Goal: Task Accomplishment & Management: Manage account settings

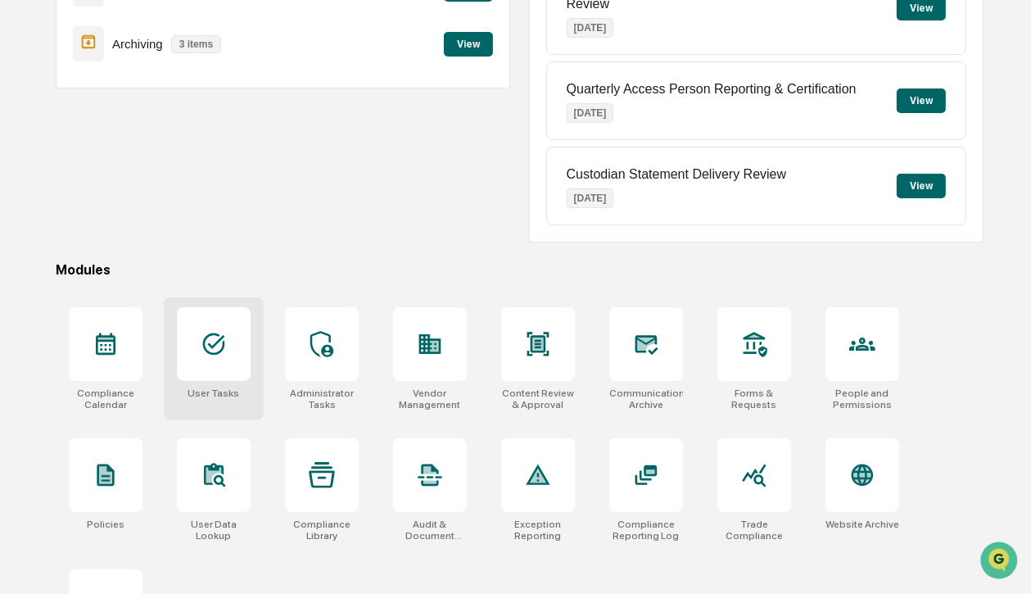
scroll to position [262, 0]
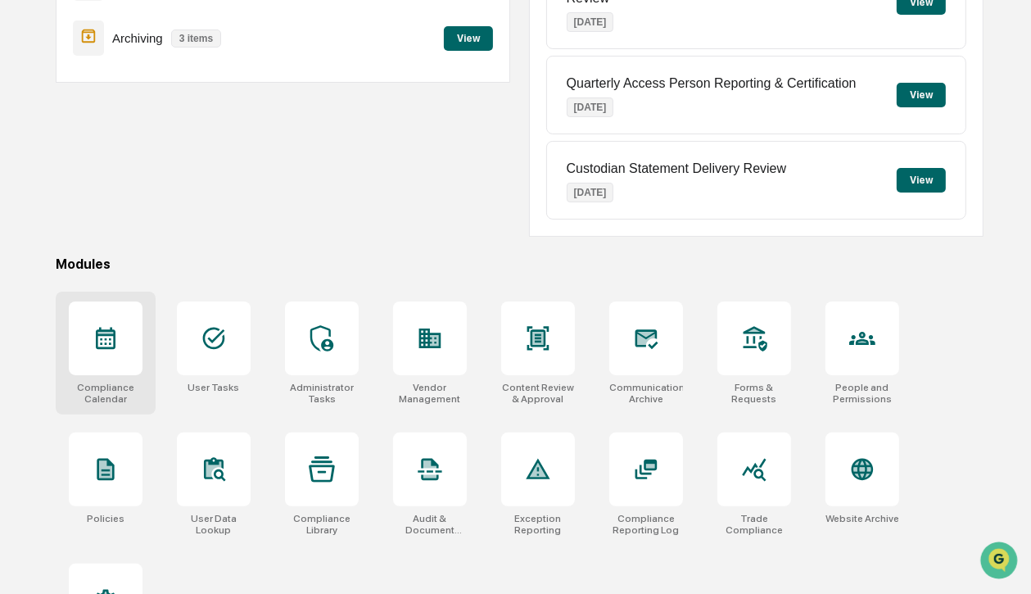
click at [96, 338] on icon at bounding box center [106, 339] width 20 height 22
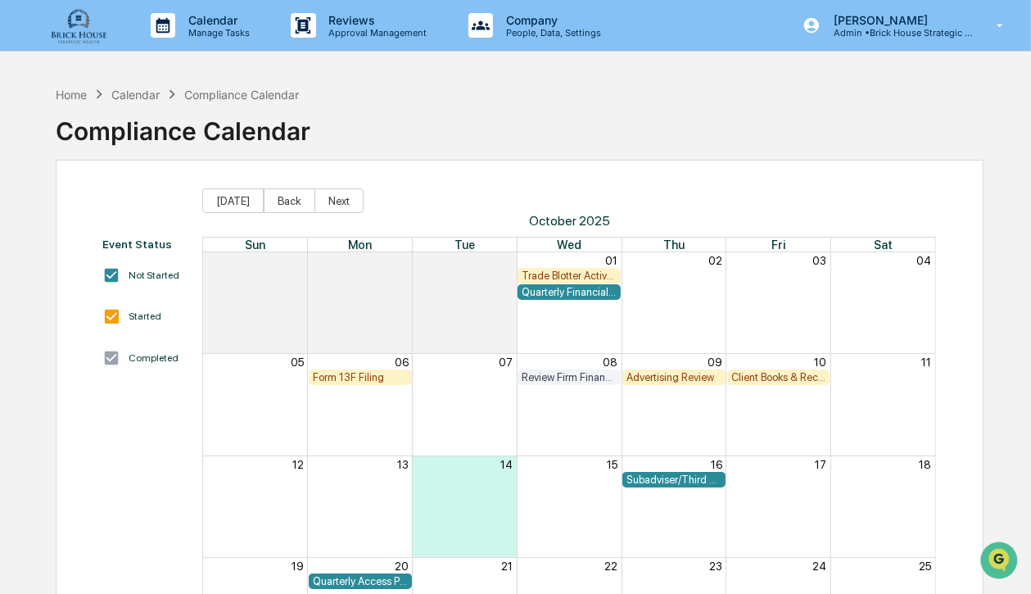
click at [557, 288] on div "Quarterly Financial Reporting" at bounding box center [569, 292] width 95 height 12
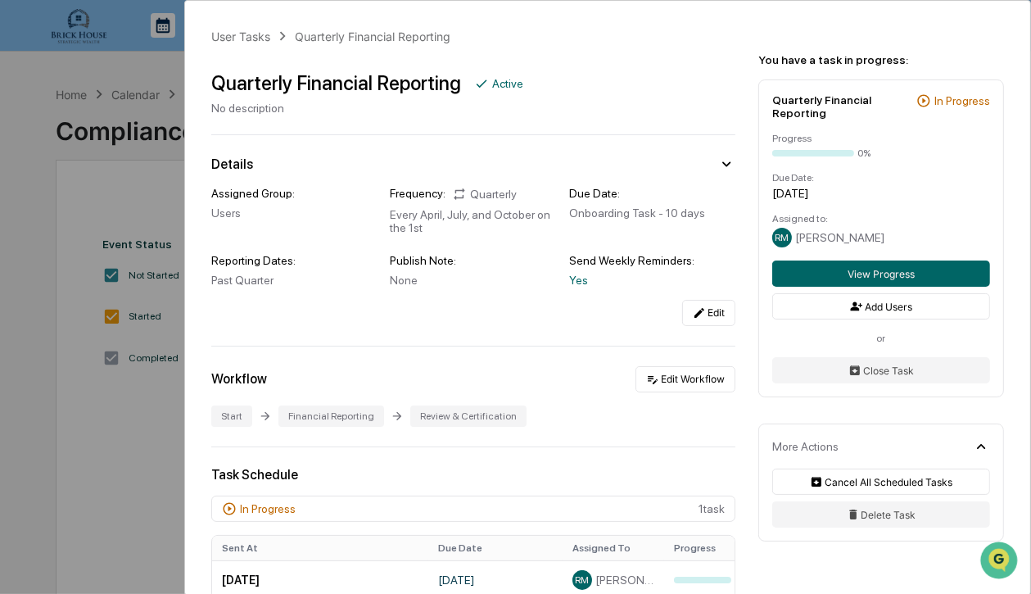
click at [528, 114] on div "Quarterly Financial Reporting Active No description" at bounding box center [473, 86] width 524 height 57
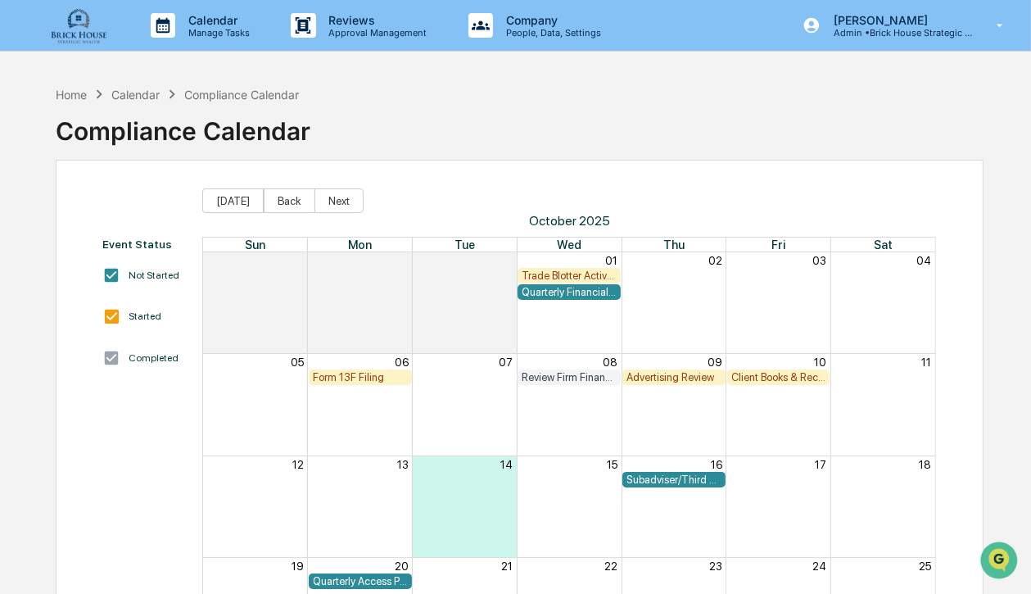
click at [577, 273] on div "Trade Blotter Activity Review" at bounding box center [569, 276] width 95 height 12
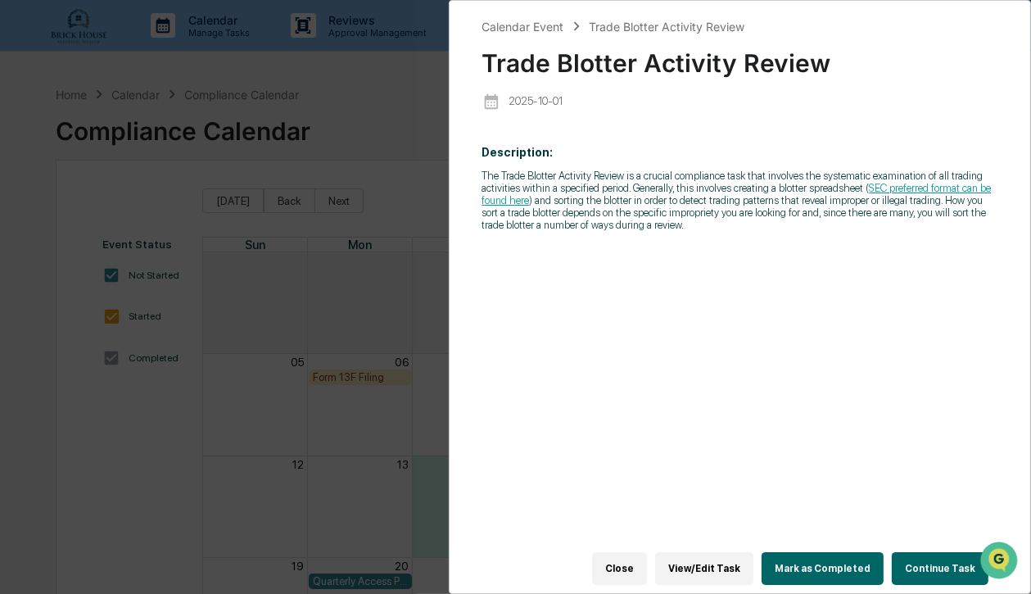
click at [940, 187] on link "SEC preferred format can be found here" at bounding box center [738, 194] width 510 height 25
click at [638, 556] on button "Close" at bounding box center [619, 568] width 55 height 33
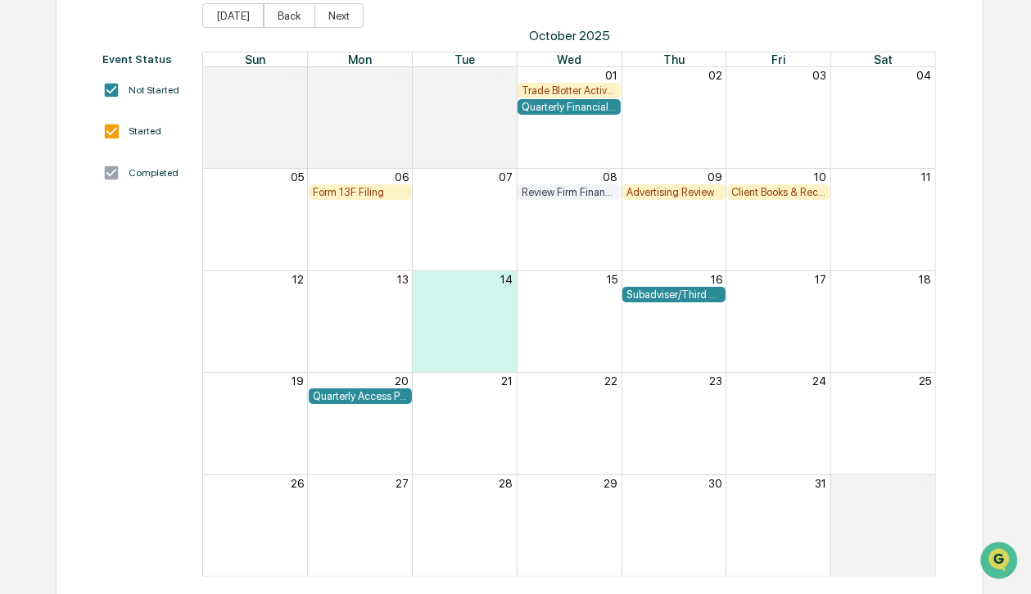
scroll to position [196, 0]
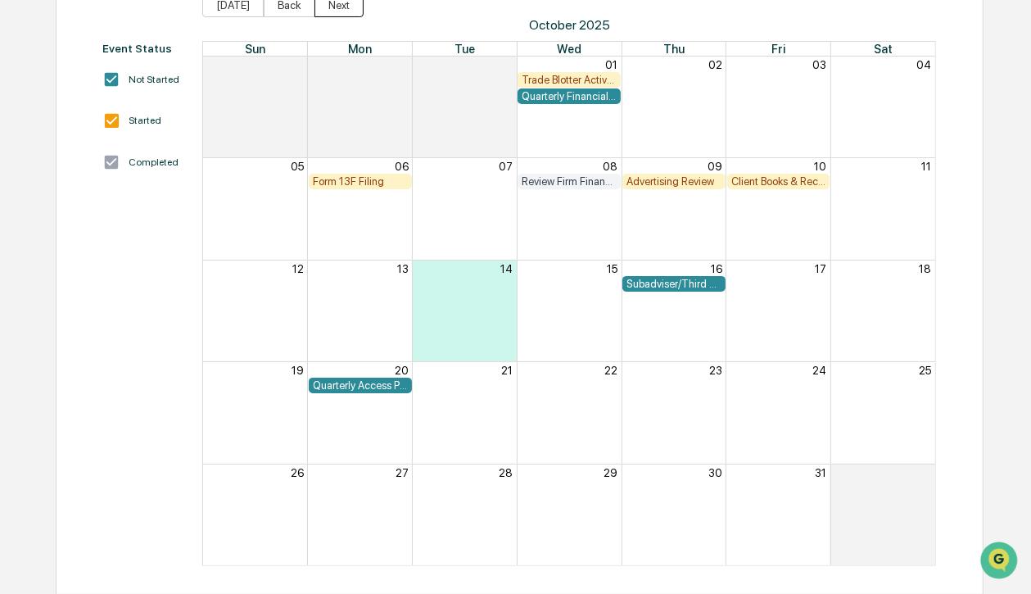
click at [333, 7] on button "Next" at bounding box center [339, 5] width 49 height 25
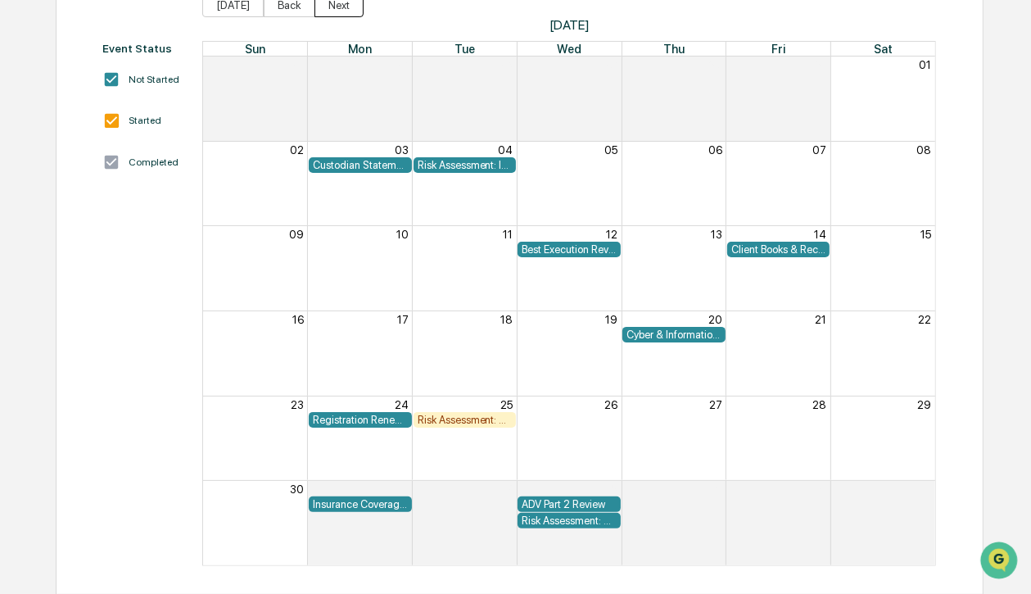
click at [331, 7] on button "Next" at bounding box center [339, 5] width 49 height 25
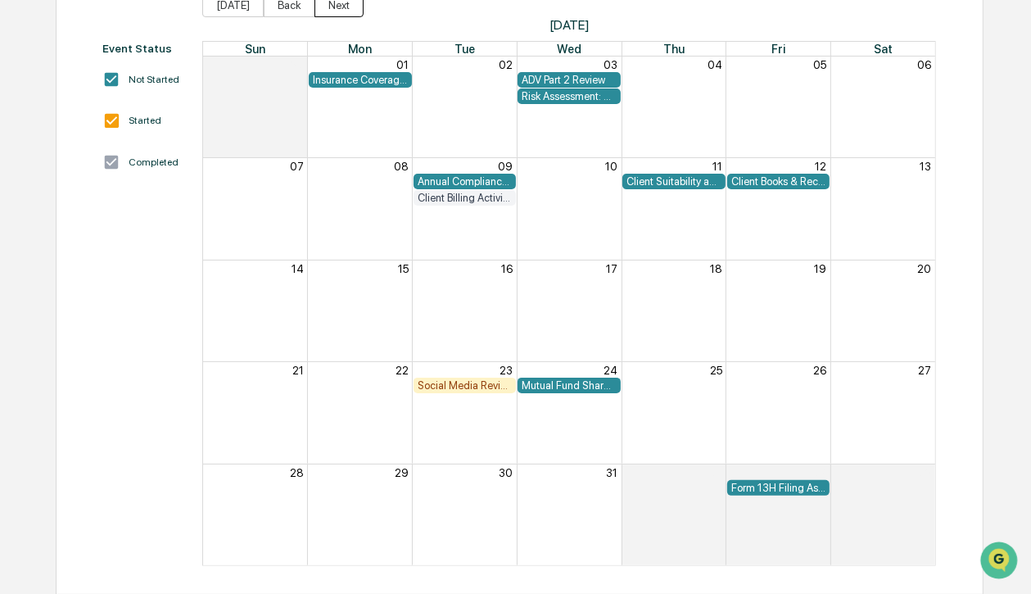
click at [331, 9] on button "Next" at bounding box center [339, 5] width 49 height 25
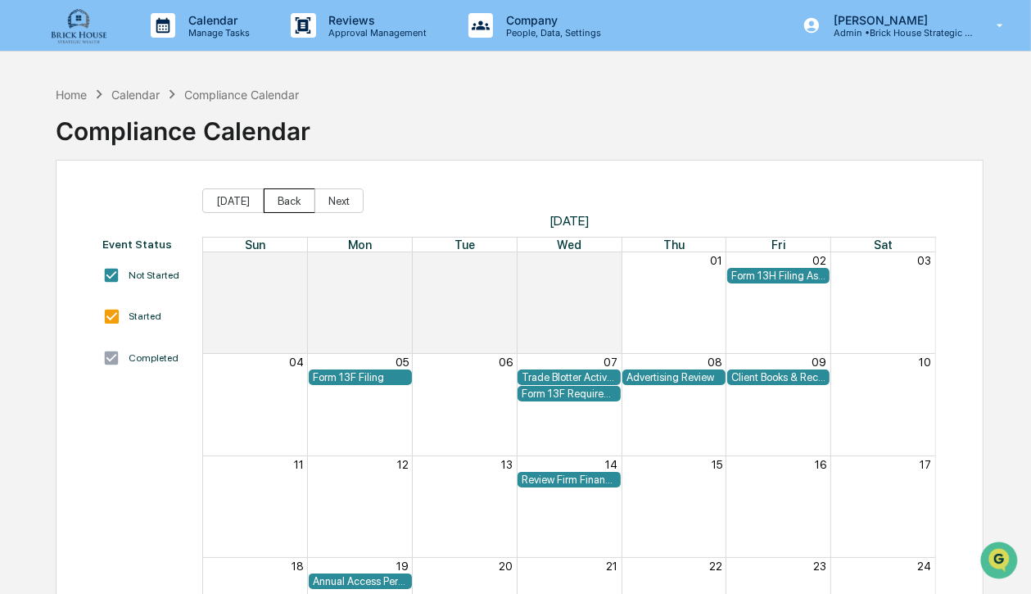
click at [281, 201] on button "Back" at bounding box center [290, 200] width 52 height 25
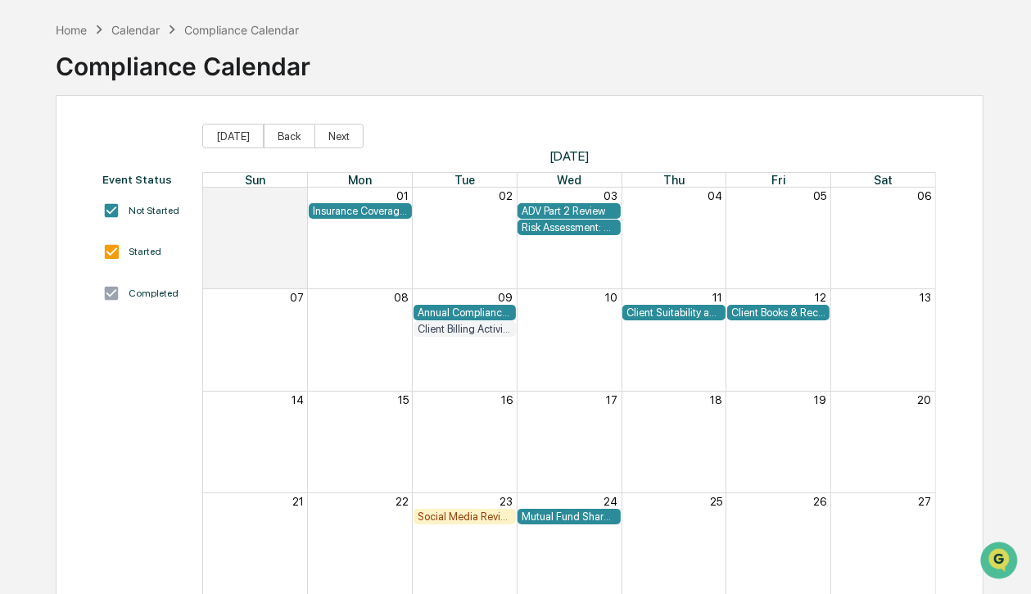
scroll to position [66, 0]
click at [276, 131] on button "Back" at bounding box center [290, 135] width 52 height 25
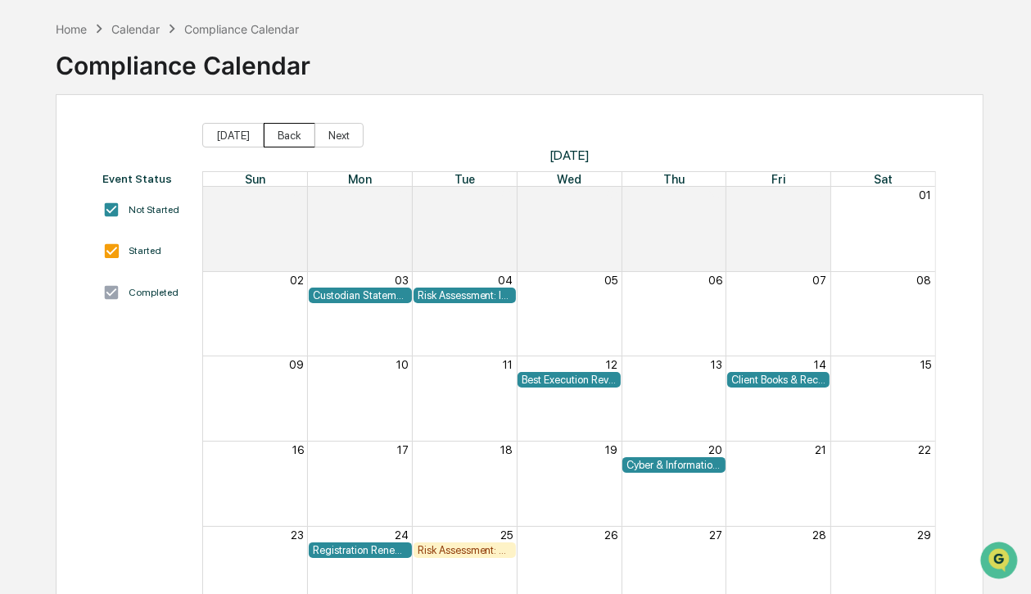
click at [276, 131] on button "Back" at bounding box center [290, 135] width 52 height 25
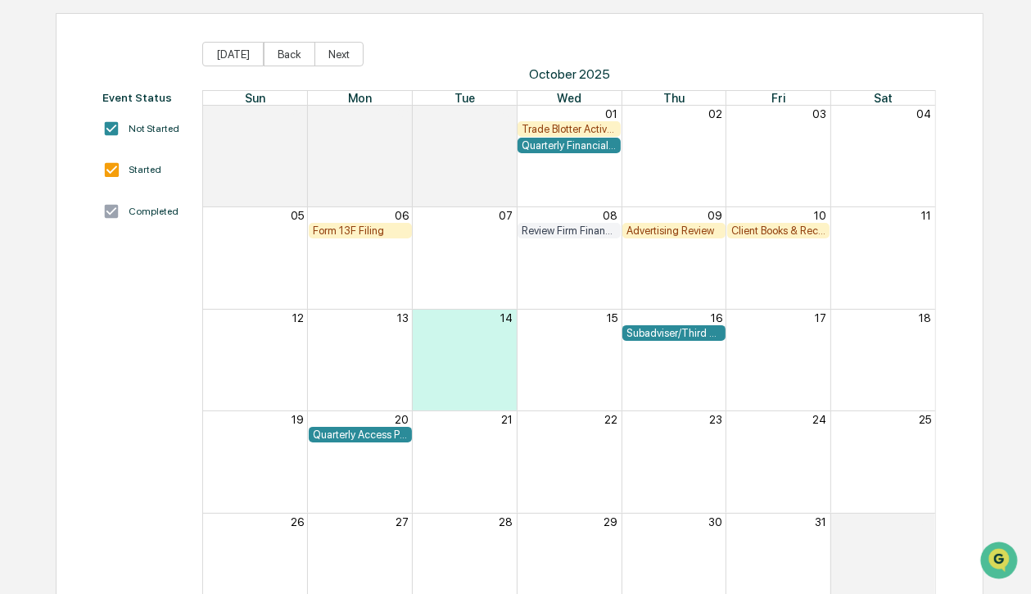
scroll to position [196, 0]
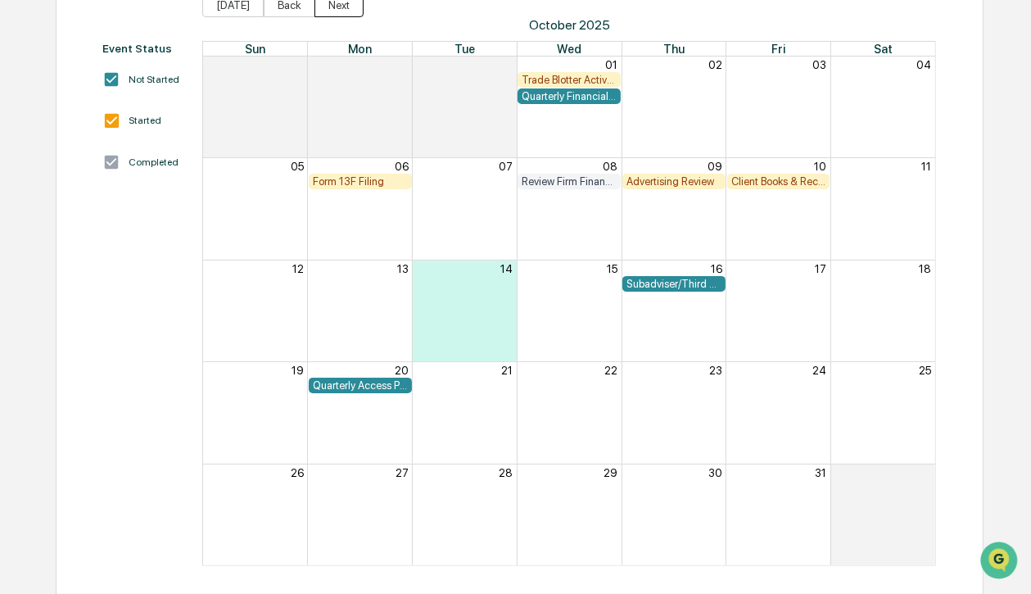
click at [334, 5] on button "Next" at bounding box center [339, 5] width 49 height 25
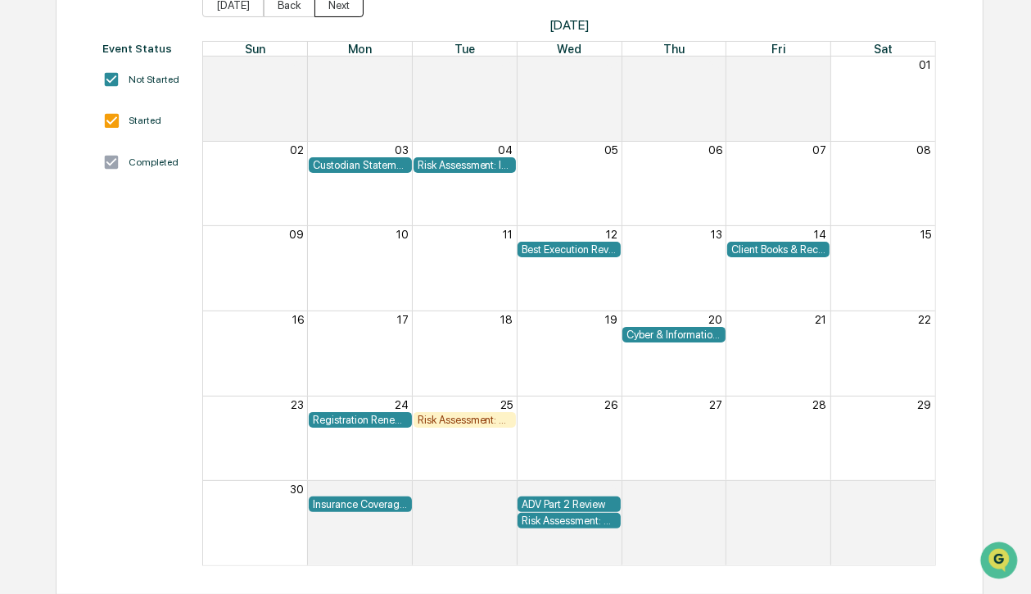
click at [333, 5] on button "Next" at bounding box center [339, 5] width 49 height 25
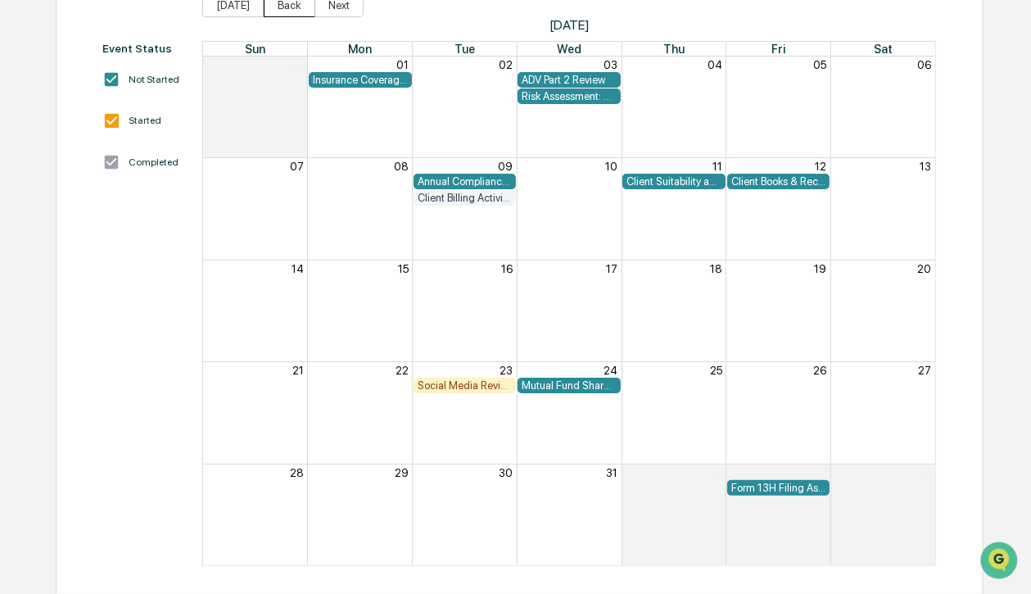
click at [281, 5] on button "Back" at bounding box center [290, 5] width 52 height 25
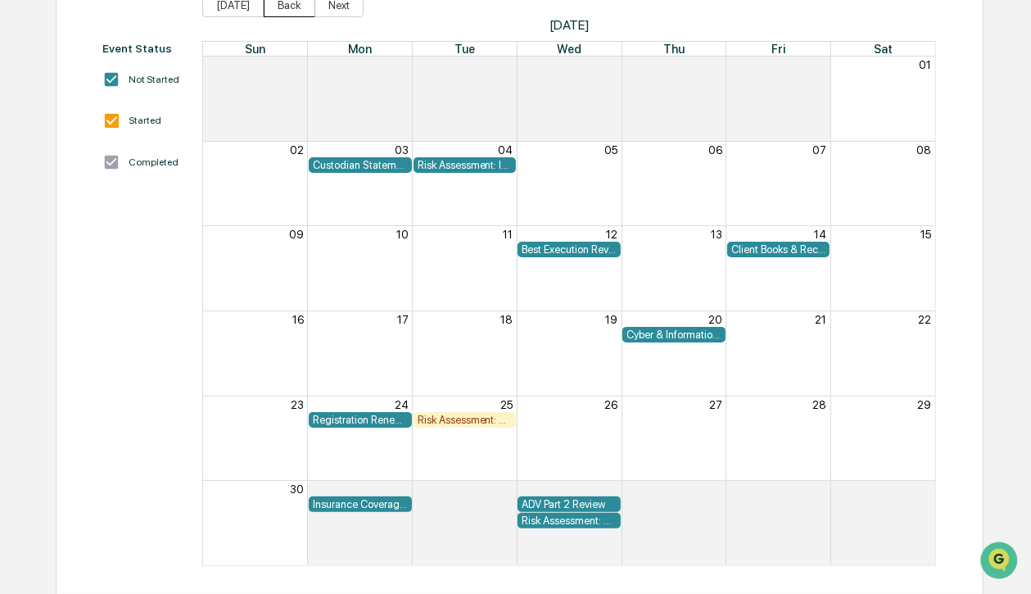
click at [281, 5] on button "Back" at bounding box center [290, 5] width 52 height 25
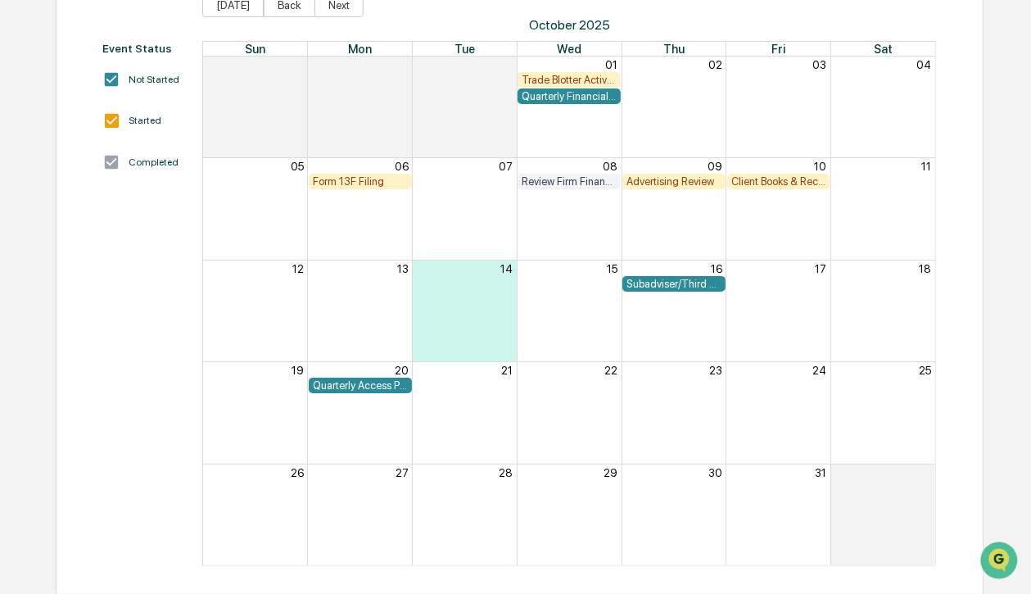
click at [569, 94] on div "Quarterly Financial Reporting" at bounding box center [569, 96] width 95 height 12
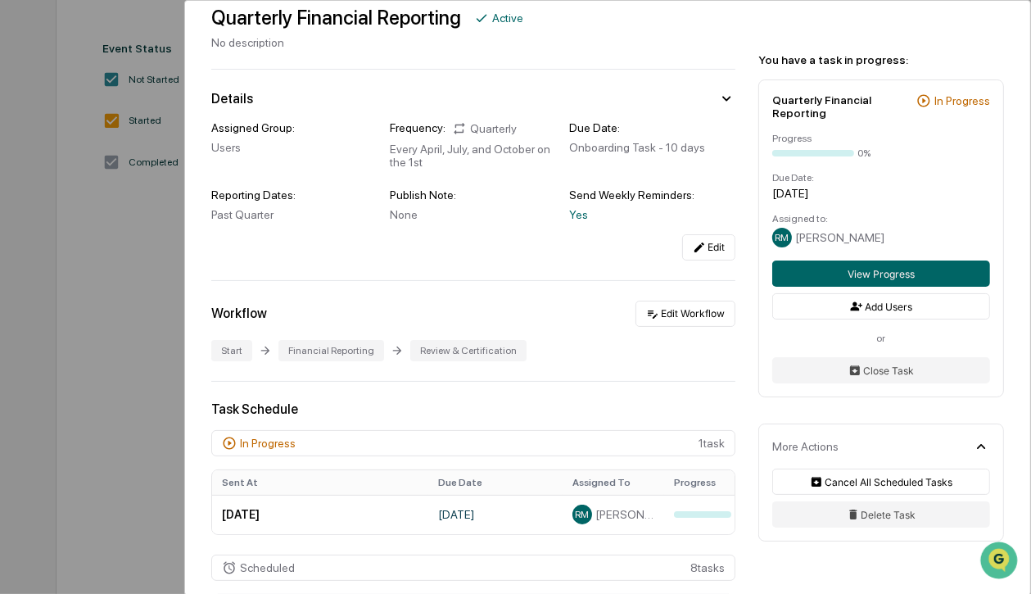
scroll to position [131, 0]
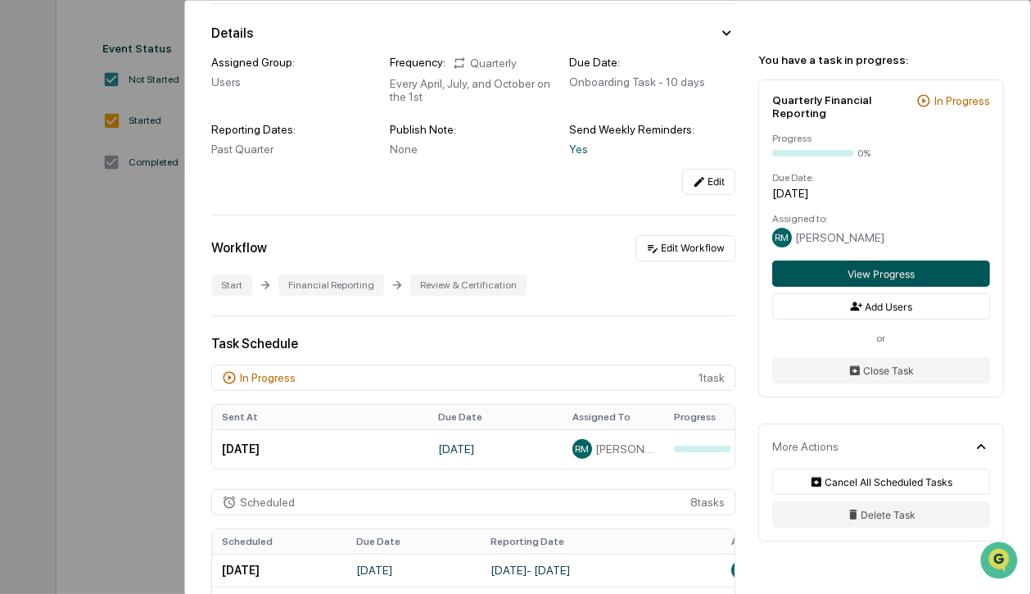
click at [891, 274] on button "View Progress" at bounding box center [882, 274] width 218 height 26
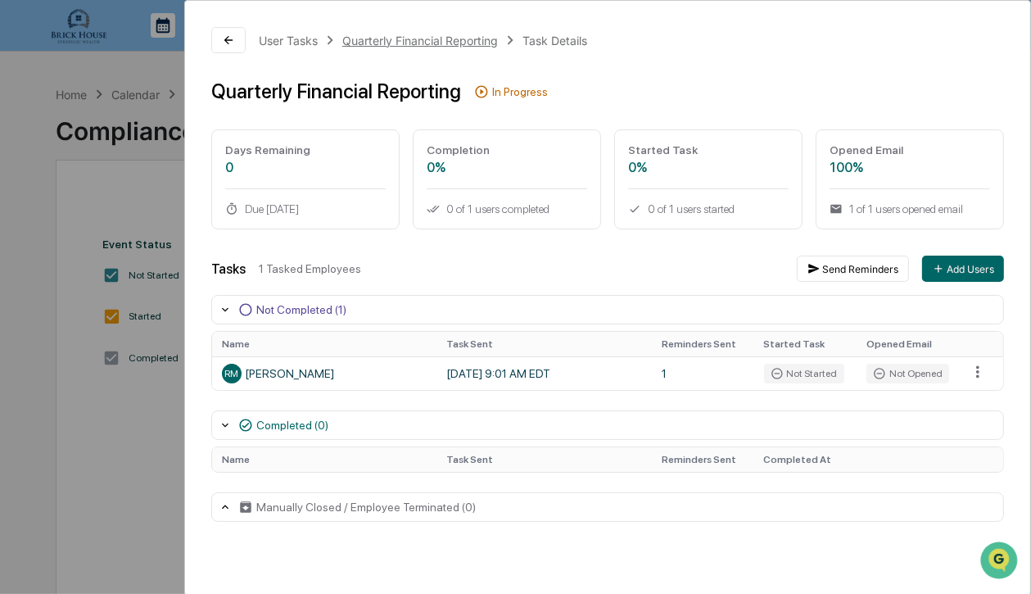
click at [427, 39] on div "Quarterly Financial Reporting" at bounding box center [420, 41] width 156 height 14
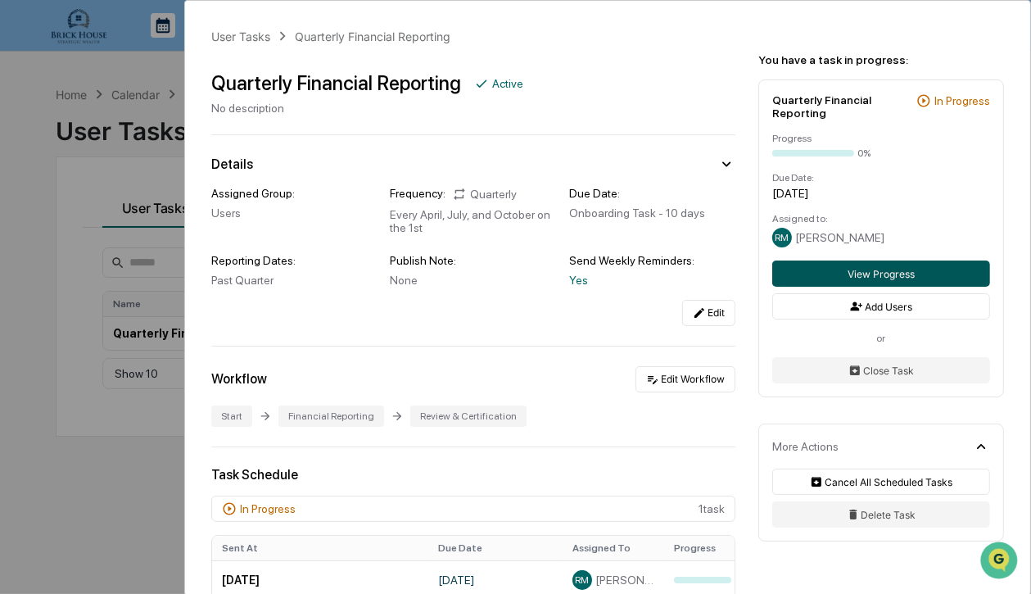
click at [875, 277] on button "View Progress" at bounding box center [882, 274] width 218 height 26
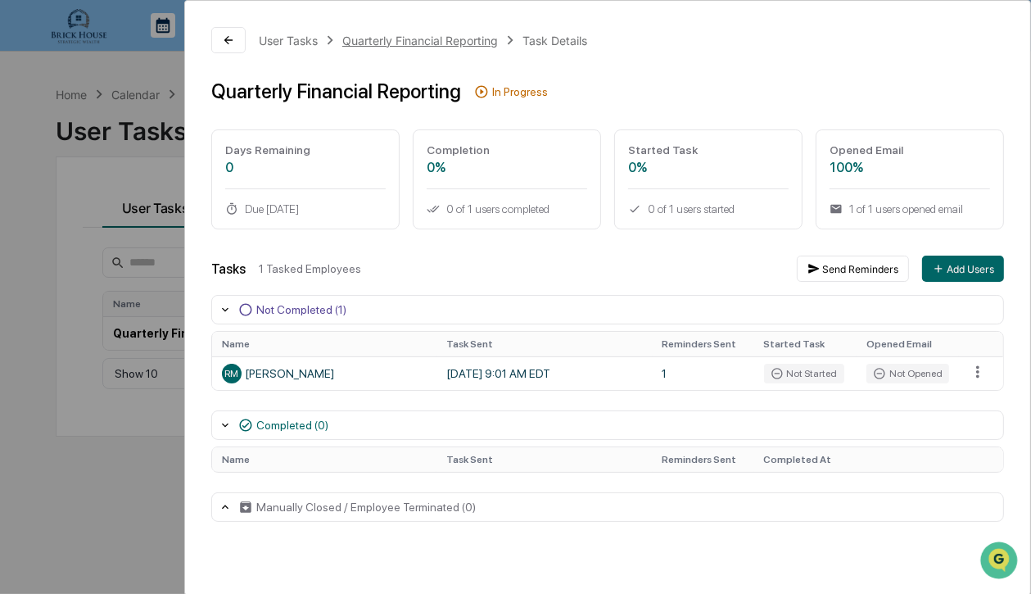
click at [406, 36] on div "Quarterly Financial Reporting" at bounding box center [420, 41] width 156 height 14
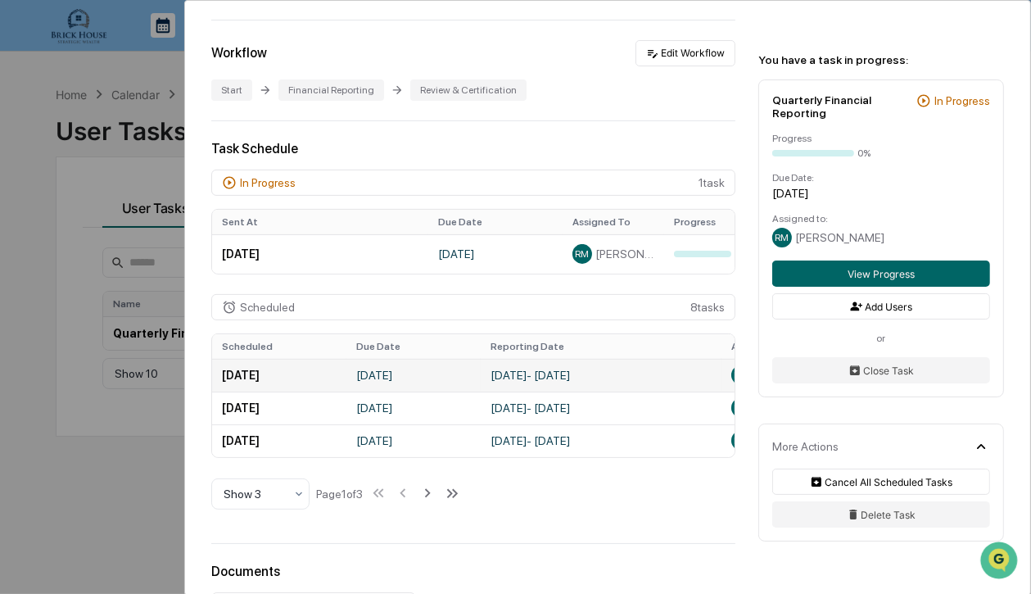
scroll to position [328, 0]
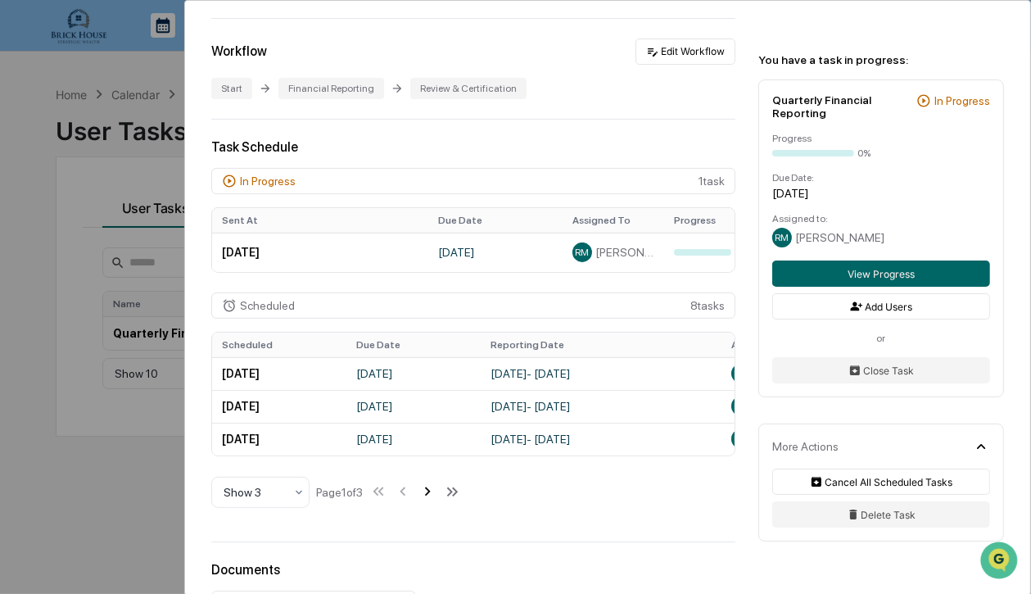
click at [431, 496] on icon at bounding box center [428, 491] width 6 height 9
click at [433, 496] on icon at bounding box center [429, 492] width 18 height 18
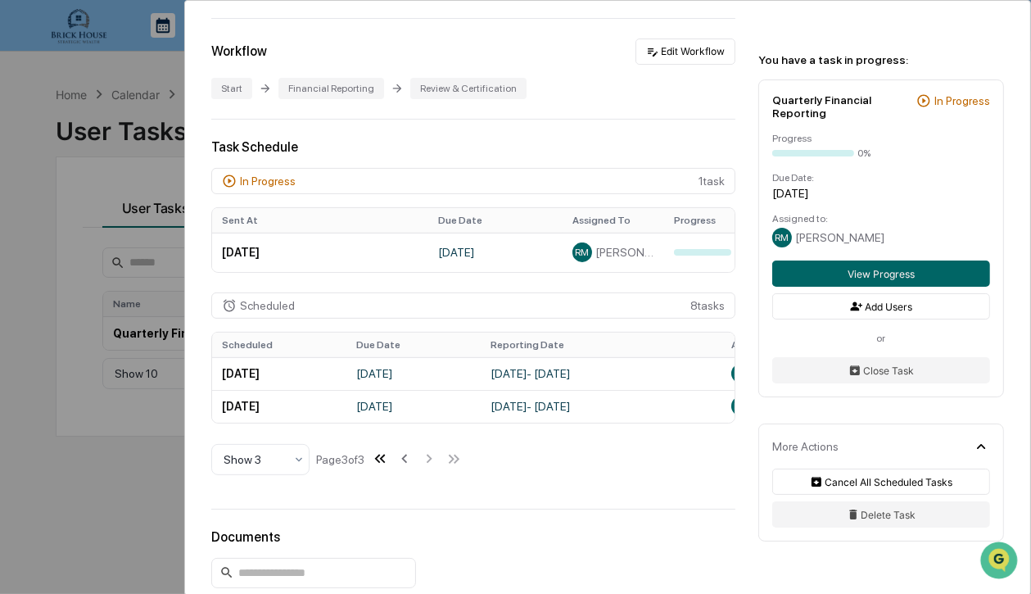
click at [380, 462] on icon at bounding box center [377, 459] width 6 height 9
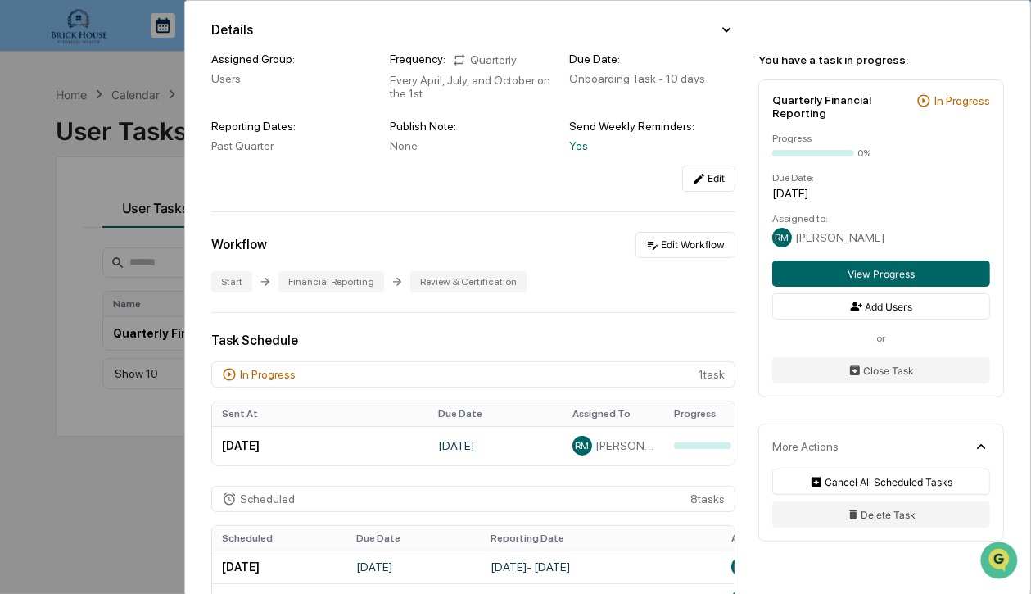
scroll to position [129, 0]
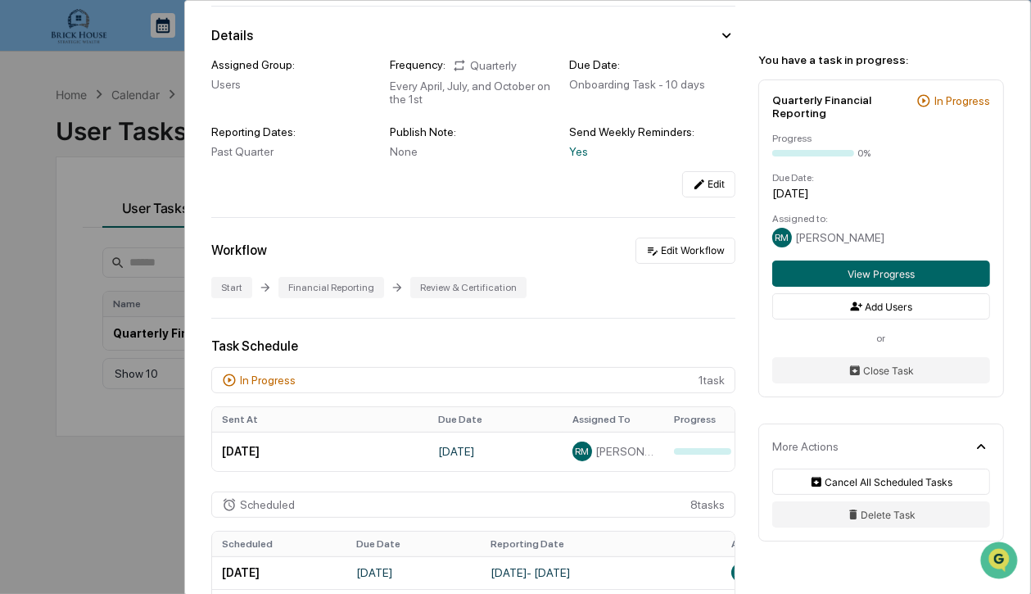
click at [325, 292] on div "Financial Reporting" at bounding box center [332, 287] width 106 height 21
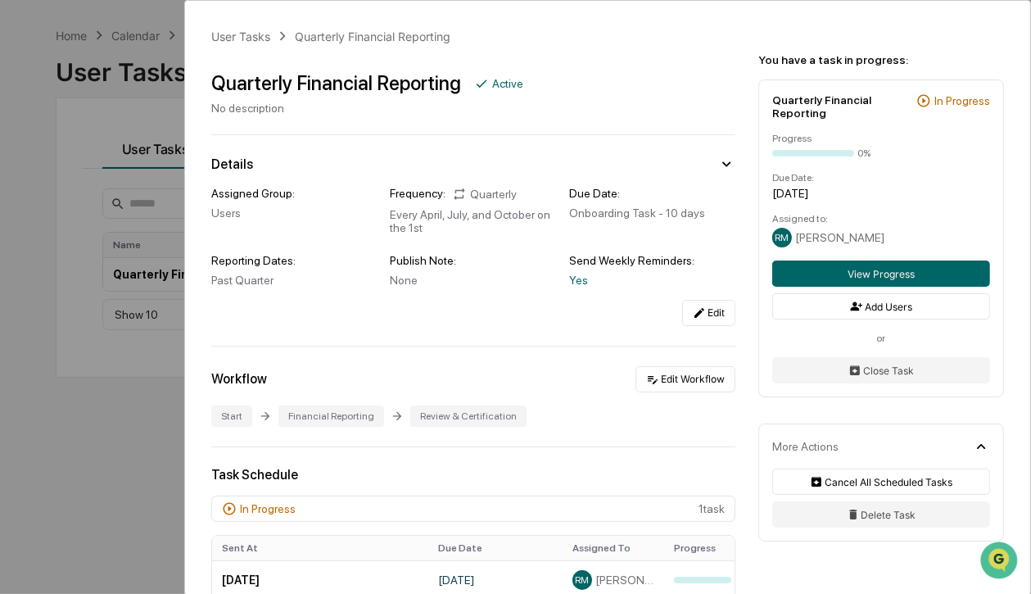
scroll to position [78, 0]
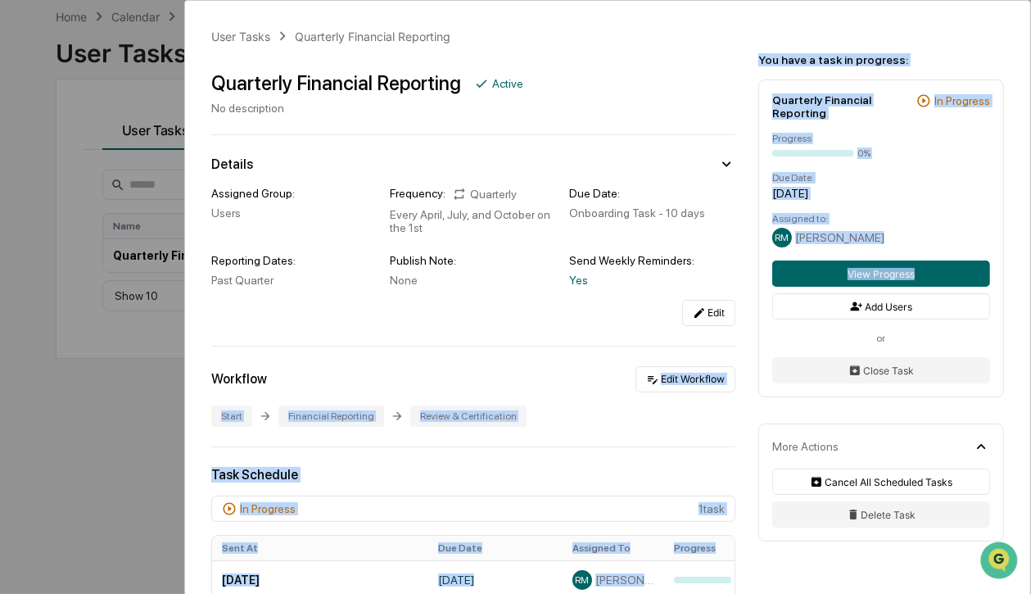
drag, startPoint x: 1026, startPoint y: 291, endPoint x: 1031, endPoint y: 365, distance: 73.8
click at [1031, 365] on div "User Tasks Quarterly Financial Reporting Quarterly Financial Reporting Active N…" at bounding box center [607, 298] width 847 height 596
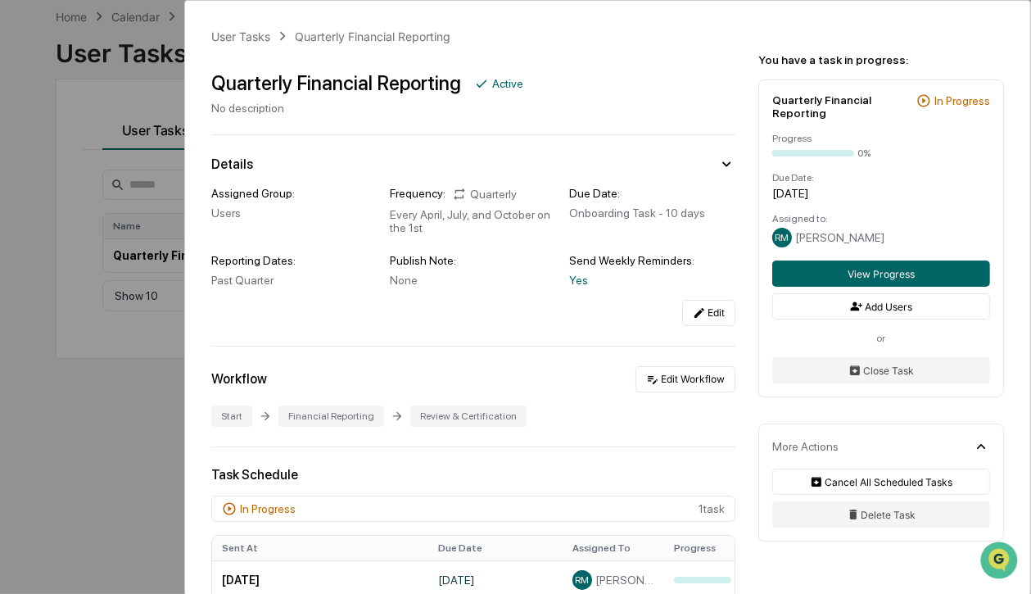
click at [626, 317] on div "Edit" at bounding box center [473, 313] width 524 height 26
click at [354, 29] on div "Quarterly Financial Reporting" at bounding box center [373, 36] width 156 height 14
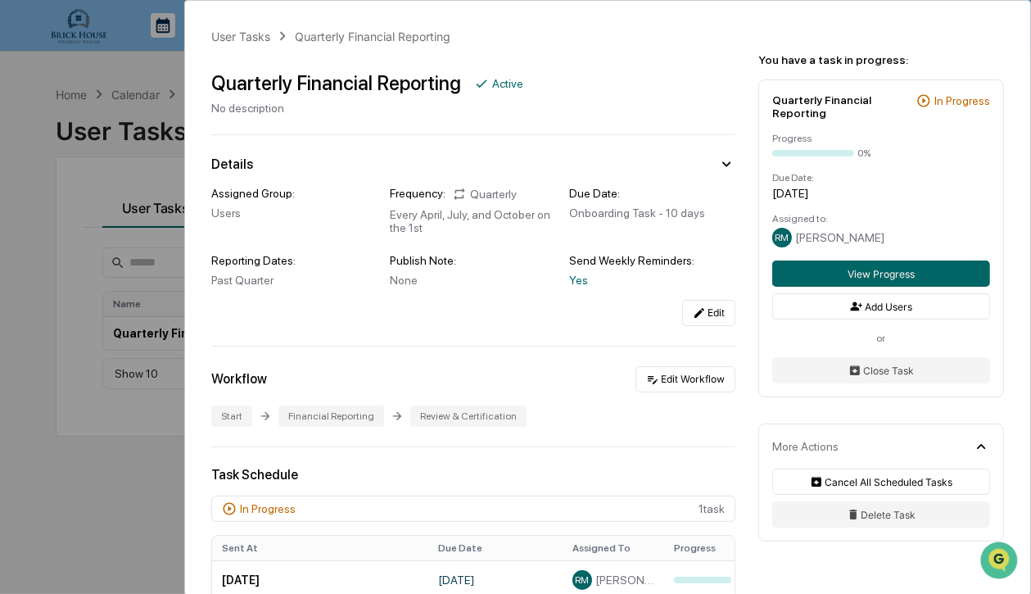
click at [125, 475] on div "User Tasks Quarterly Financial Reporting Quarterly Financial Reporting Active N…" at bounding box center [515, 297] width 1031 height 594
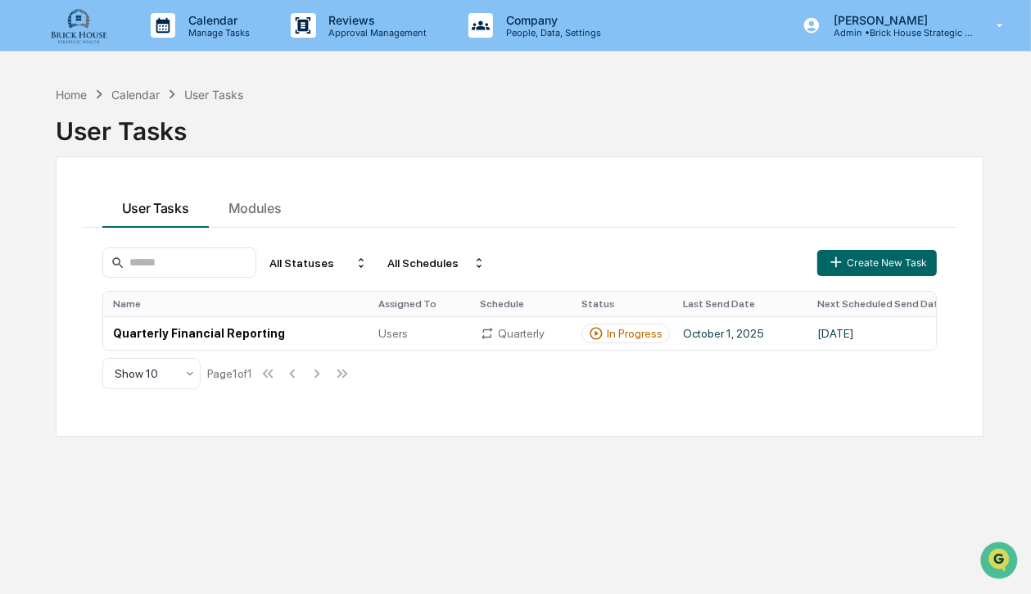
click at [82, 29] on img at bounding box center [78, 26] width 79 height 38
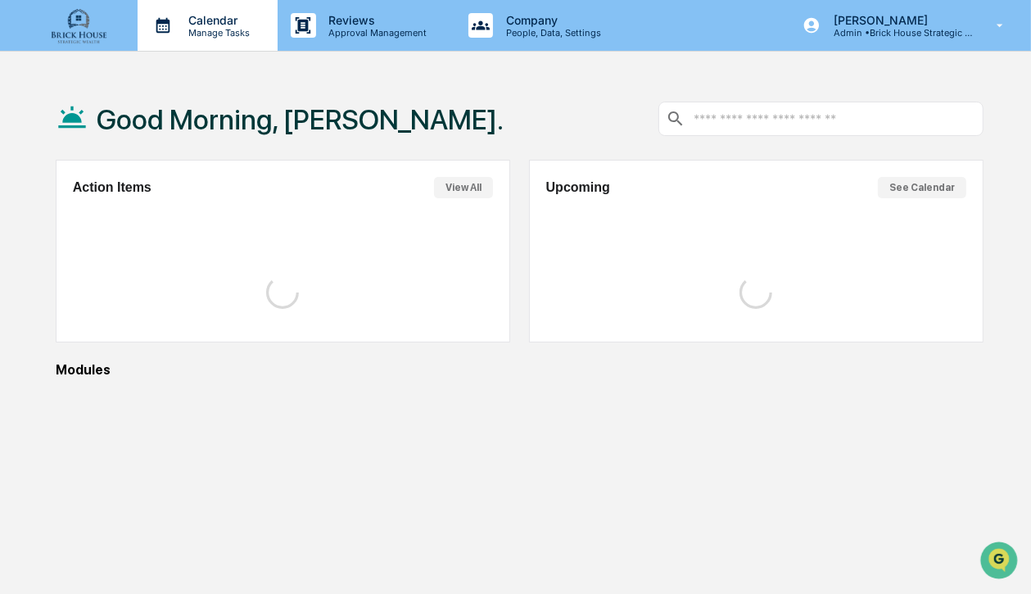
click at [189, 28] on p "Manage Tasks" at bounding box center [216, 32] width 83 height 11
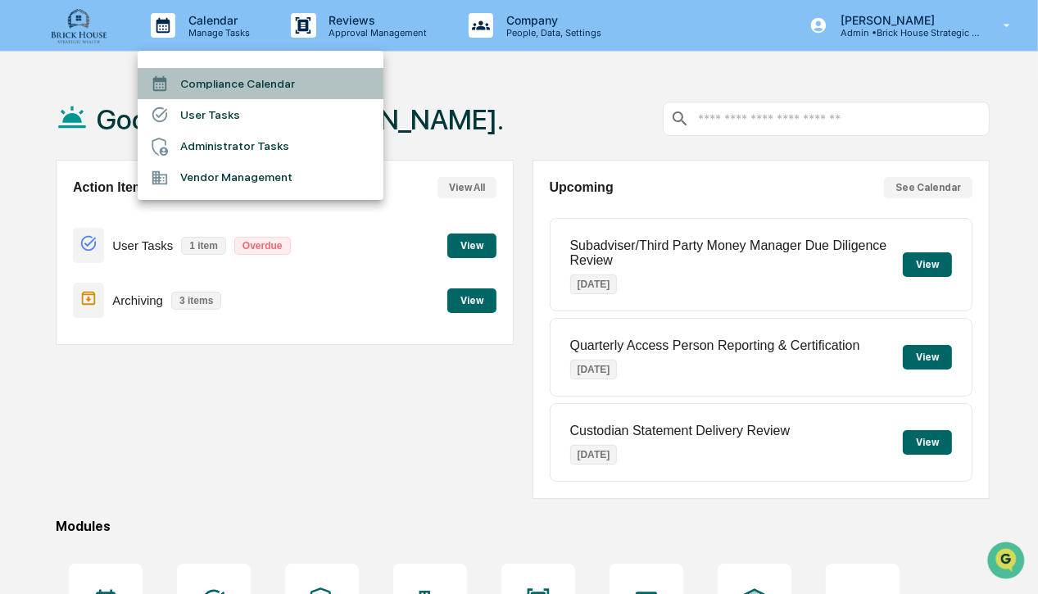
click at [217, 85] on li "Compliance Calendar" at bounding box center [261, 83] width 246 height 31
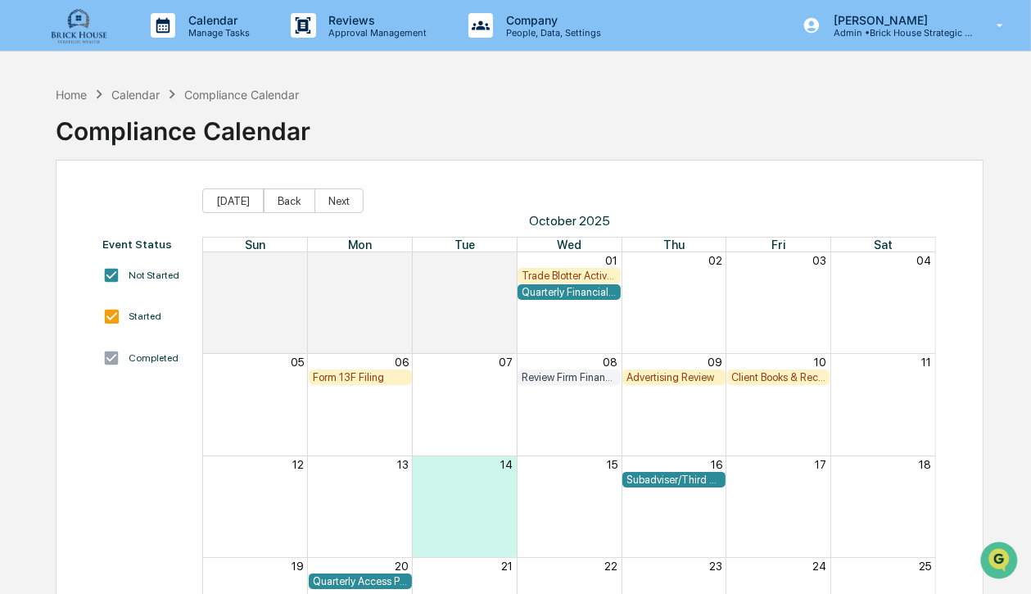
click at [564, 292] on div "Quarterly Financial Reporting" at bounding box center [569, 292] width 95 height 12
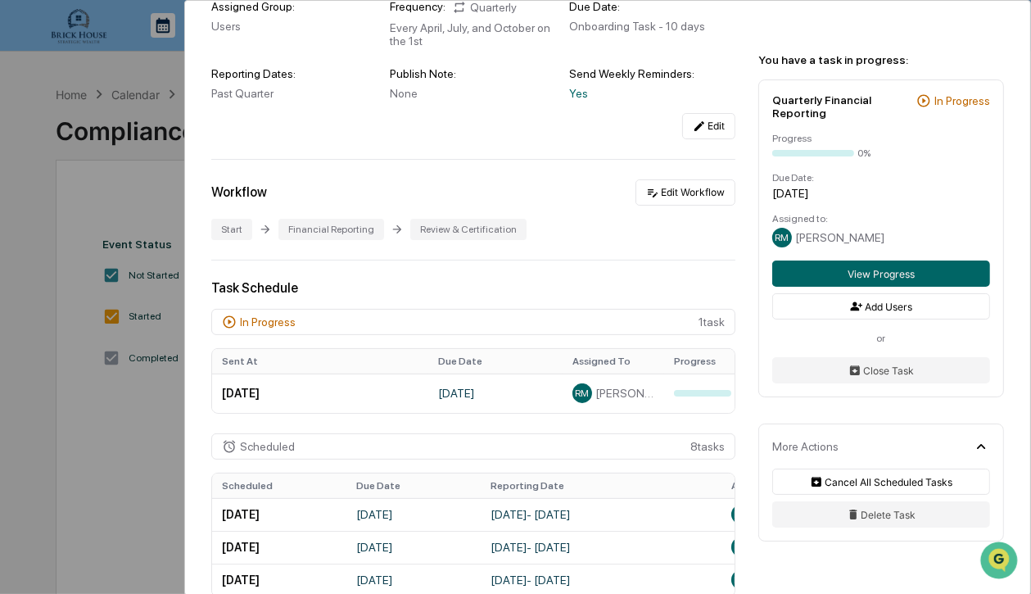
scroll to position [197, 0]
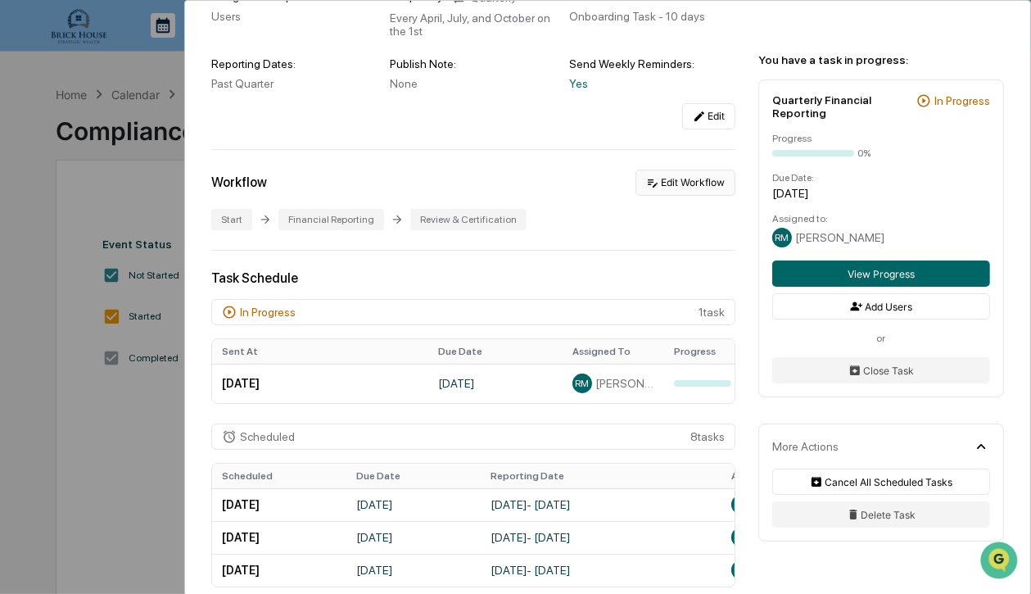
click at [672, 184] on button "Edit Workflow" at bounding box center [686, 183] width 100 height 26
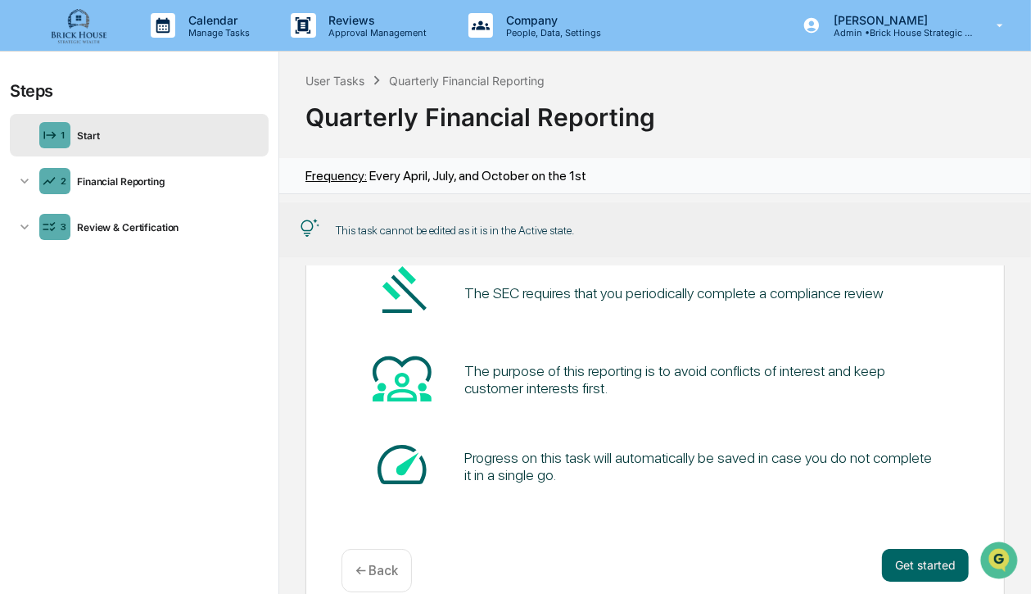
scroll to position [175, 0]
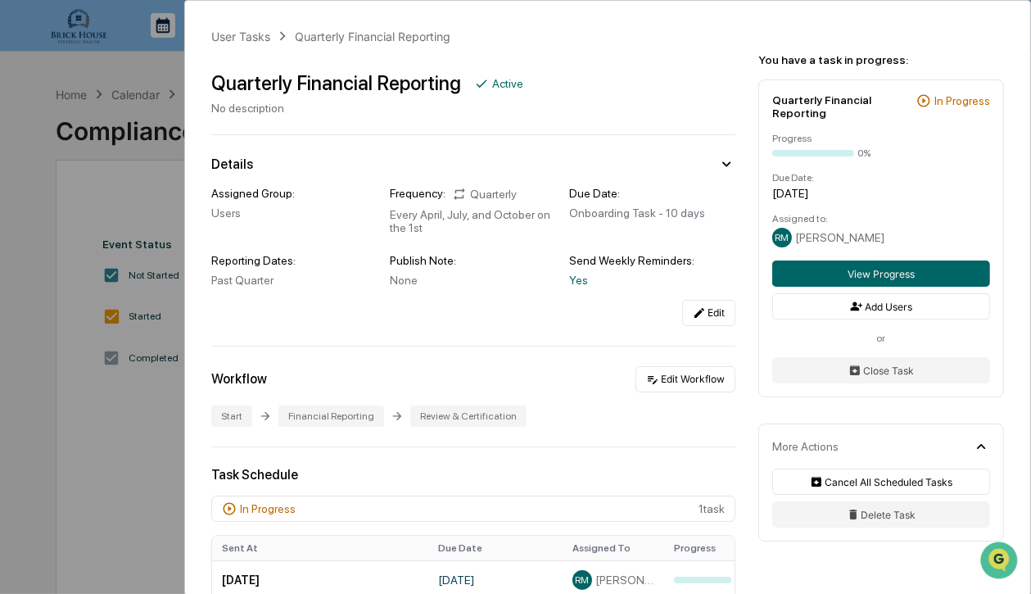
click at [115, 424] on div "User Tasks Quarterly Financial Reporting Quarterly Financial Reporting Active N…" at bounding box center [515, 297] width 1031 height 594
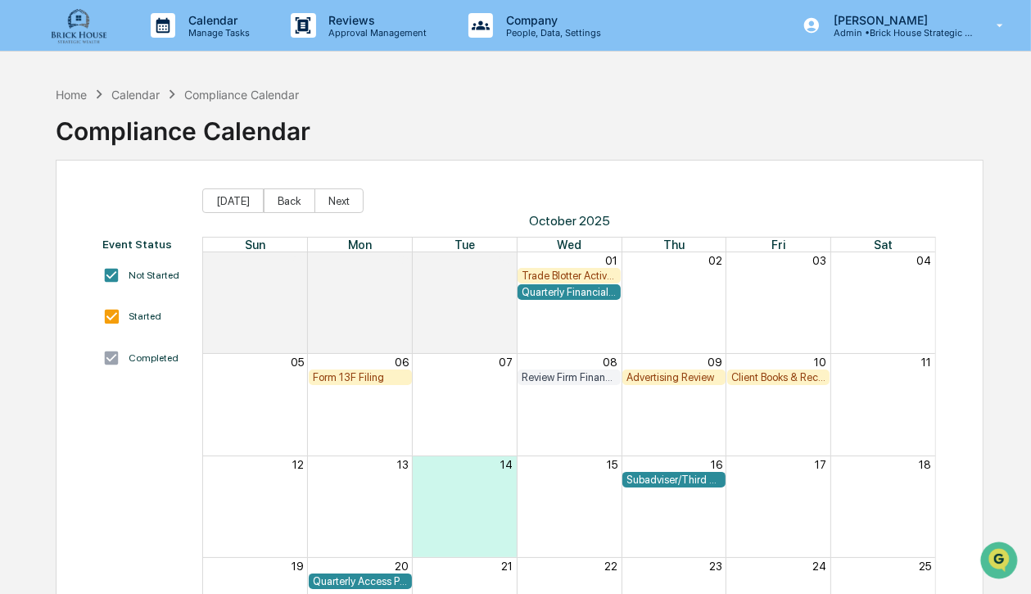
click at [566, 291] on div "Quarterly Financial Reporting" at bounding box center [569, 292] width 95 height 12
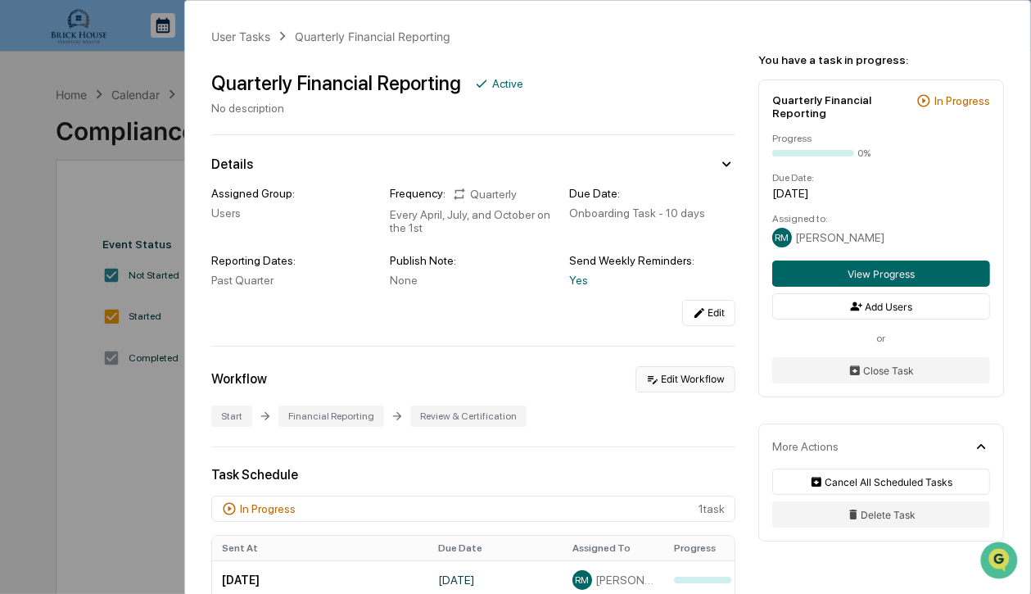
click at [664, 383] on button "Edit Workflow" at bounding box center [686, 379] width 100 height 26
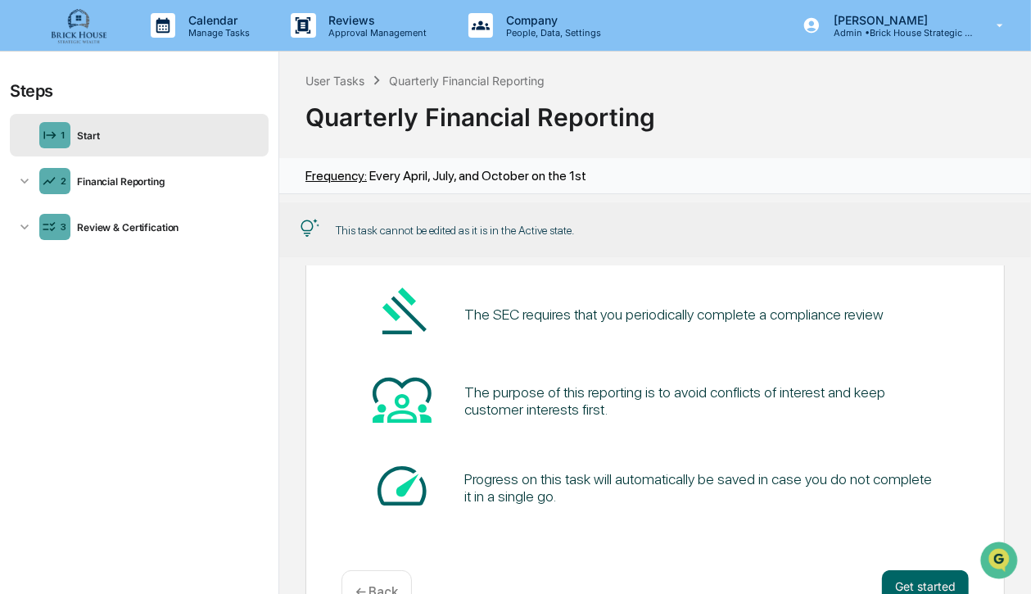
scroll to position [111, 0]
click at [921, 577] on button "Get started" at bounding box center [925, 585] width 87 height 33
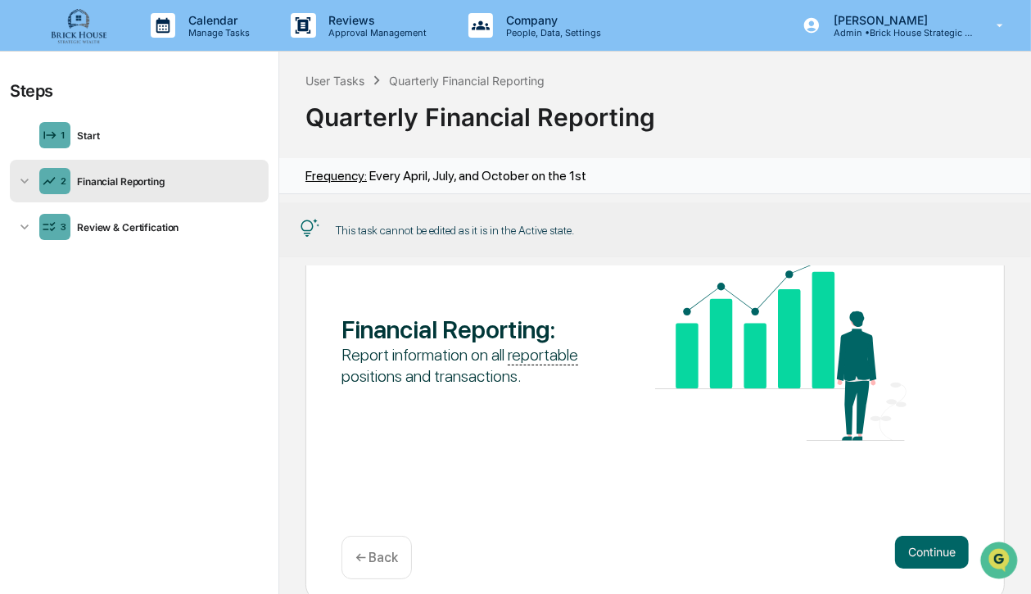
scroll to position [175, 0]
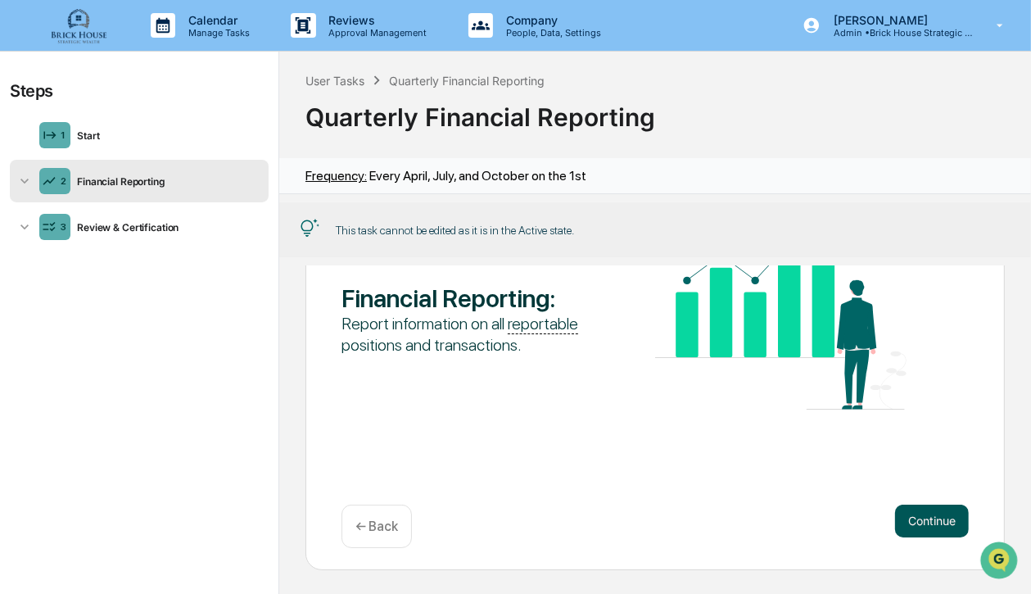
click at [921, 521] on button "Continue" at bounding box center [932, 521] width 74 height 33
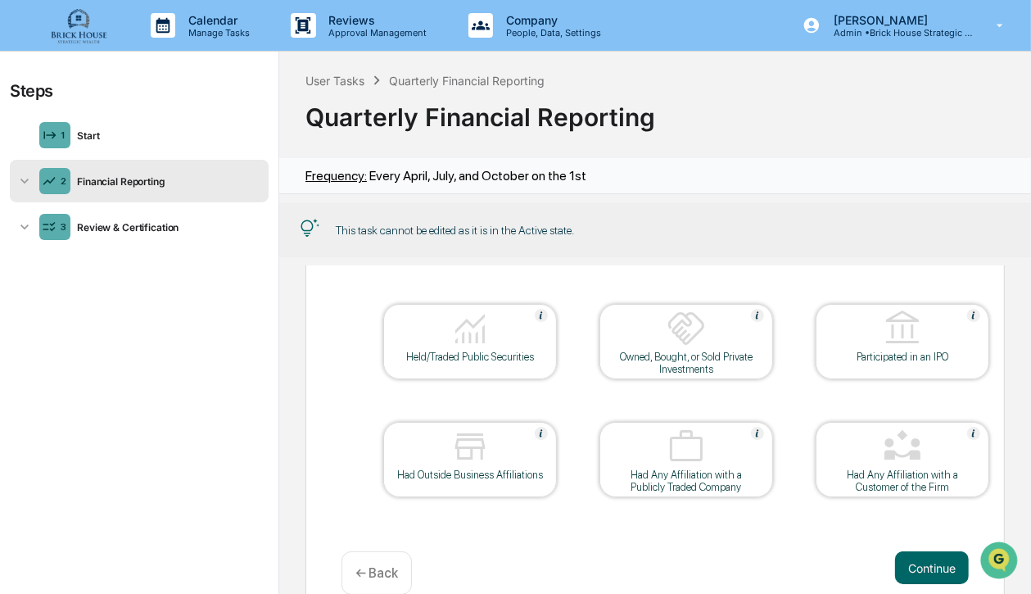
scroll to position [131, 0]
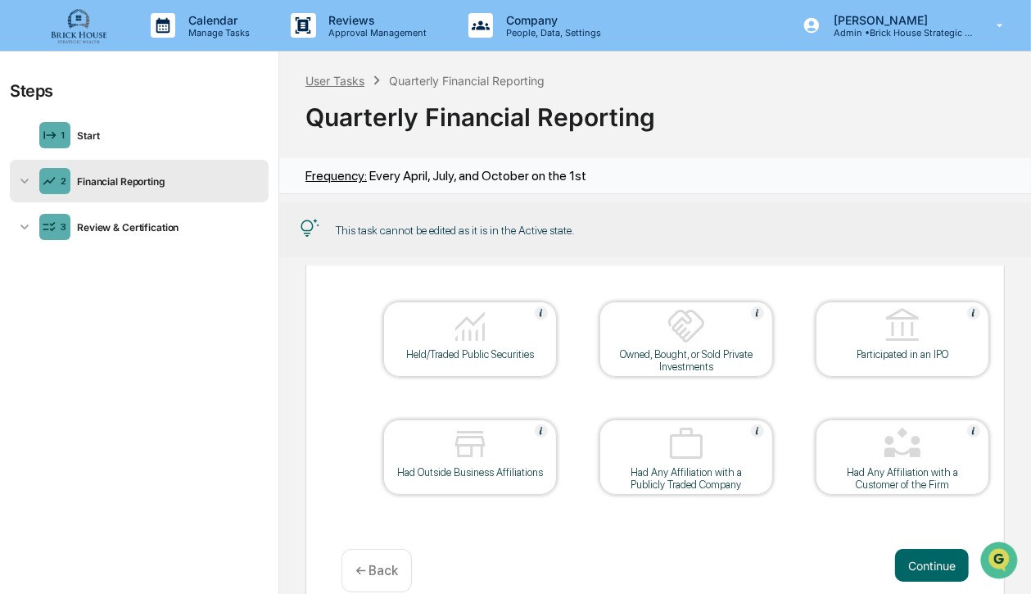
click at [344, 85] on div "User Tasks" at bounding box center [335, 81] width 59 height 14
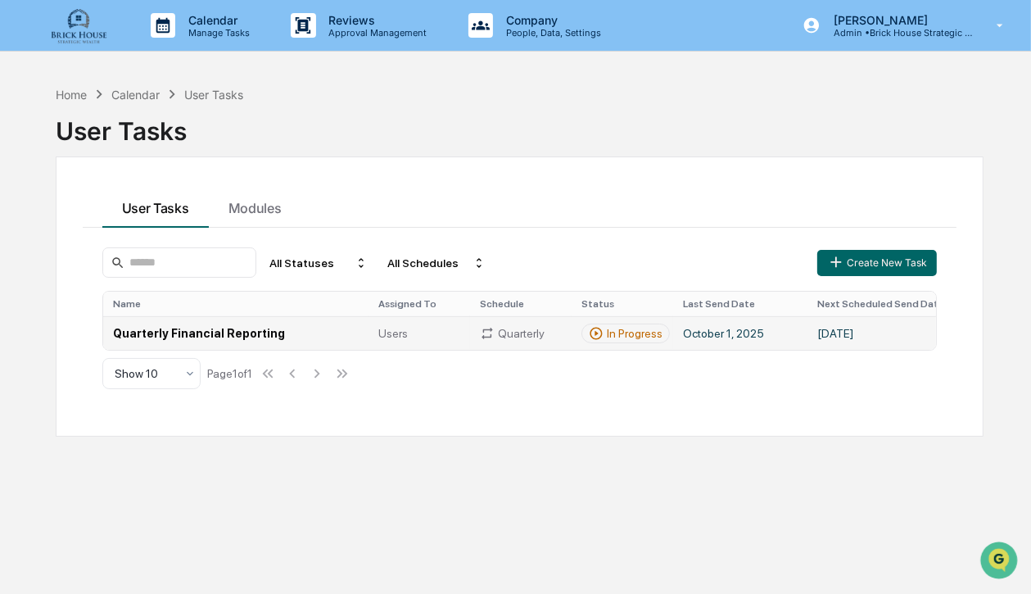
click at [220, 331] on td "Quarterly Financial Reporting" at bounding box center [235, 333] width 265 height 34
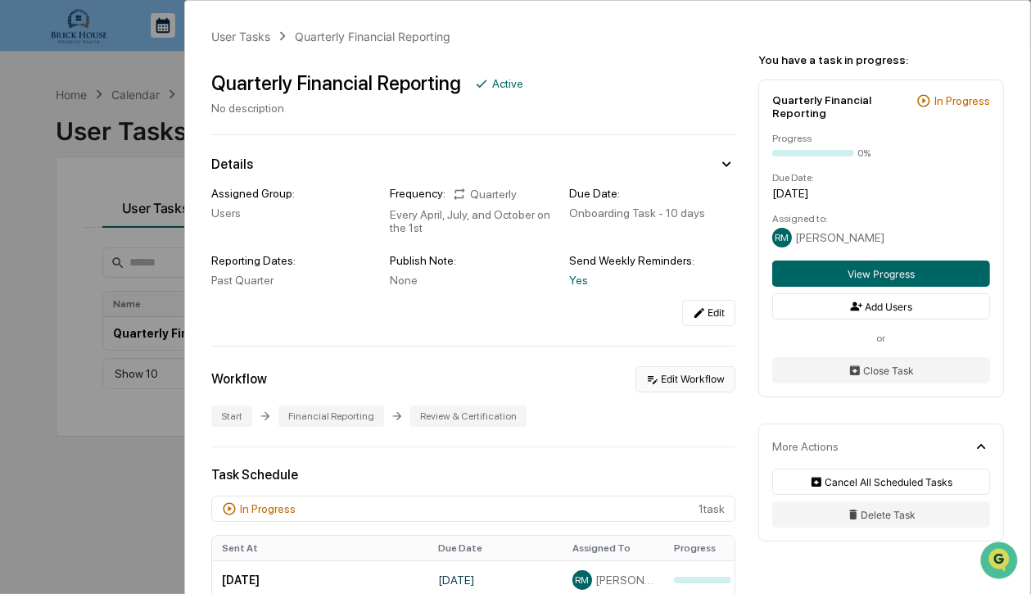
click at [682, 383] on button "Edit Workflow" at bounding box center [686, 379] width 100 height 26
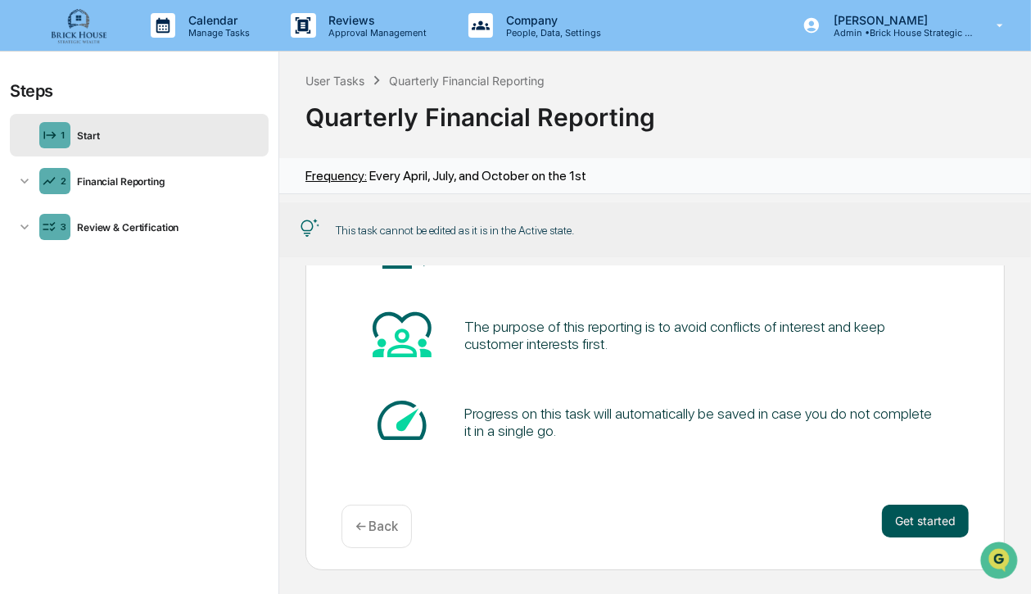
click at [923, 522] on button "Get started" at bounding box center [925, 521] width 87 height 33
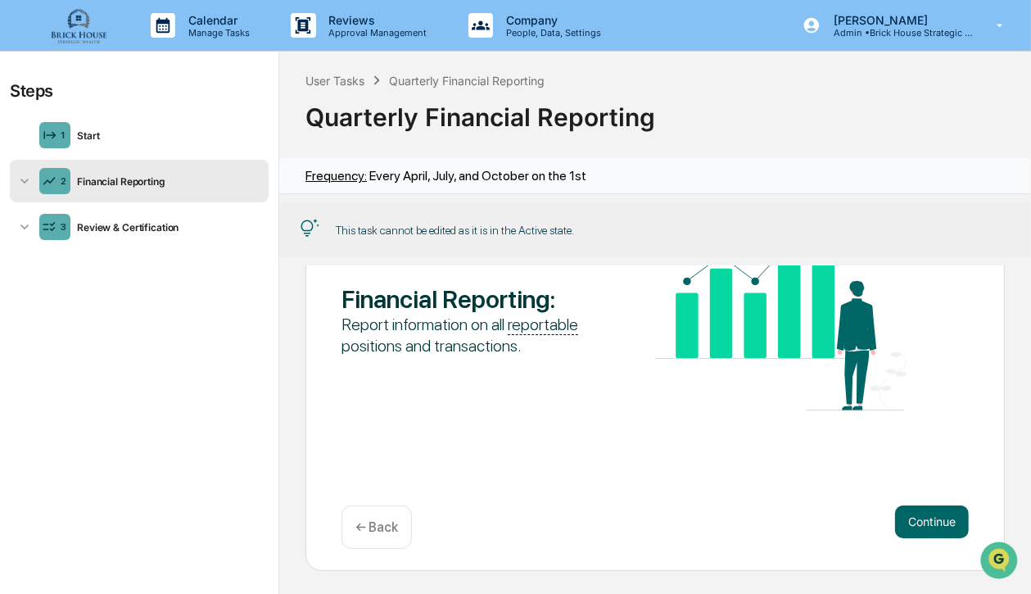
scroll to position [175, 0]
click at [924, 521] on button "Continue" at bounding box center [932, 521] width 74 height 33
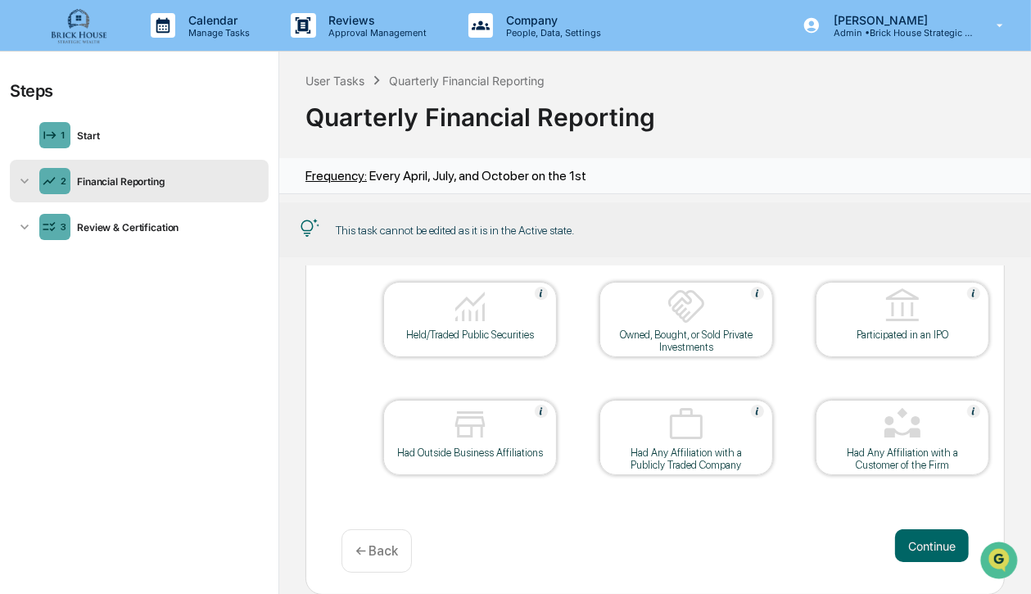
scroll to position [152, 0]
click at [917, 544] on button "Continue" at bounding box center [932, 544] width 74 height 33
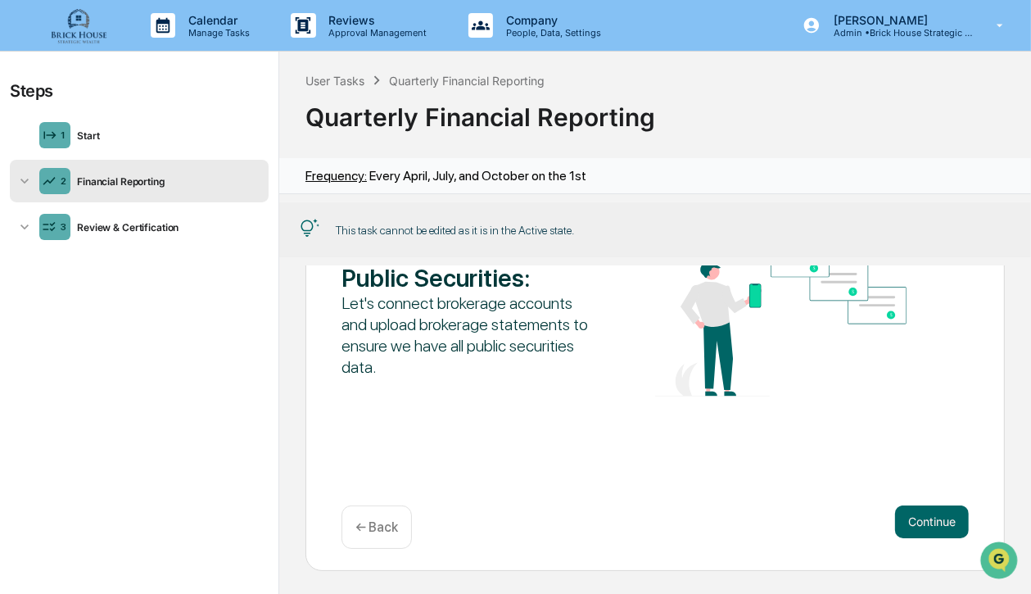
scroll to position [175, 0]
click at [925, 518] on button "Continue" at bounding box center [932, 521] width 74 height 33
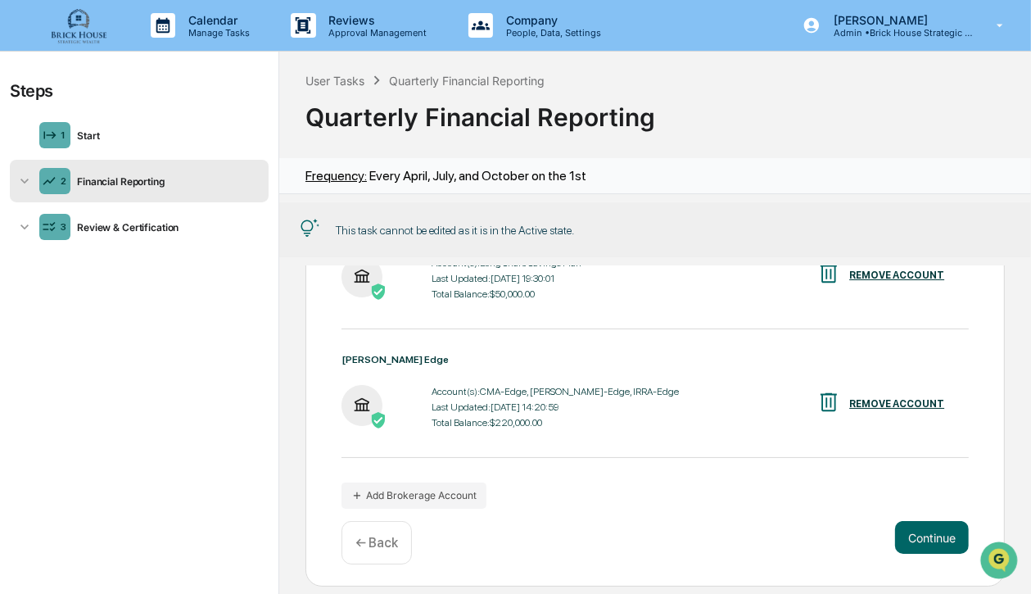
scroll to position [269, 0]
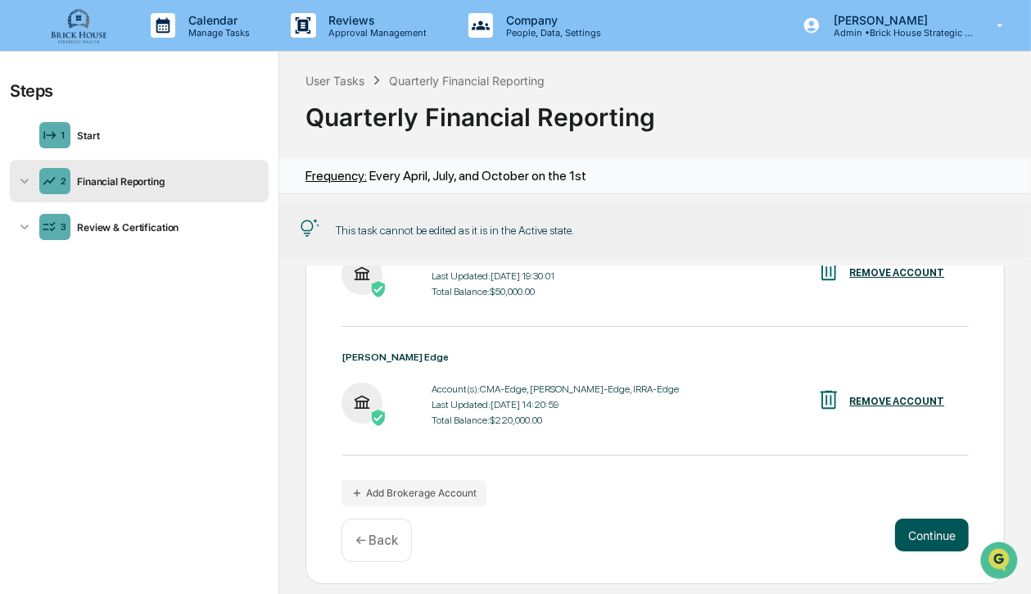
click at [934, 532] on button "Continue" at bounding box center [932, 535] width 74 height 33
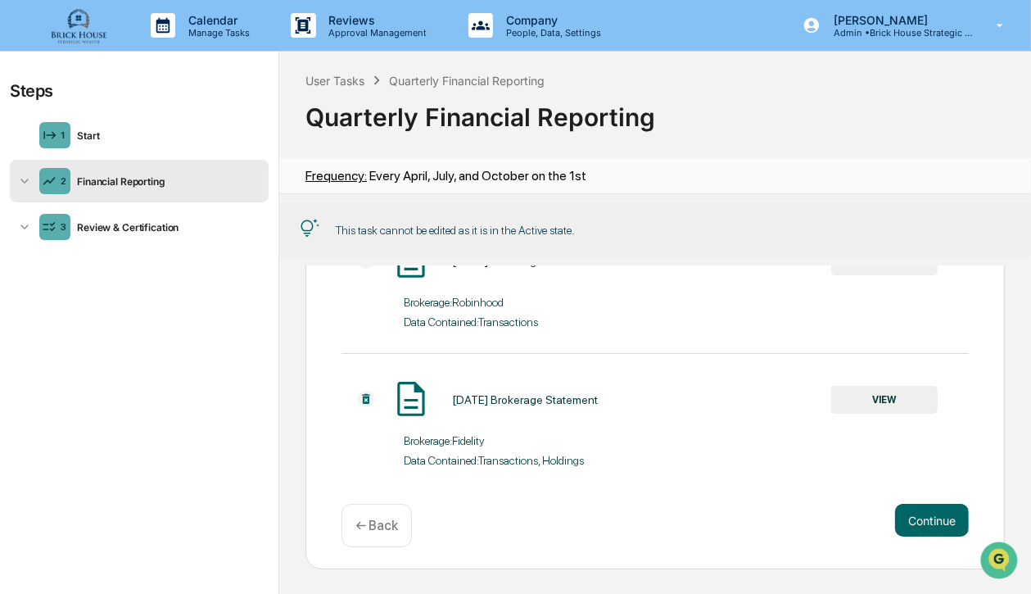
scroll to position [333, 0]
click at [925, 517] on button "Continue" at bounding box center [932, 520] width 74 height 33
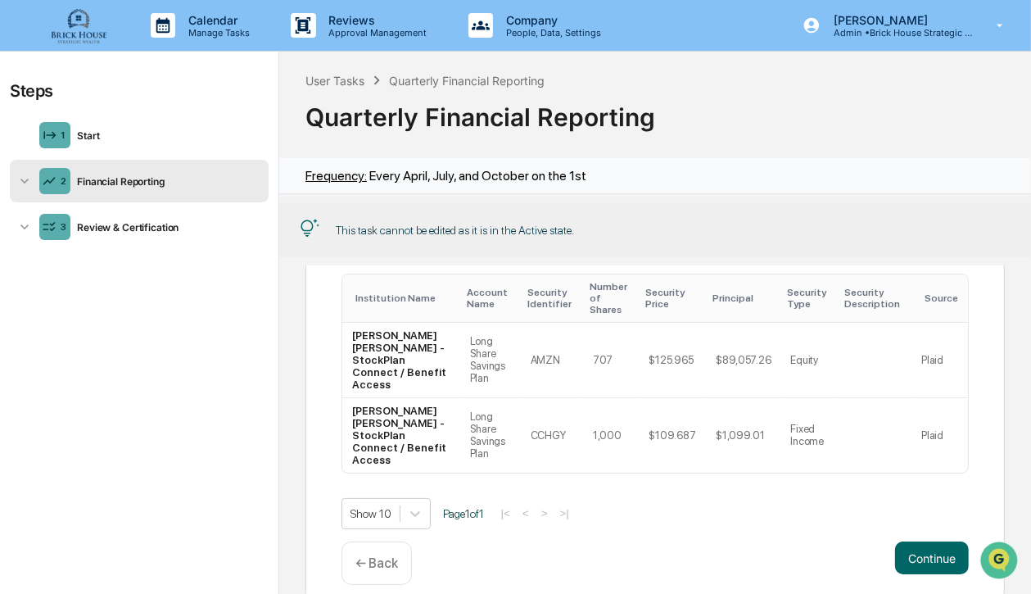
scroll to position [308, 0]
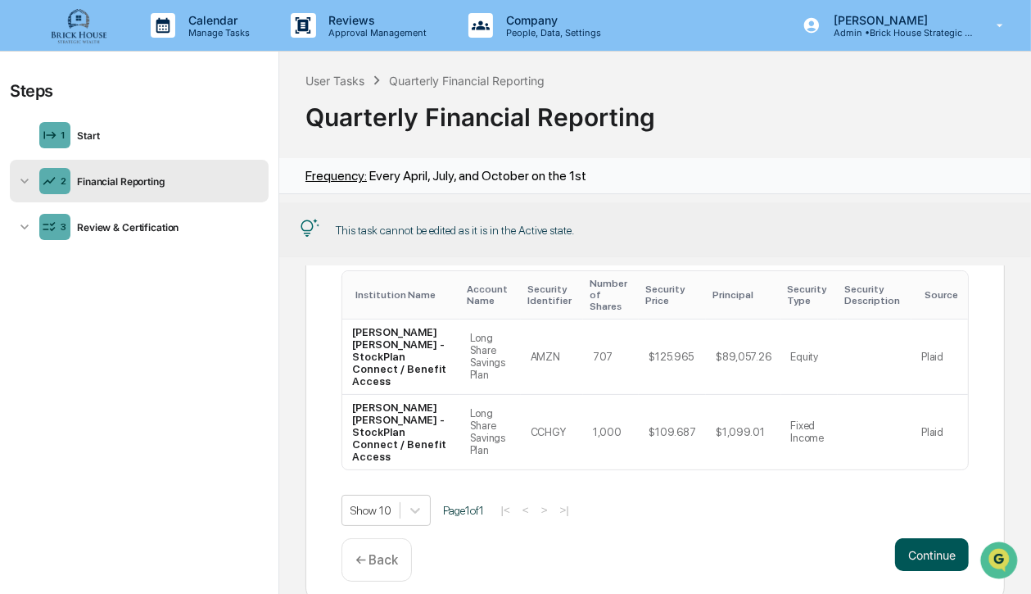
click at [924, 538] on button "Continue" at bounding box center [932, 554] width 74 height 33
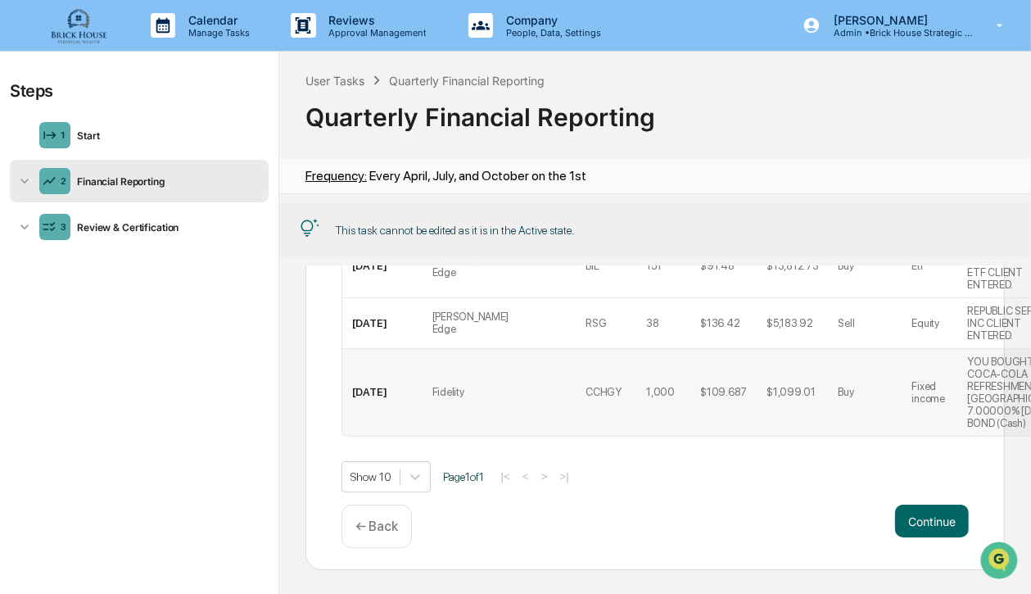
scroll to position [427, 0]
click at [936, 516] on button "Continue" at bounding box center [932, 520] width 74 height 33
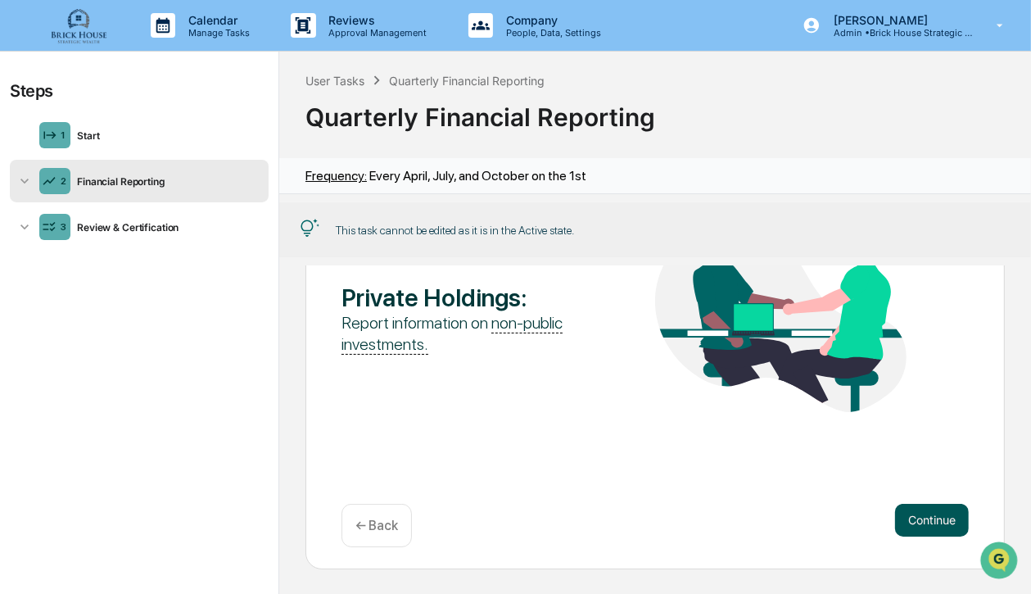
scroll to position [175, 0]
click at [921, 524] on button "Continue" at bounding box center [932, 521] width 74 height 33
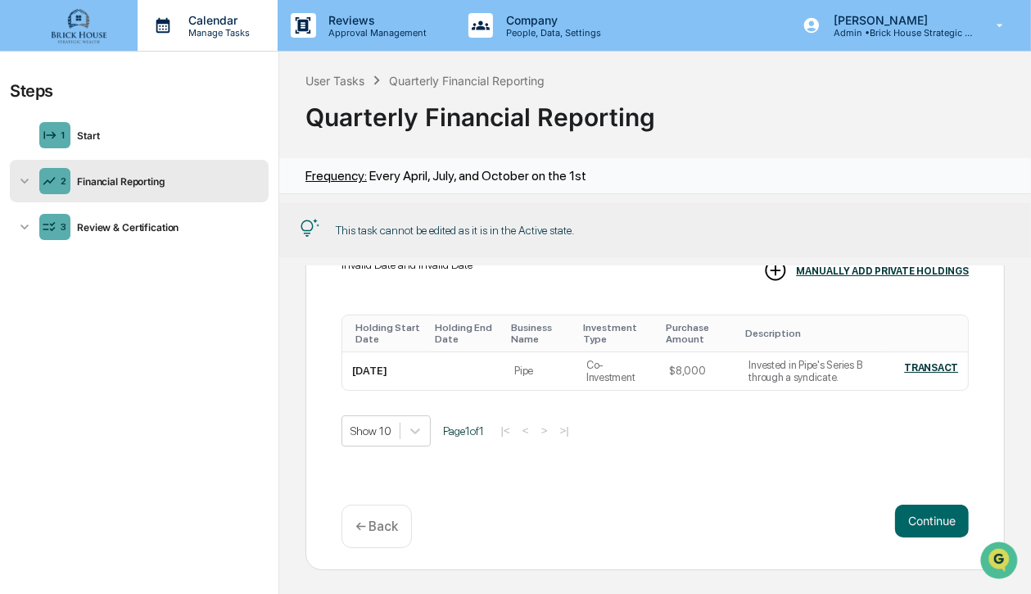
click at [211, 22] on p "Calendar" at bounding box center [216, 20] width 83 height 14
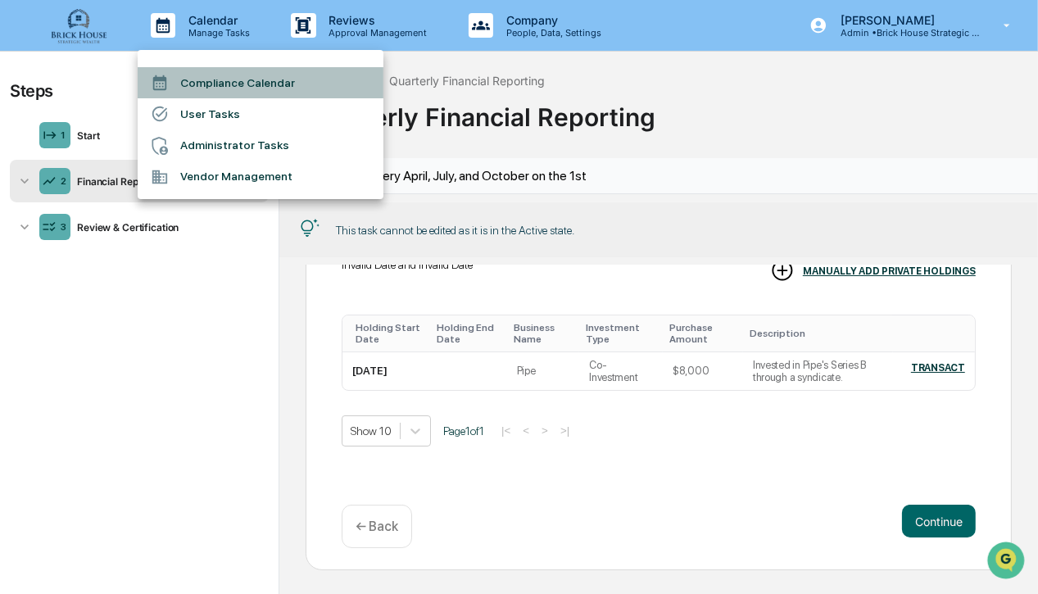
click at [229, 84] on li "Compliance Calendar" at bounding box center [261, 82] width 246 height 31
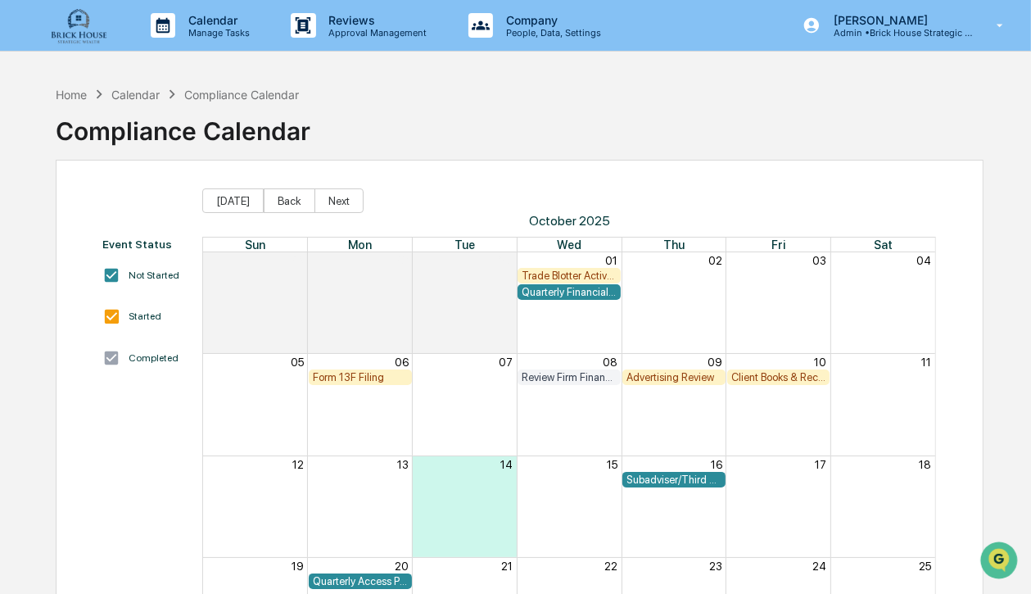
click at [577, 374] on div "Review Firm Financial Condition" at bounding box center [569, 377] width 95 height 12
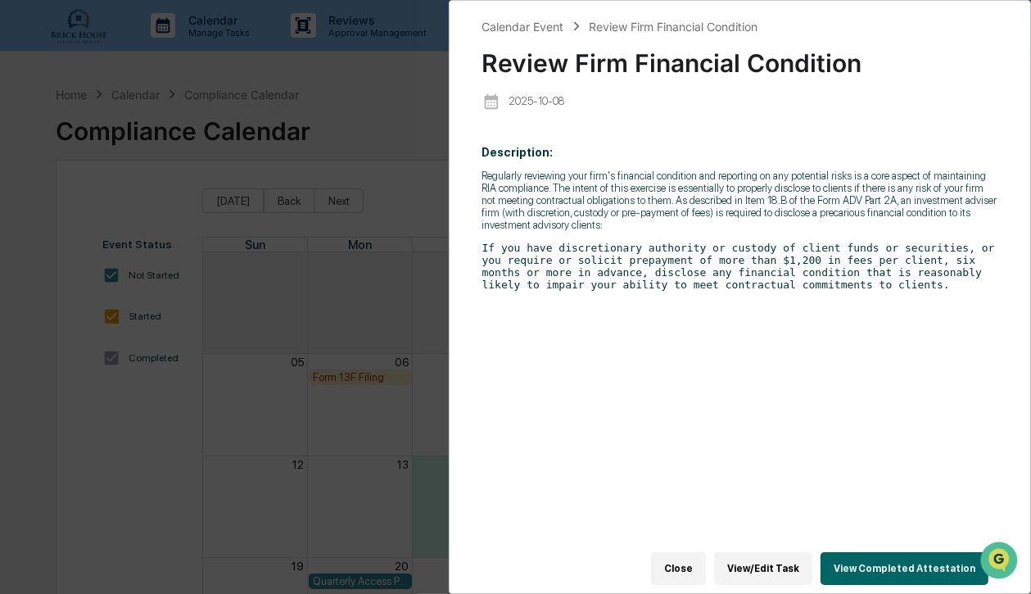
click at [908, 557] on button "View Completed Attestation" at bounding box center [905, 568] width 168 height 33
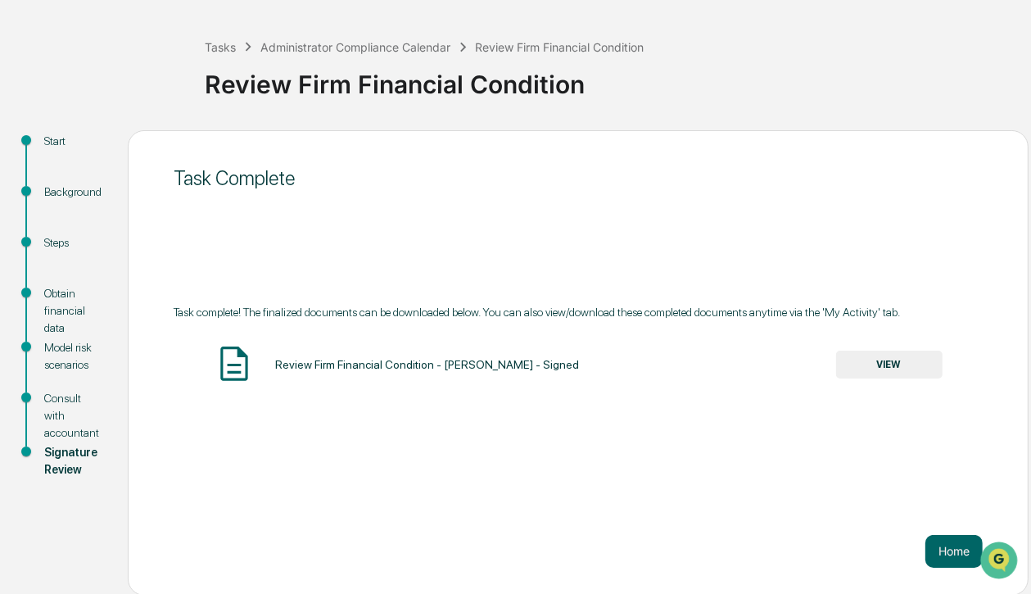
scroll to position [66, 0]
click at [892, 364] on button "VIEW" at bounding box center [889, 364] width 106 height 28
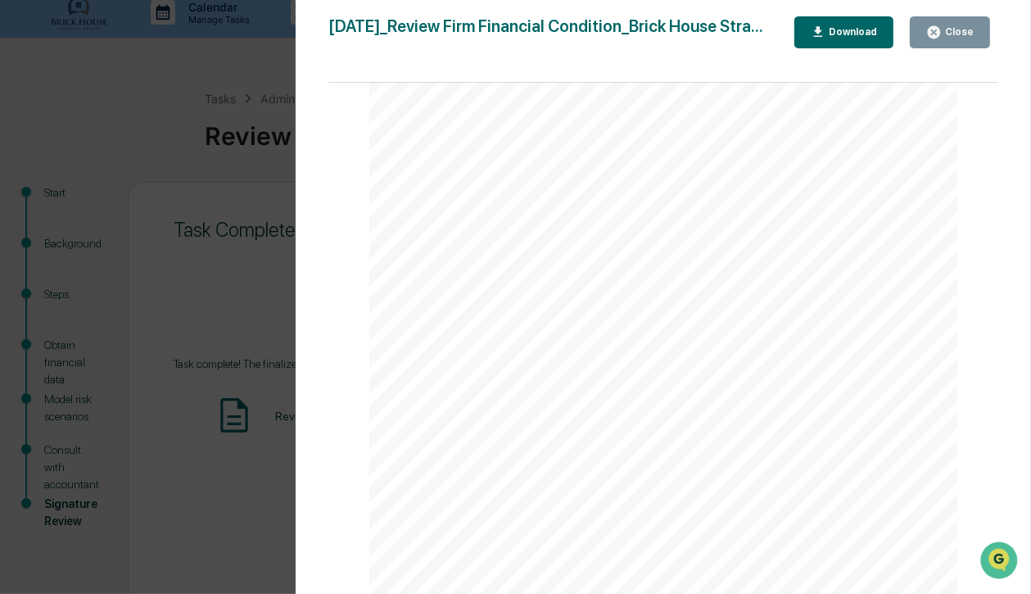
click at [958, 33] on div "Close" at bounding box center [958, 31] width 32 height 11
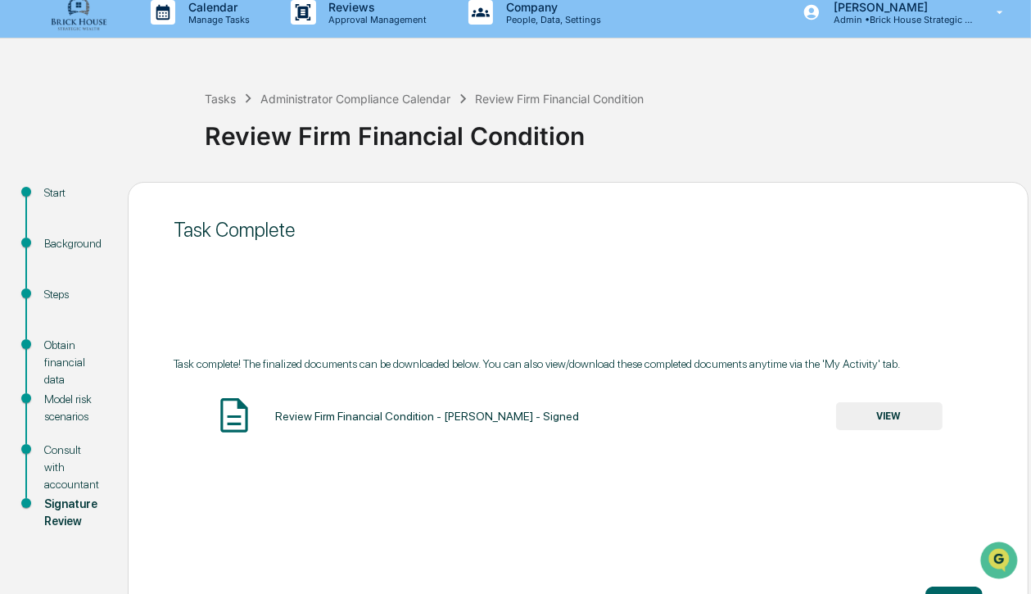
scroll to position [0, 0]
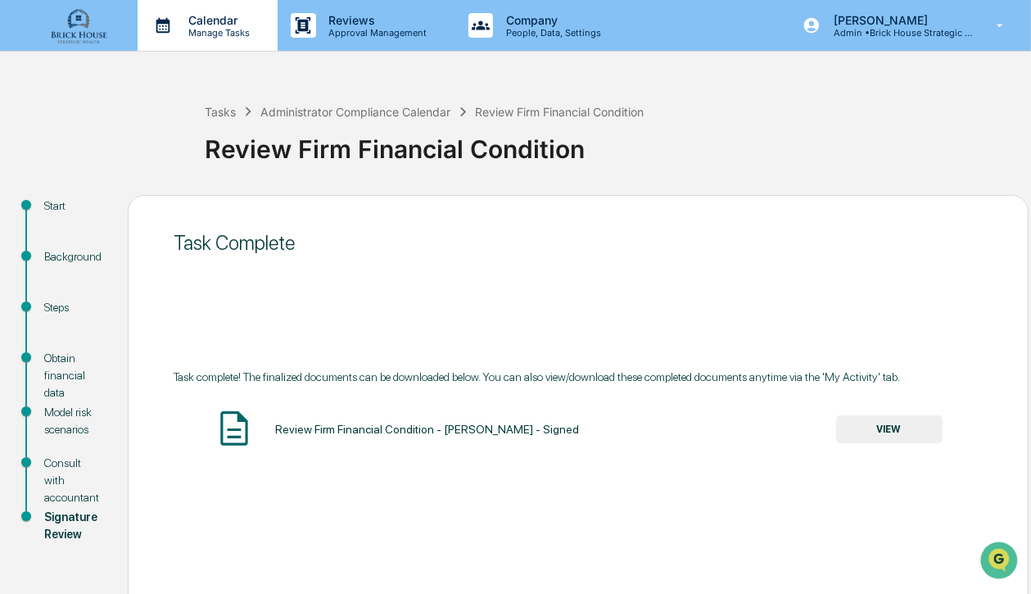
click at [210, 20] on p "Calendar" at bounding box center [216, 20] width 83 height 14
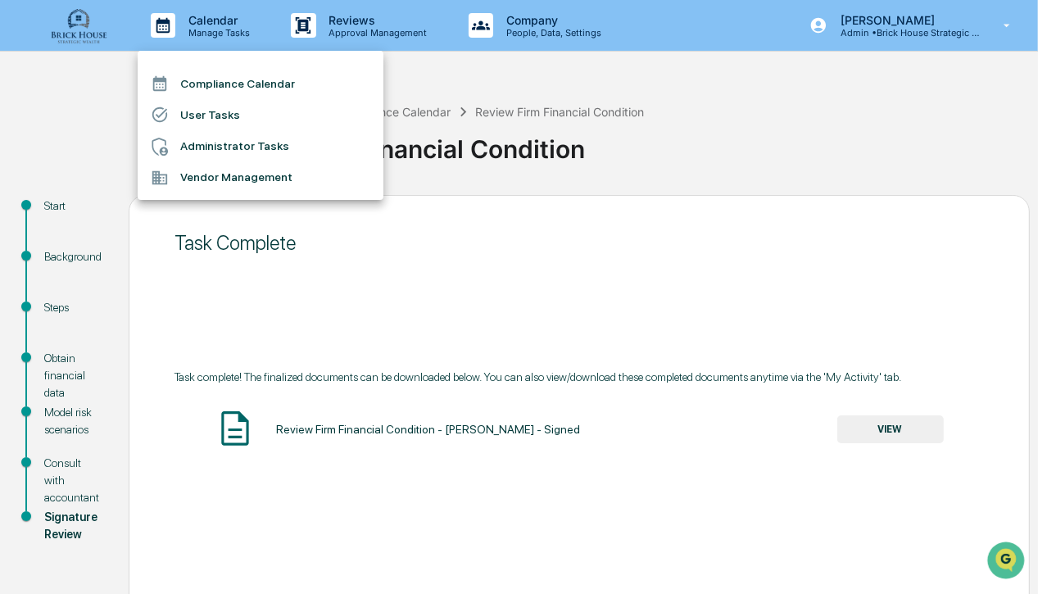
click at [224, 88] on li "Compliance Calendar" at bounding box center [261, 83] width 246 height 31
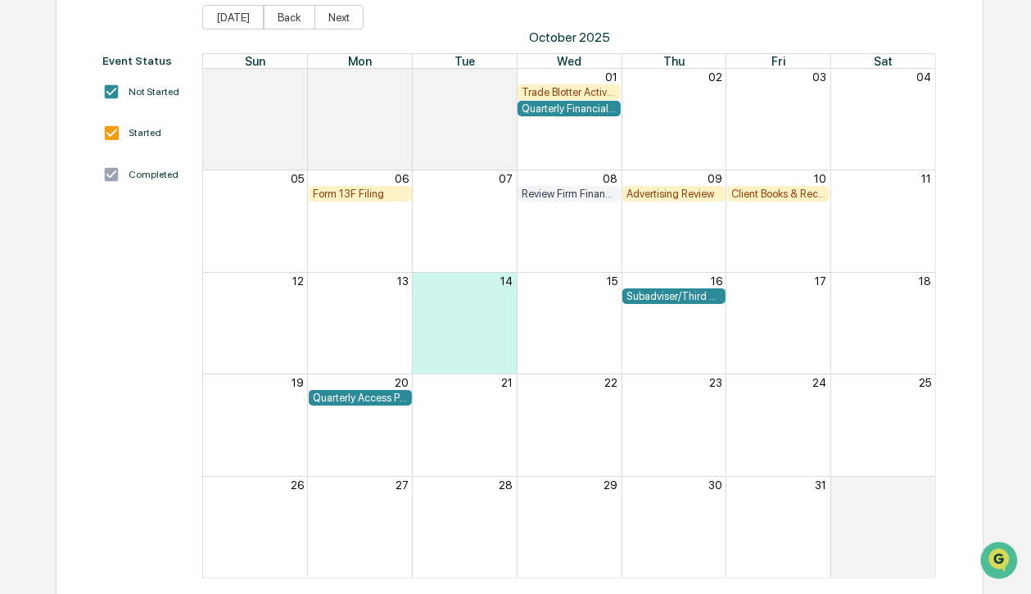
scroll to position [196, 0]
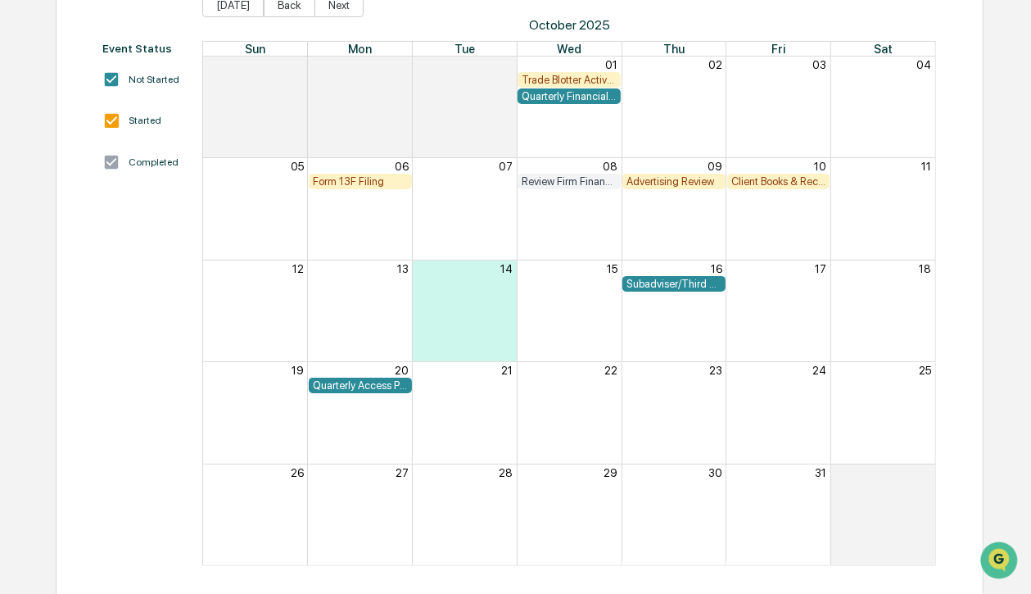
click at [676, 182] on div "Advertising Review" at bounding box center [674, 181] width 95 height 12
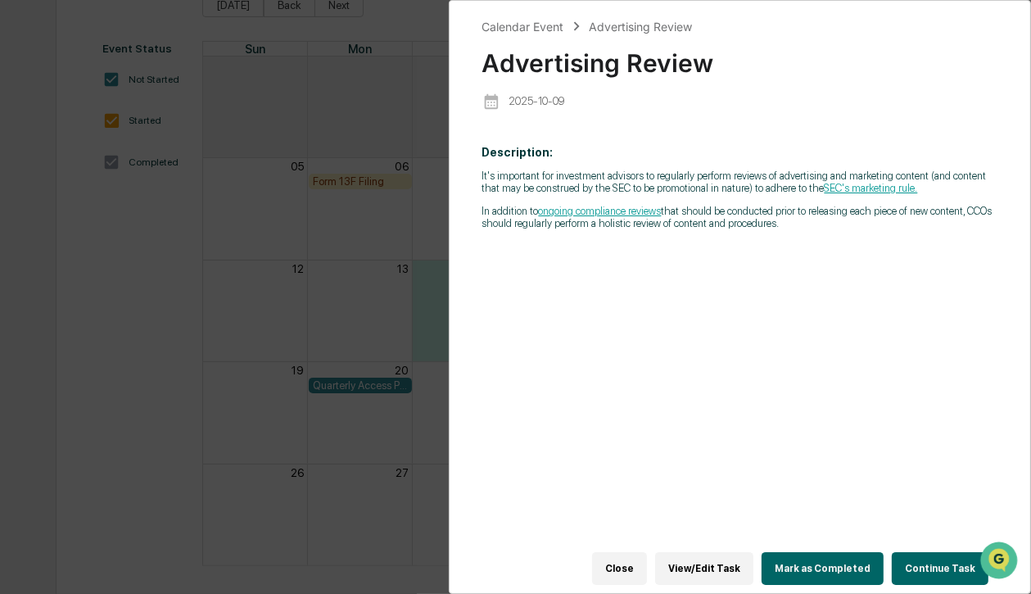
click at [823, 560] on button "Mark as Completed" at bounding box center [823, 568] width 122 height 33
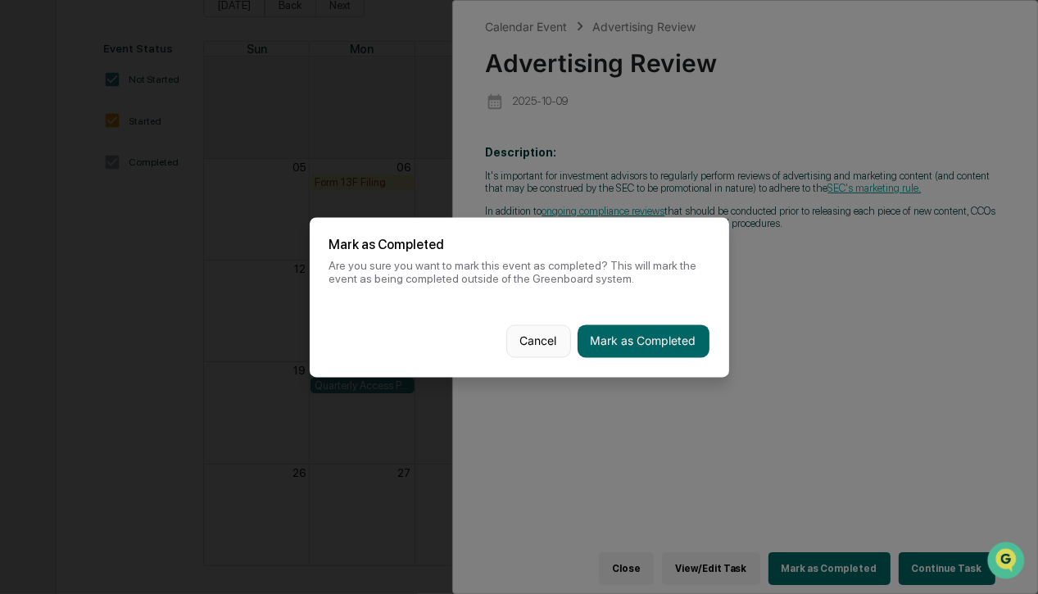
click at [532, 344] on button "Cancel" at bounding box center [538, 340] width 65 height 33
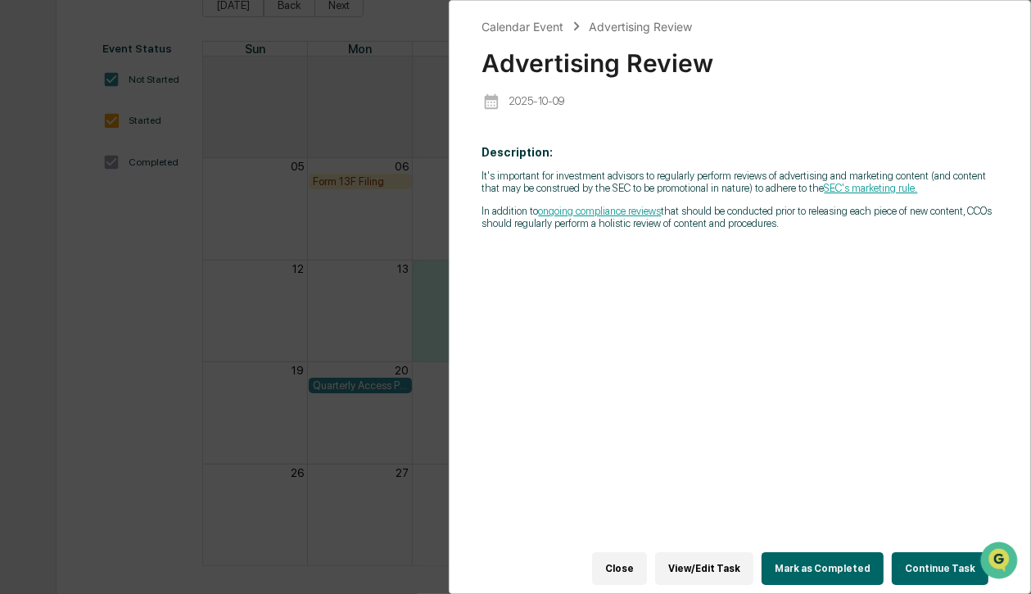
click at [831, 560] on button "Mark as Completed" at bounding box center [823, 568] width 122 height 33
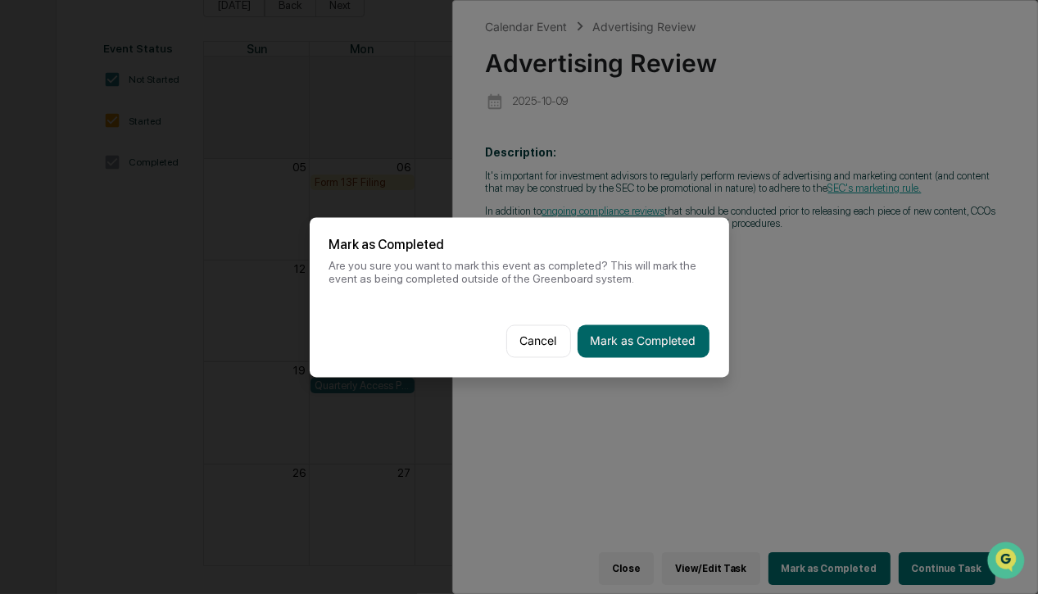
click at [533, 341] on button "Cancel" at bounding box center [538, 340] width 65 height 33
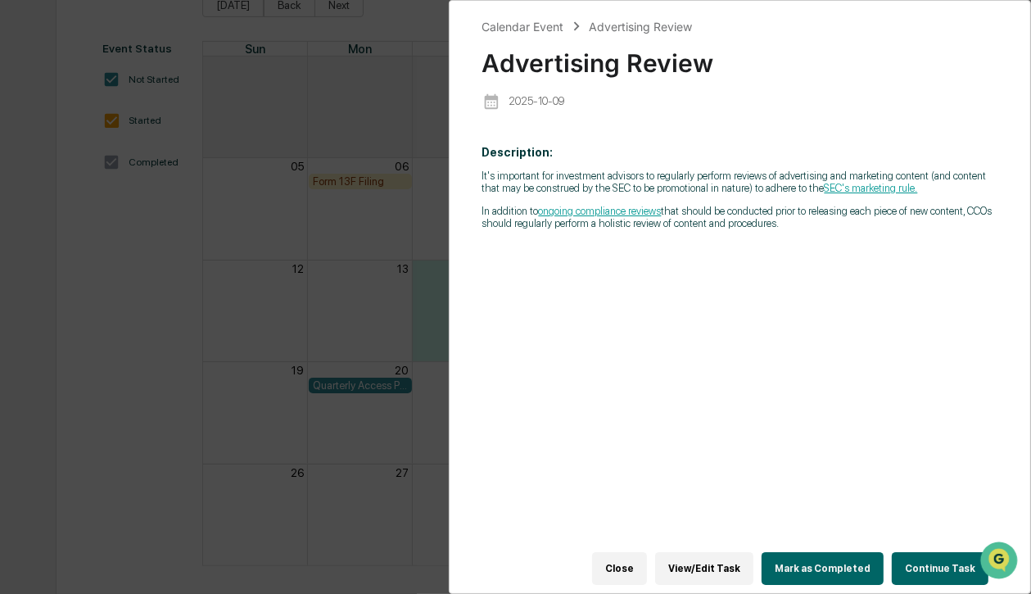
click at [717, 562] on button "View/Edit Task" at bounding box center [704, 568] width 98 height 33
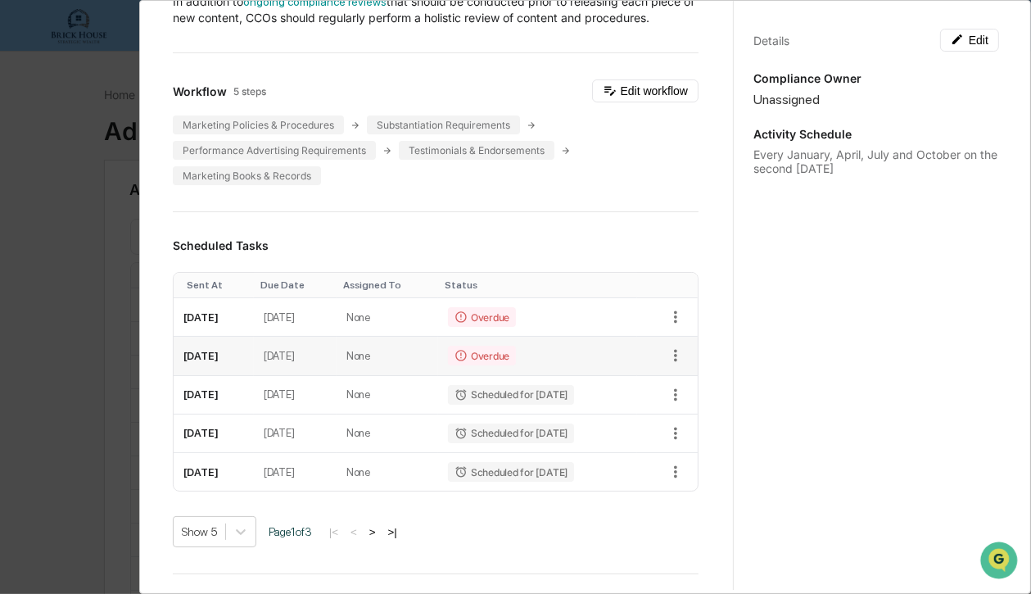
scroll to position [197, 0]
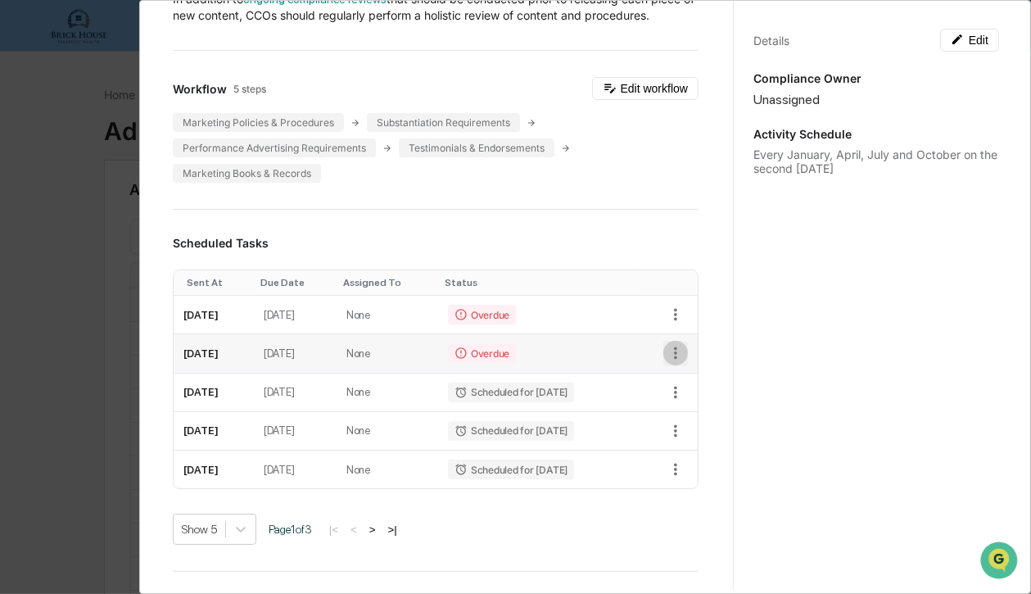
click at [667, 356] on icon "button" at bounding box center [676, 353] width 18 height 18
drag, startPoint x: 731, startPoint y: 188, endPoint x: 723, endPoint y: 97, distance: 91.3
click at [731, 81] on div at bounding box center [519, 297] width 1038 height 594
drag, startPoint x: 650, startPoint y: 202, endPoint x: 649, endPoint y: 185, distance: 16.4
click at [650, 184] on div "Administrator Activity List Advertising Review Continue Task Spawn Task Adverti…" at bounding box center [435, 430] width 565 height 1228
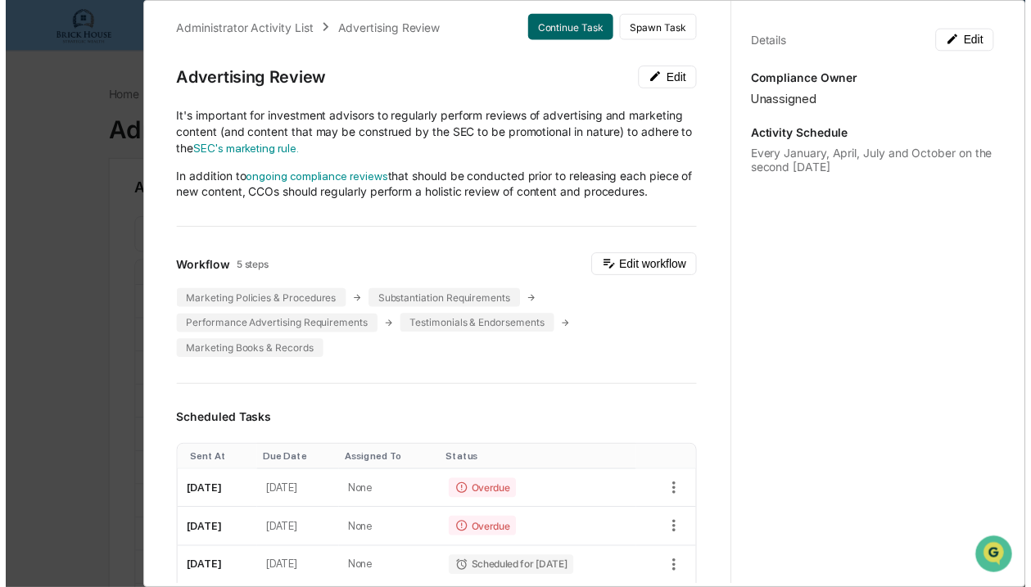
scroll to position [0, 0]
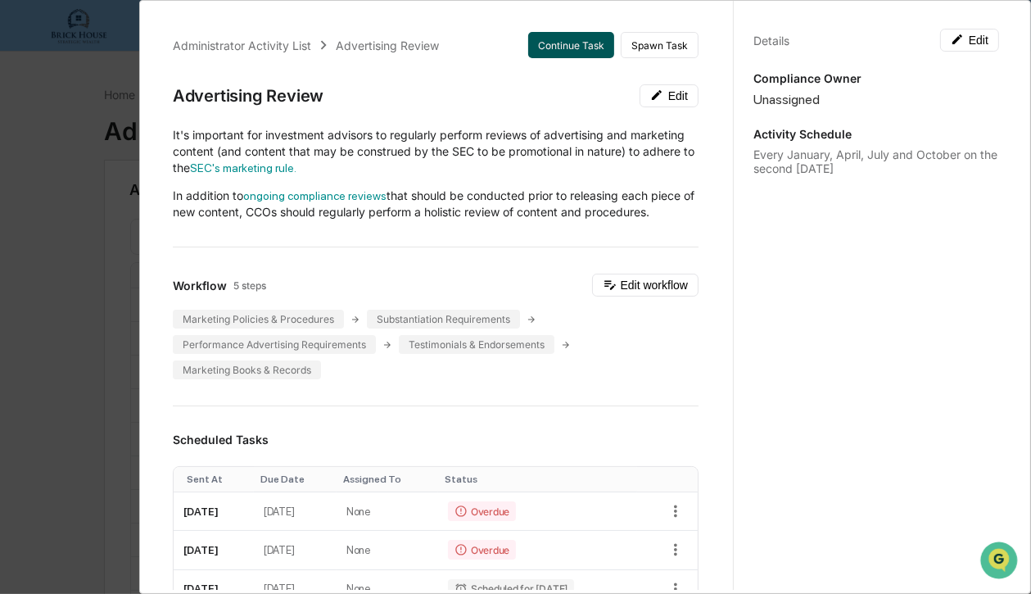
click at [562, 42] on button "Continue Task" at bounding box center [571, 45] width 86 height 26
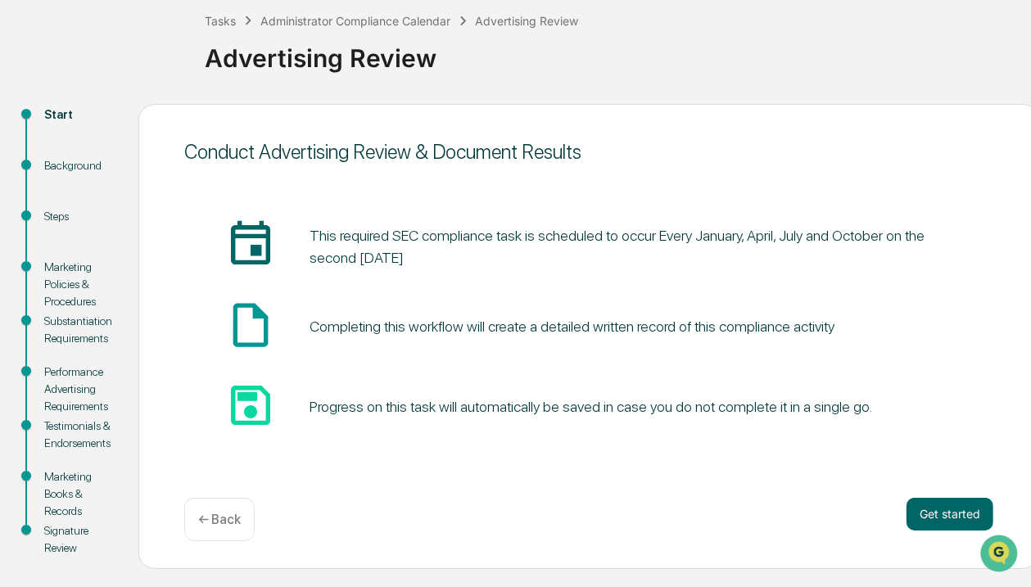
scroll to position [92, 0]
click at [944, 510] on button "Get started" at bounding box center [950, 513] width 87 height 33
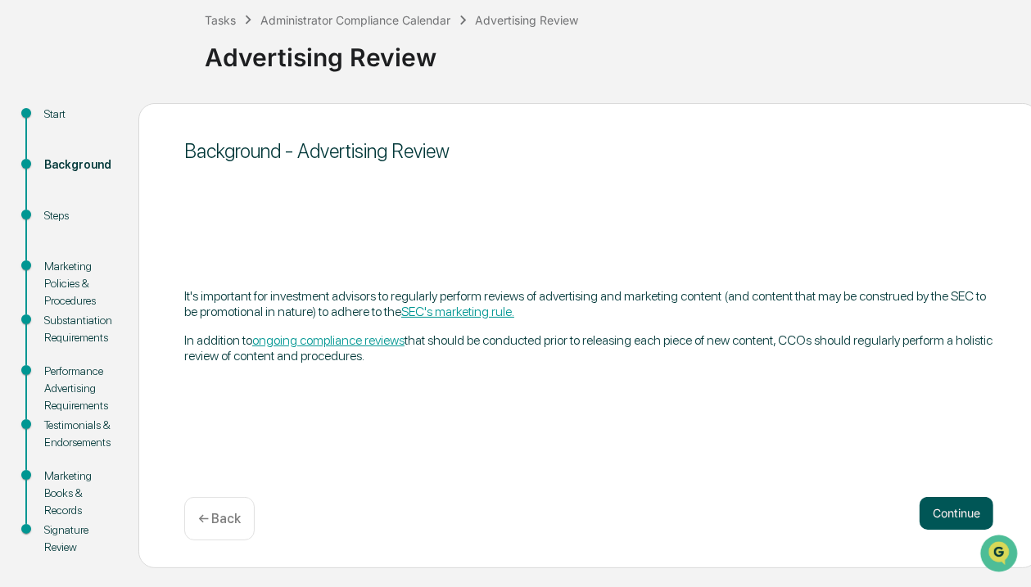
click at [954, 509] on button "Continue" at bounding box center [957, 513] width 74 height 33
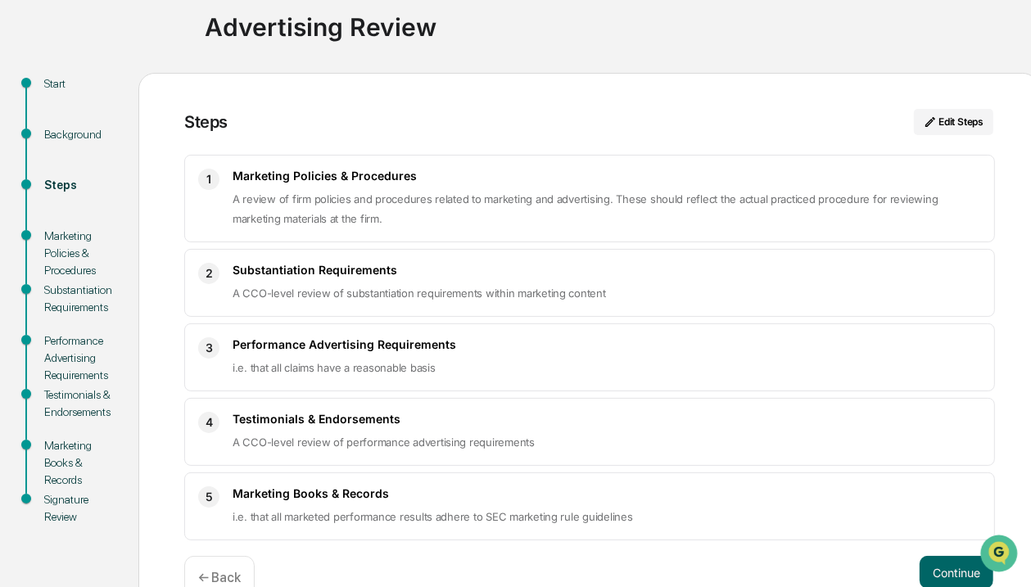
scroll to position [160, 0]
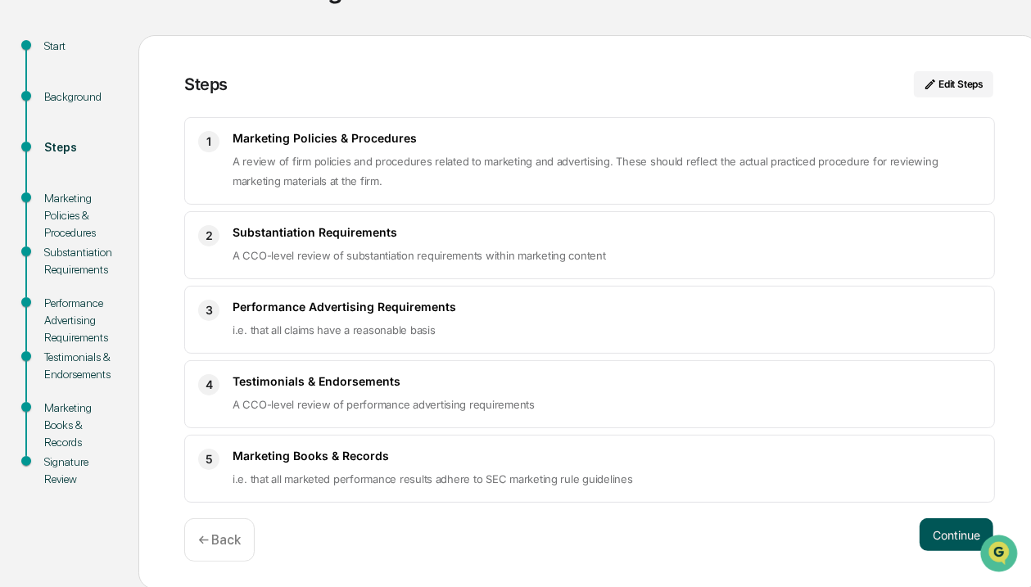
click at [938, 537] on button "Continue" at bounding box center [957, 535] width 74 height 33
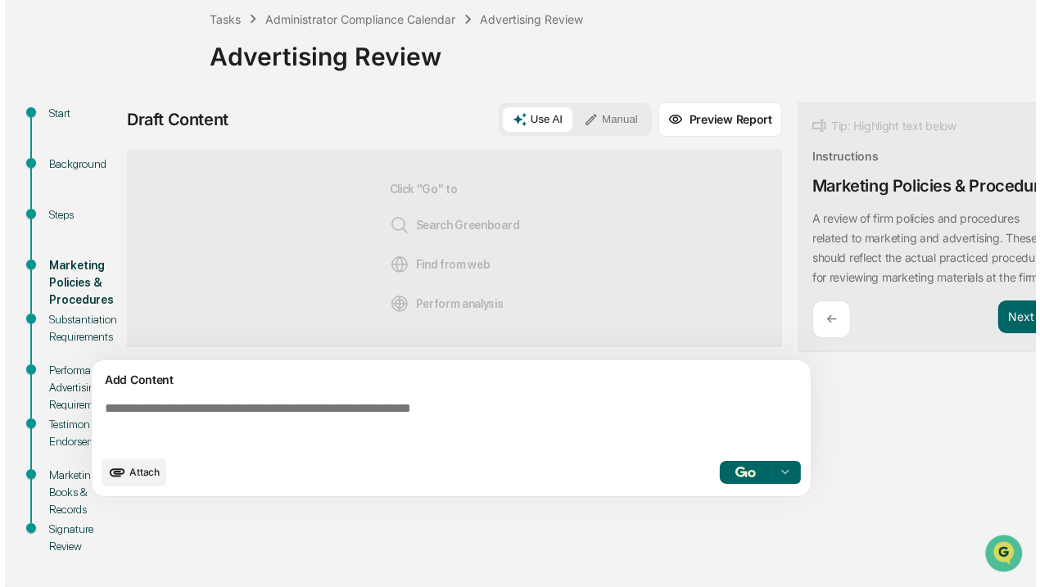
scroll to position [92, 0]
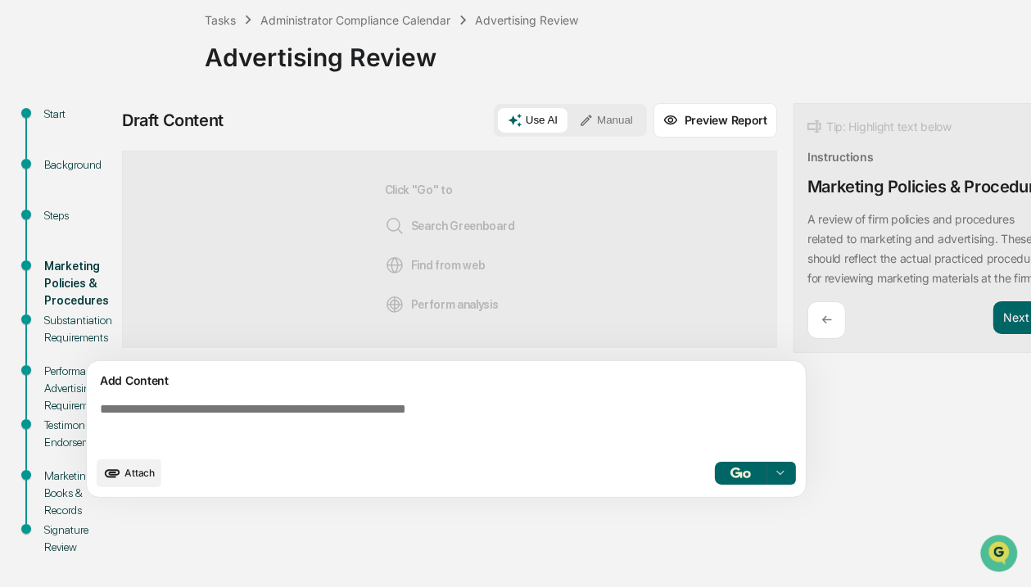
click at [125, 420] on textarea at bounding box center [449, 425] width 713 height 59
click at [605, 115] on button "Manual" at bounding box center [606, 120] width 74 height 25
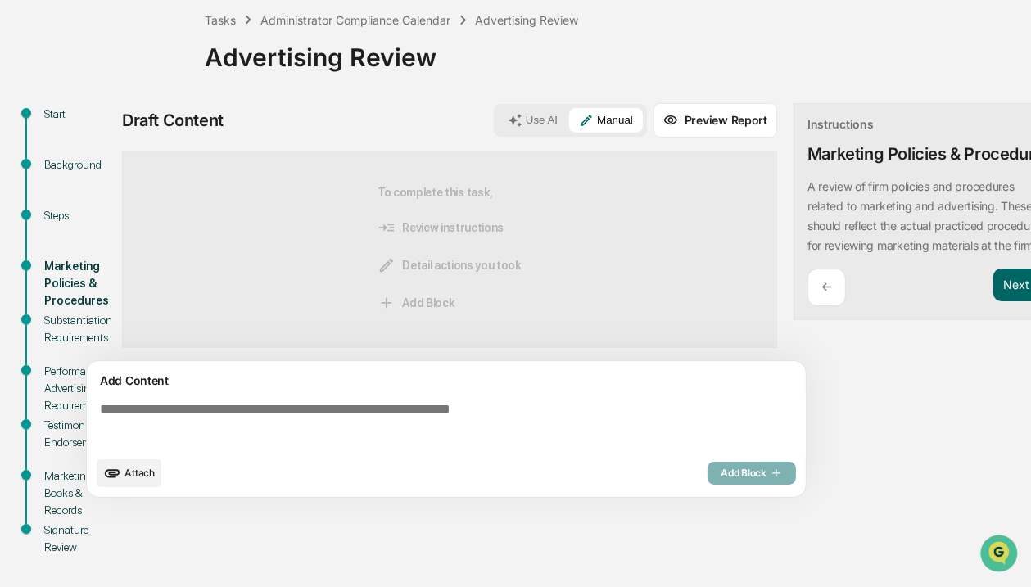
click at [102, 416] on textarea at bounding box center [449, 425] width 713 height 59
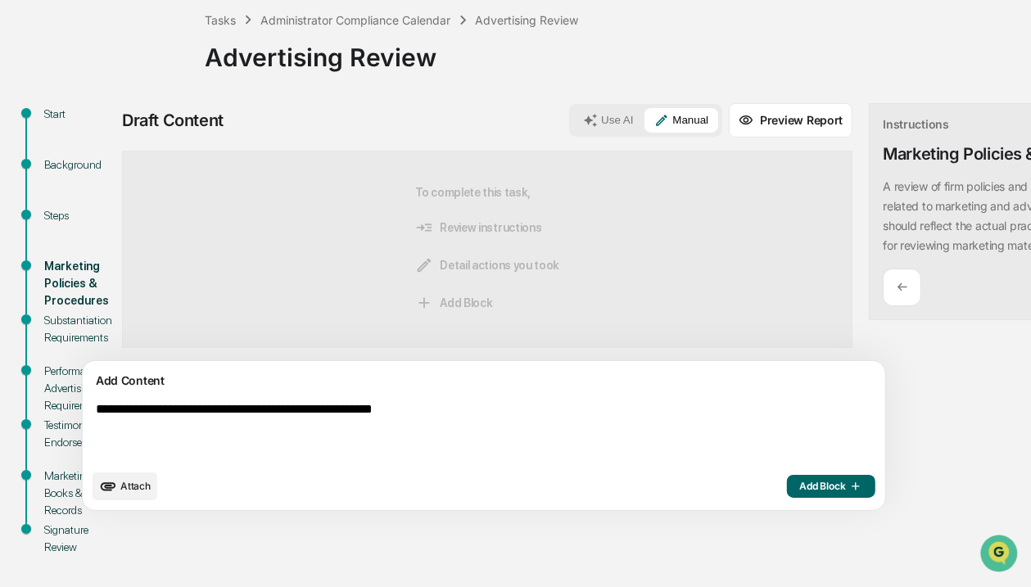
click at [454, 411] on textarea "**********" at bounding box center [445, 432] width 713 height 72
type textarea "**********"
click at [800, 488] on span "Add Block" at bounding box center [831, 486] width 62 height 13
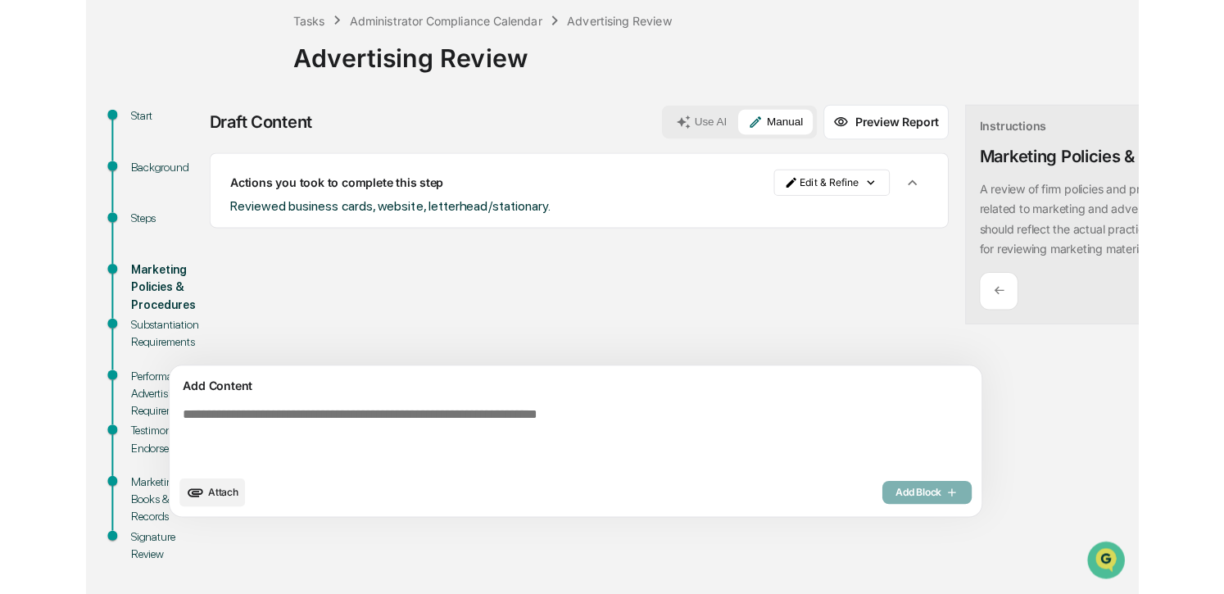
scroll to position [75, 0]
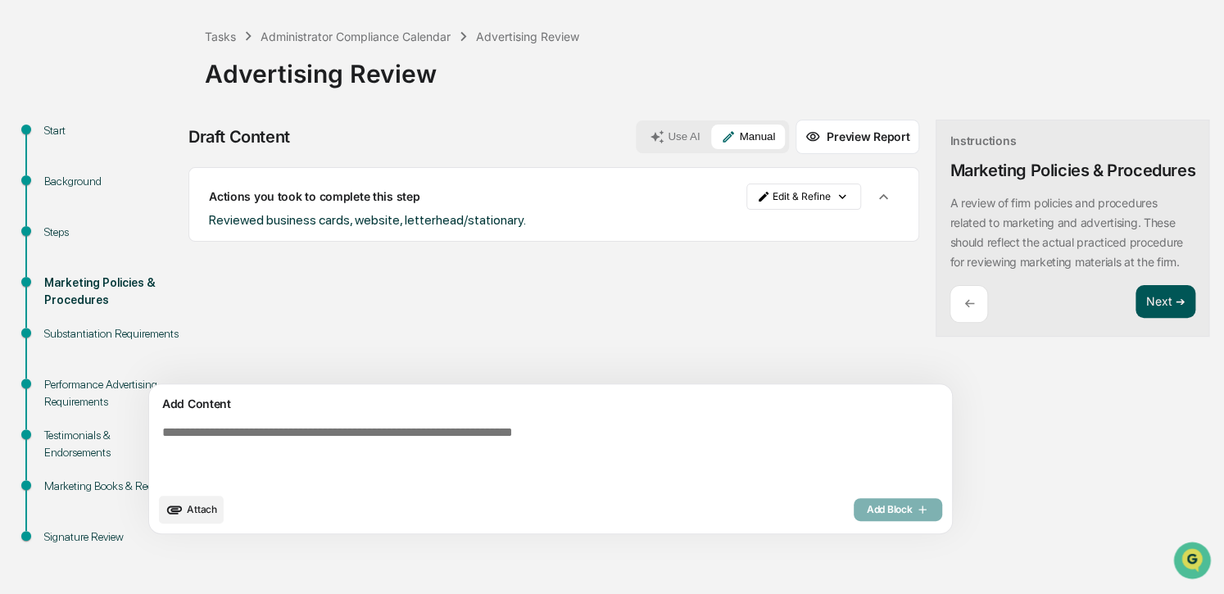
click at [1031, 318] on button "Next ➔" at bounding box center [1165, 302] width 60 height 34
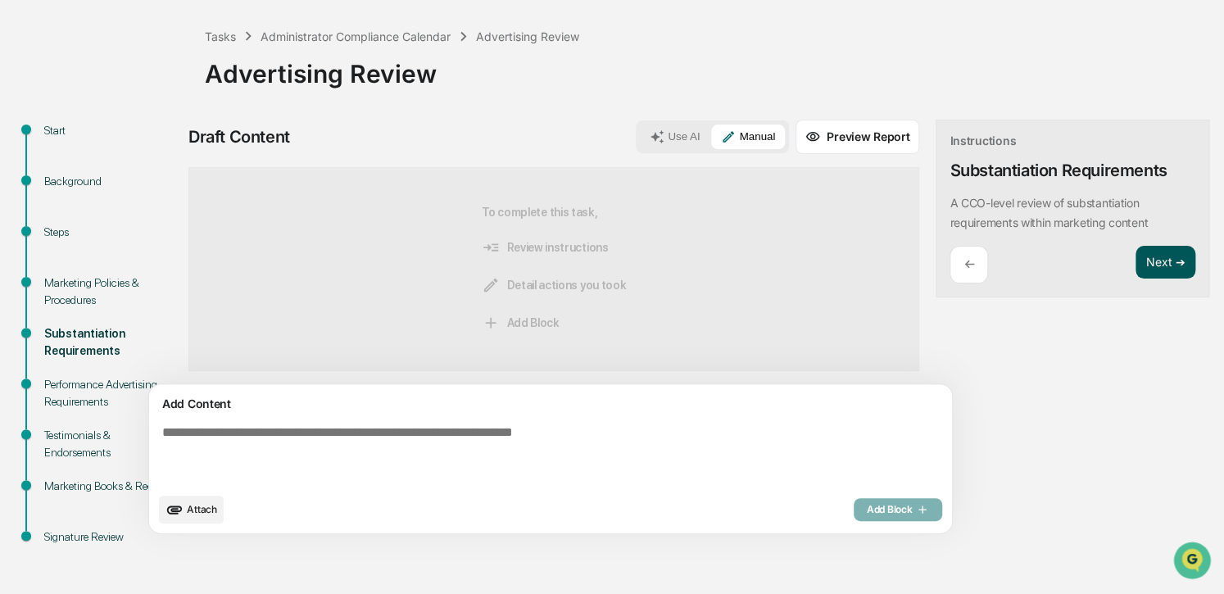
click at [1031, 254] on button "Next ➔" at bounding box center [1165, 263] width 60 height 34
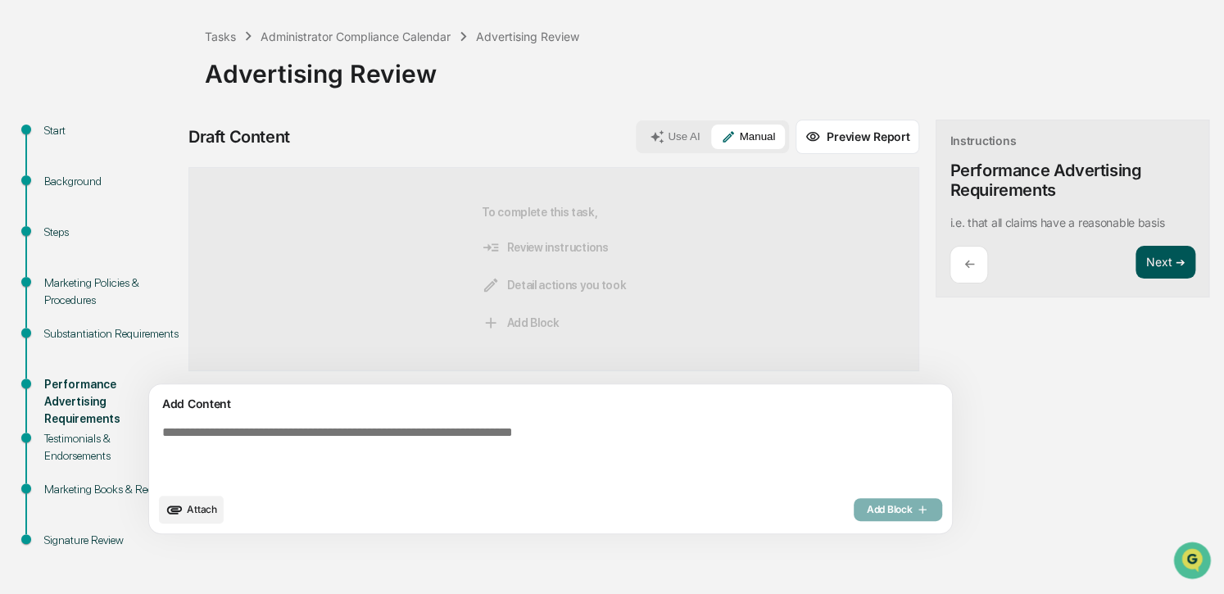
click at [1031, 254] on button "Next ➔" at bounding box center [1165, 263] width 60 height 34
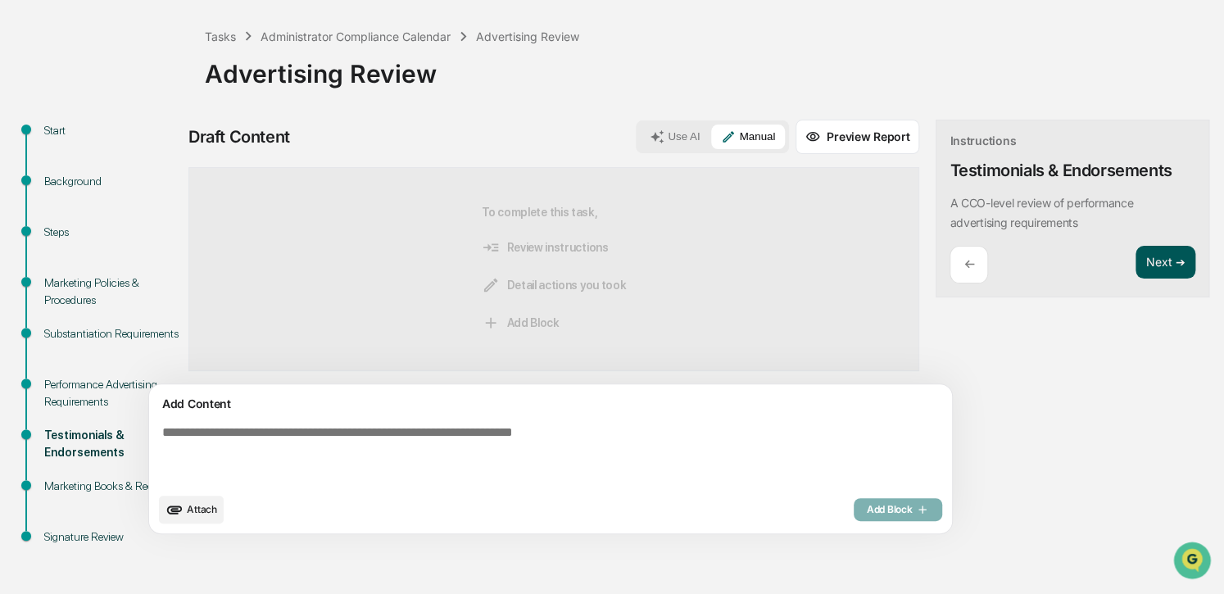
click at [1031, 256] on button "Next ➔" at bounding box center [1165, 263] width 60 height 34
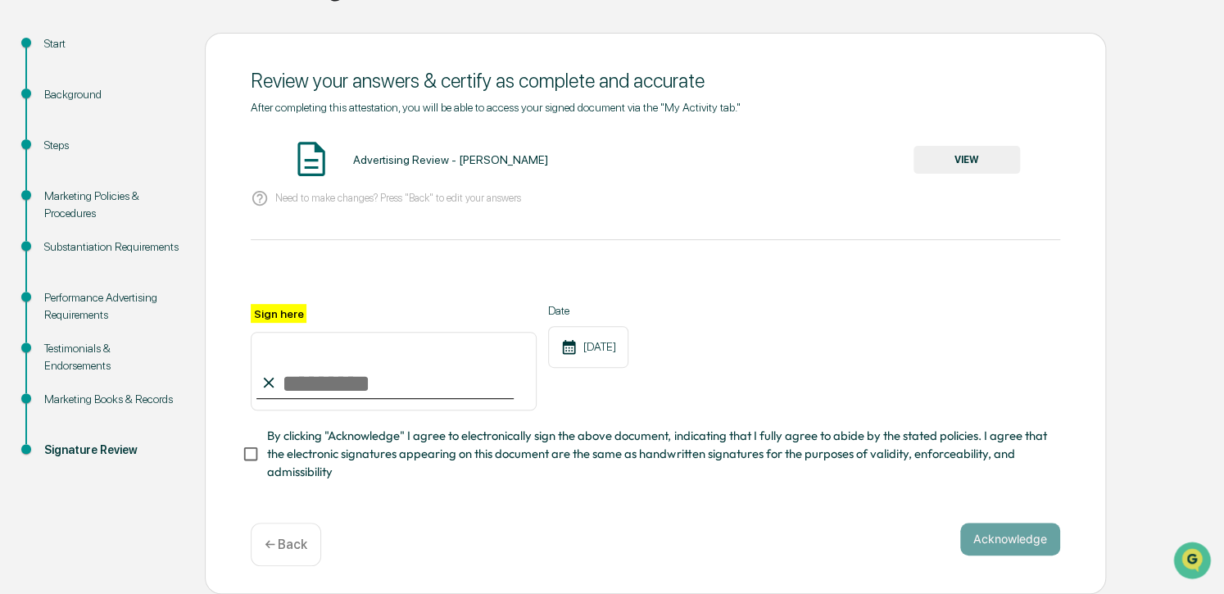
scroll to position [167, 0]
click at [353, 379] on input "Sign here" at bounding box center [394, 371] width 286 height 79
type input "**********"
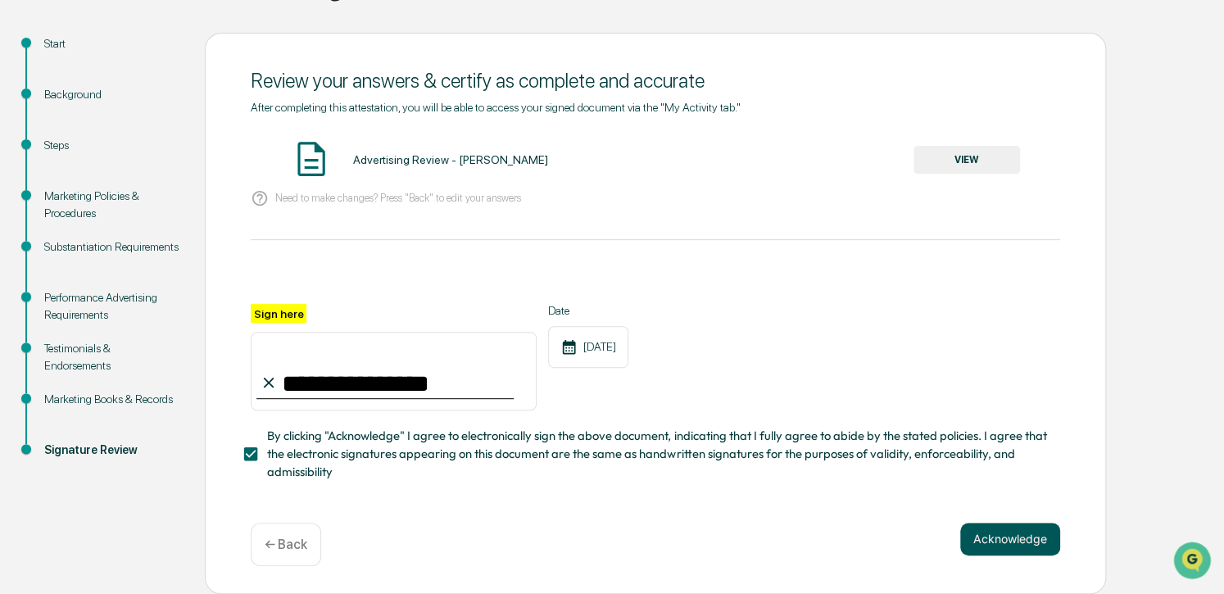
click at [1011, 536] on button "Acknowledge" at bounding box center [1010, 539] width 100 height 33
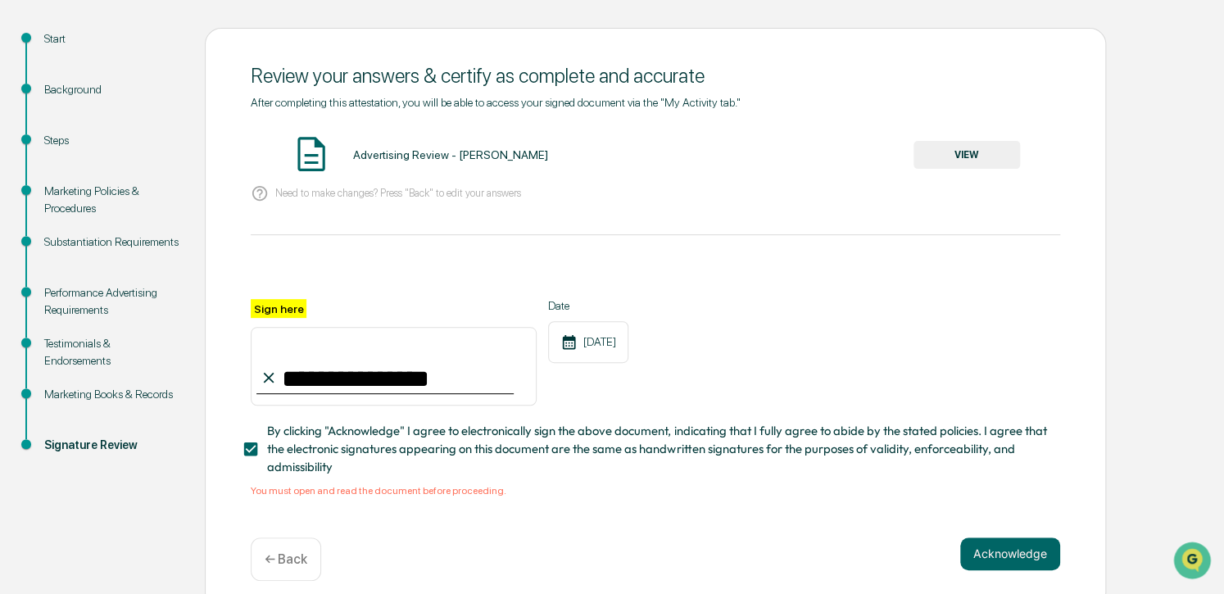
click at [972, 148] on button "VIEW" at bounding box center [966, 155] width 106 height 28
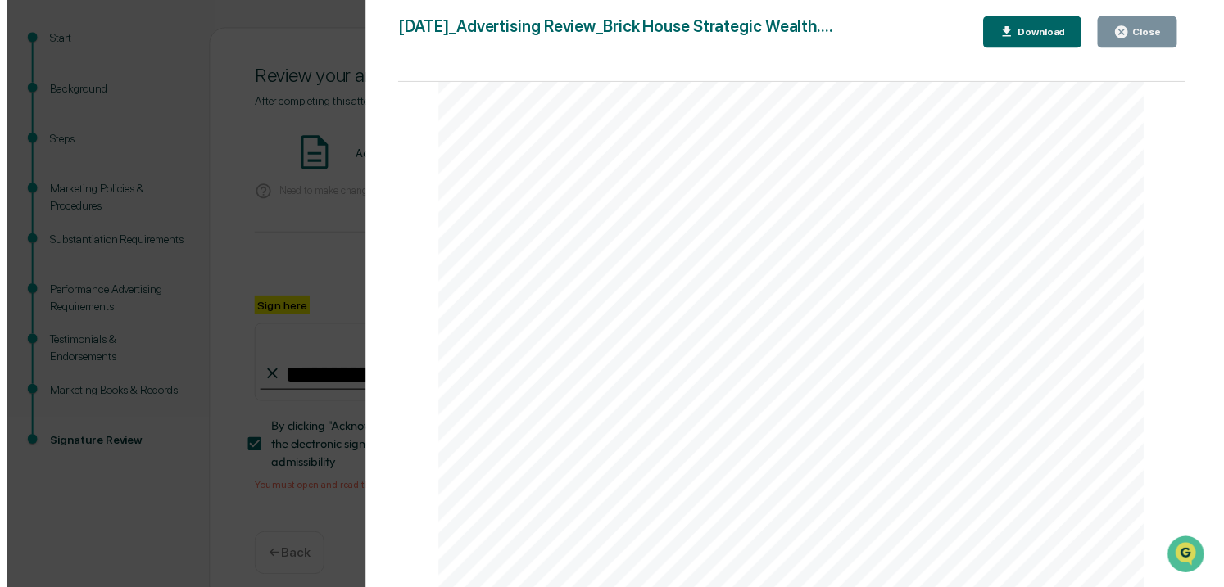
scroll to position [0, 0]
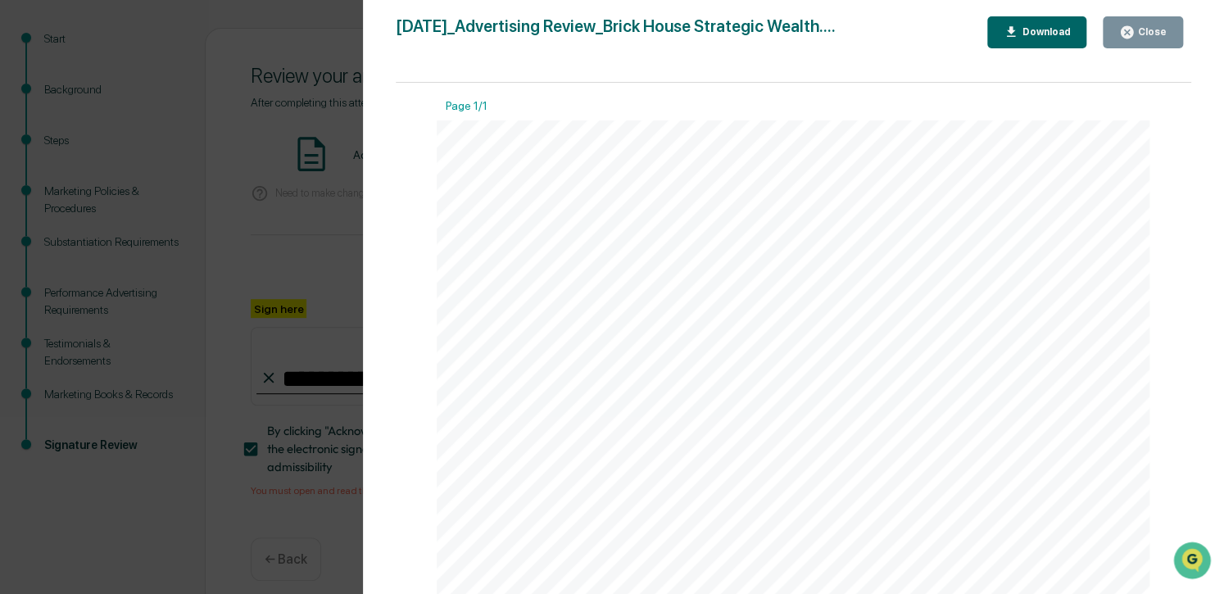
click at [1031, 32] on div "Close" at bounding box center [1151, 31] width 32 height 11
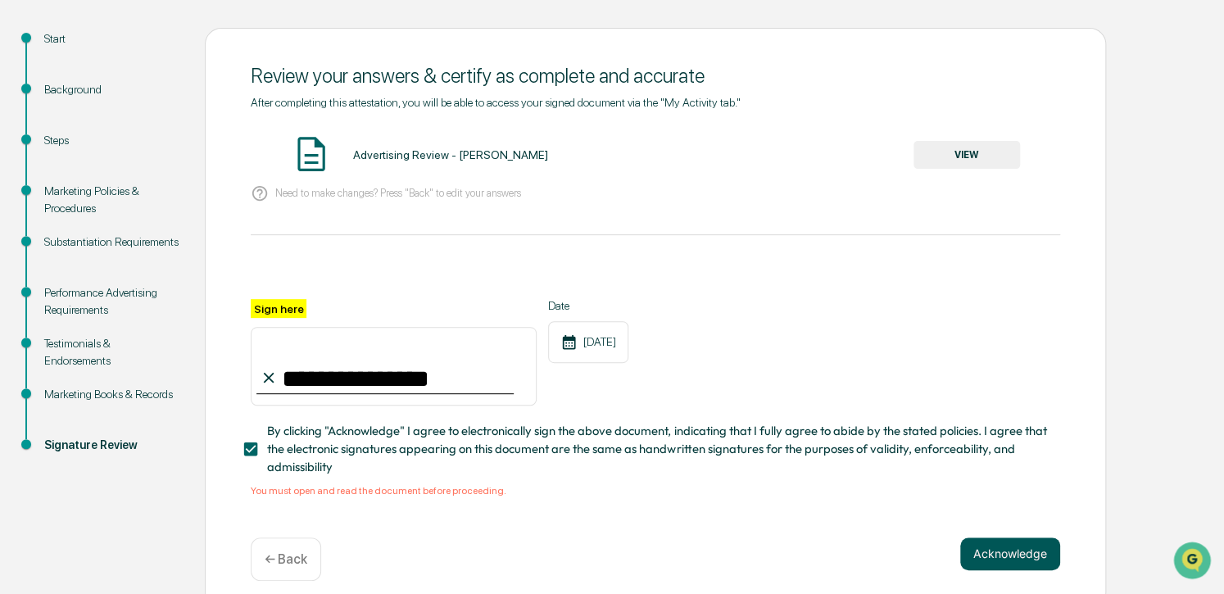
click at [1009, 557] on button "Acknowledge" at bounding box center [1010, 553] width 100 height 33
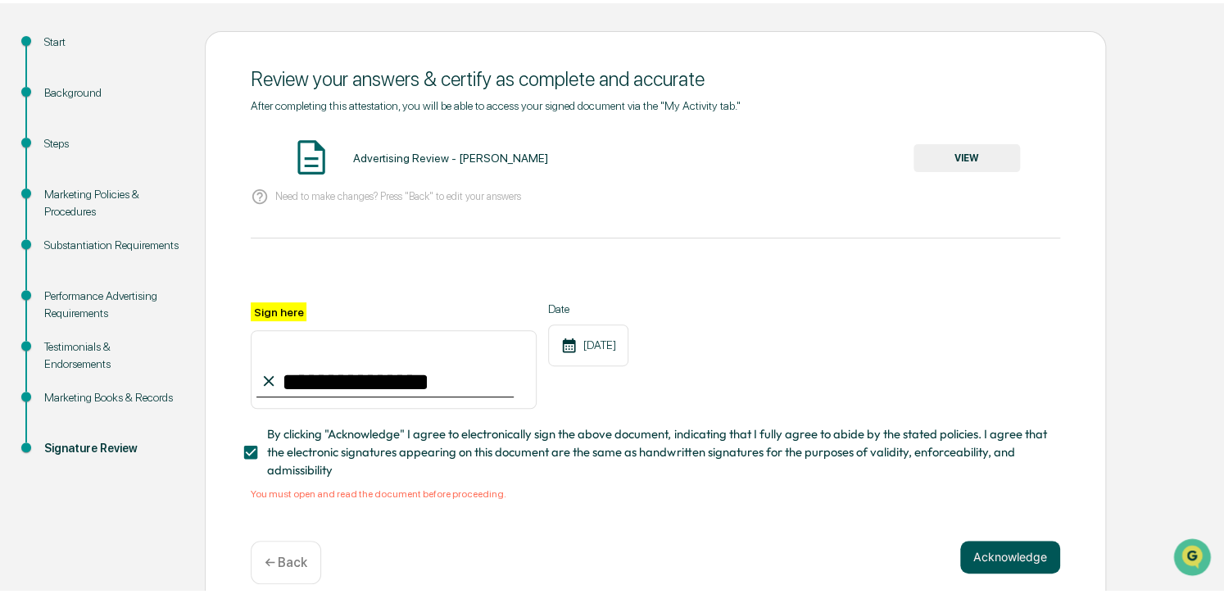
scroll to position [75, 0]
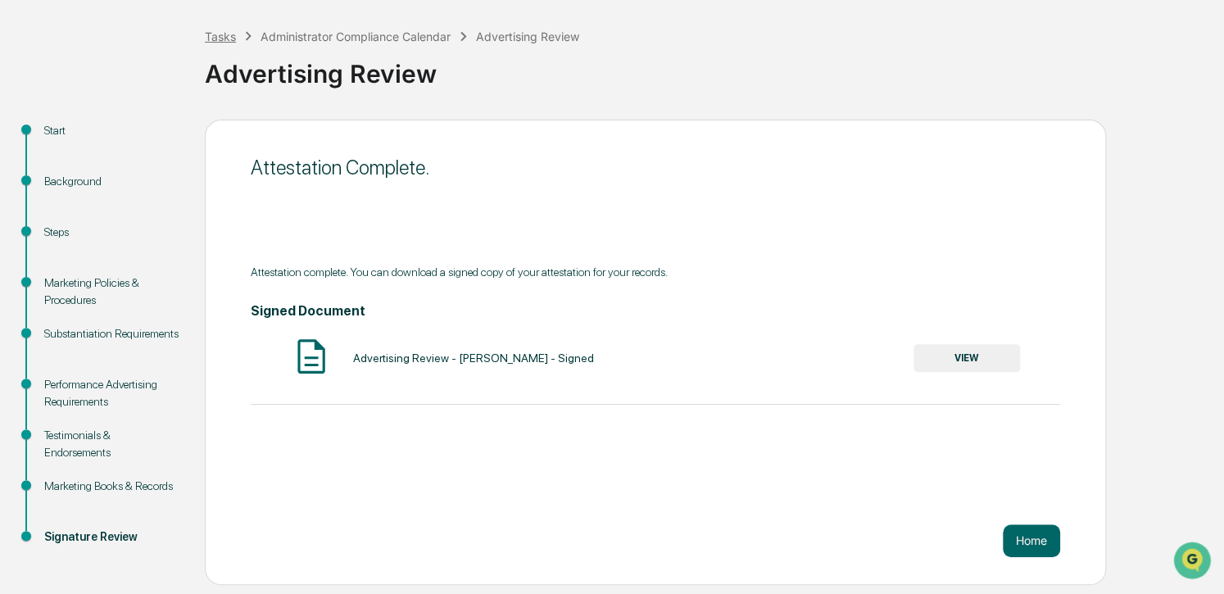
click at [223, 36] on div "Tasks" at bounding box center [220, 36] width 31 height 14
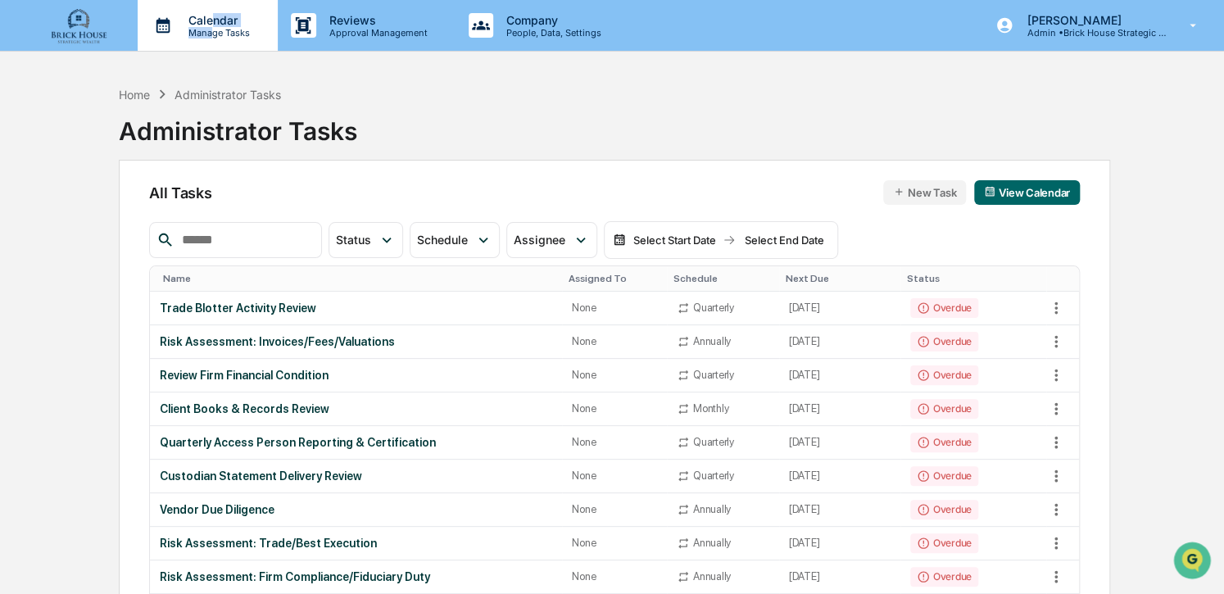
click at [214, 26] on div "Calendar Manage Tasks" at bounding box center [216, 25] width 83 height 25
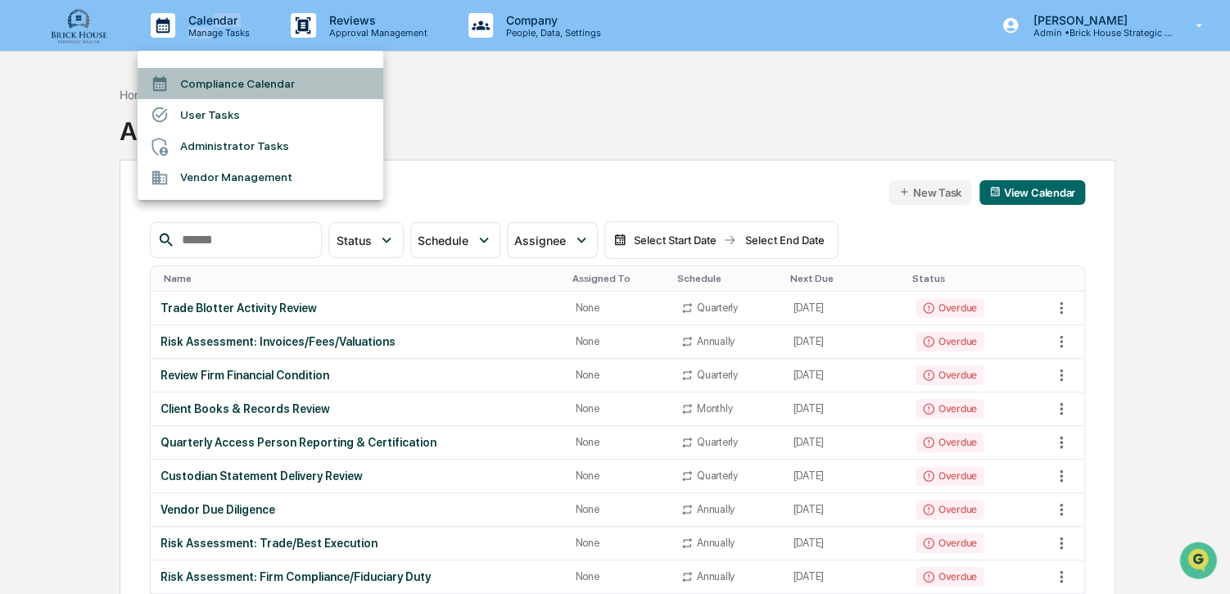
drag, startPoint x: 214, startPoint y: 26, endPoint x: 200, endPoint y: 86, distance: 61.4
click at [200, 86] on li "Compliance Calendar" at bounding box center [261, 83] width 246 height 31
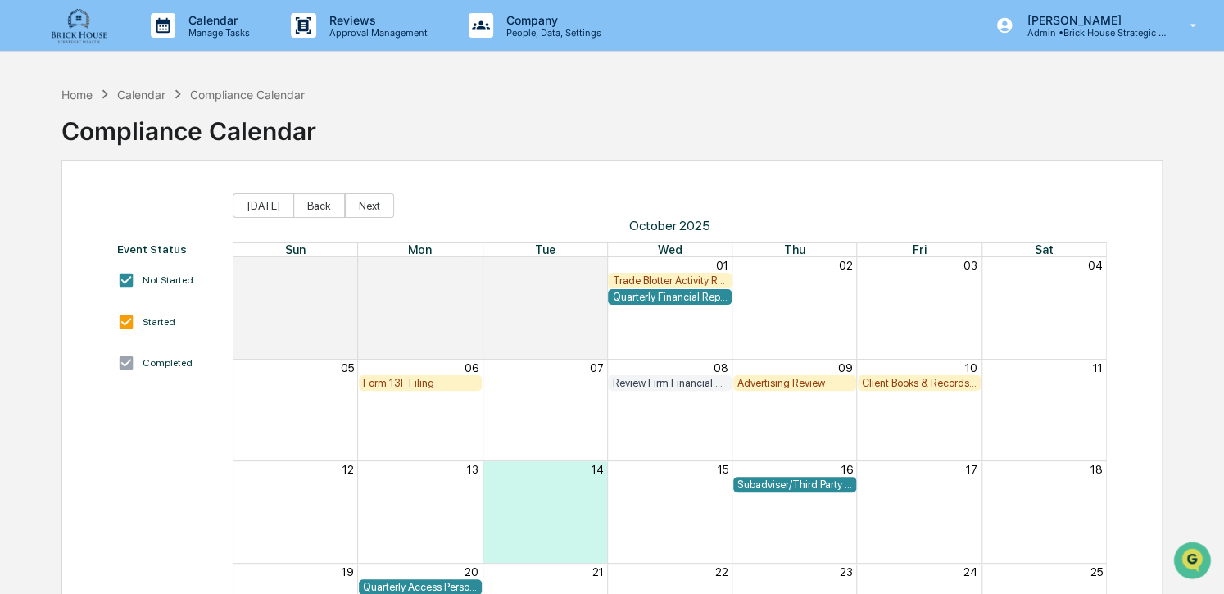
click at [777, 380] on div "Advertising Review" at bounding box center [794, 383] width 115 height 12
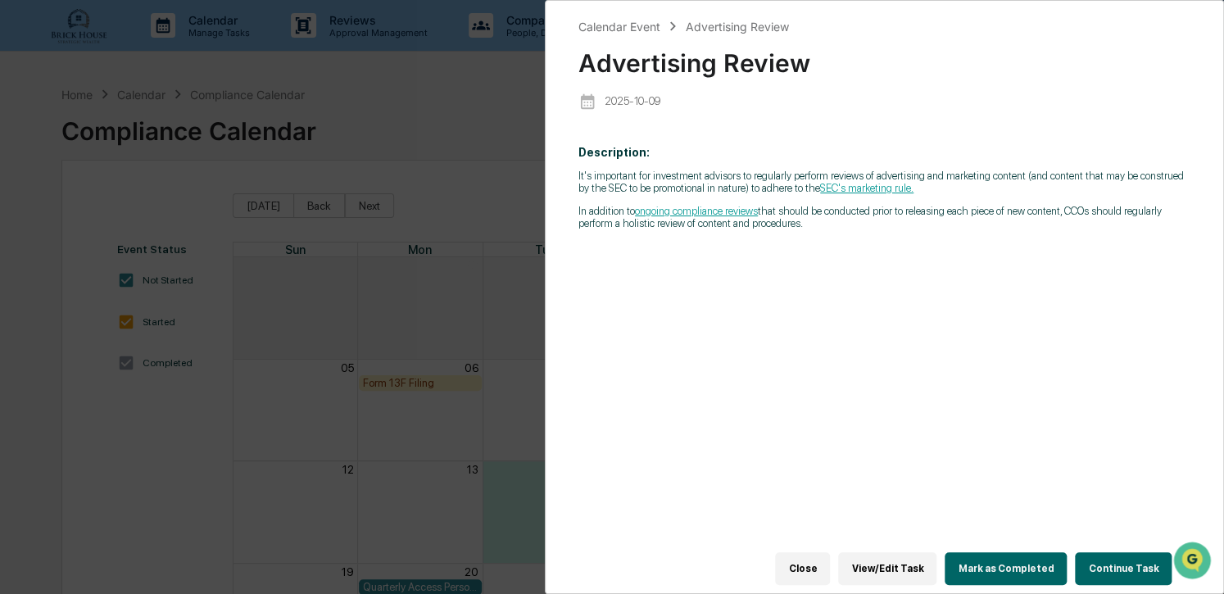
click at [997, 568] on button "Mark as Completed" at bounding box center [1006, 568] width 122 height 33
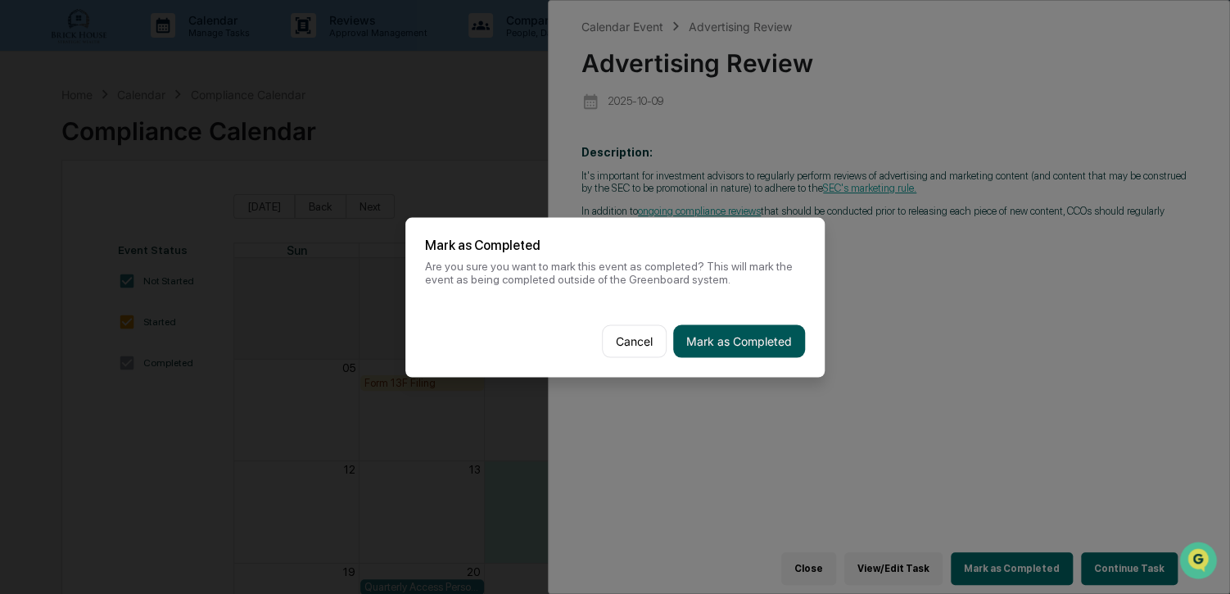
click at [738, 331] on button "Mark as Completed" at bounding box center [739, 340] width 132 height 33
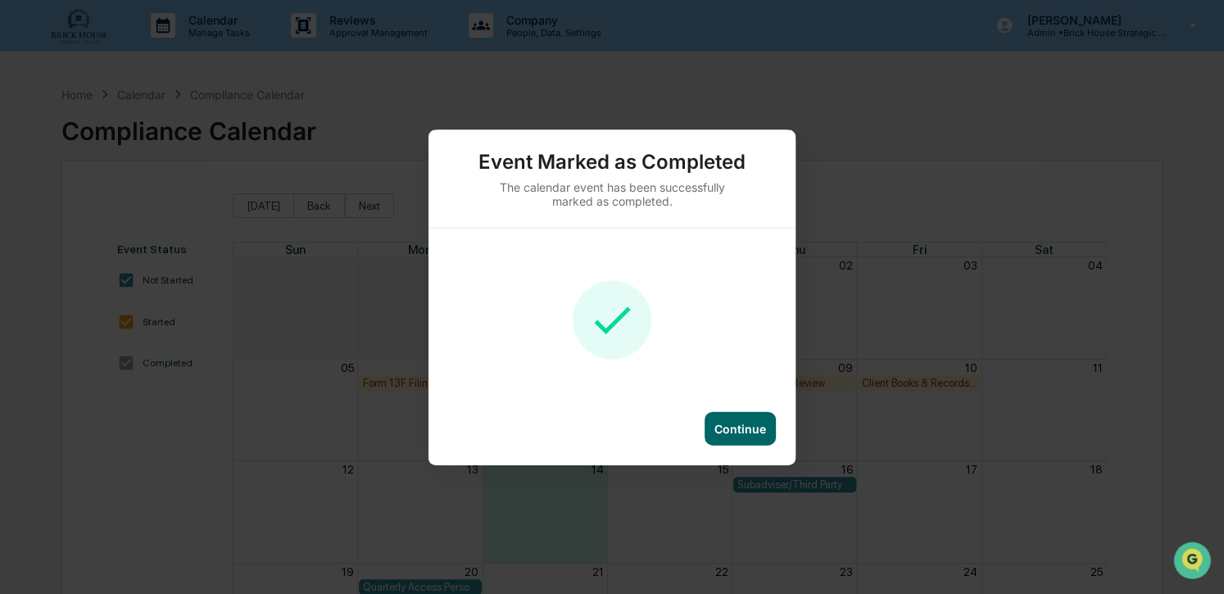
click at [739, 428] on div "Continue" at bounding box center [740, 428] width 52 height 14
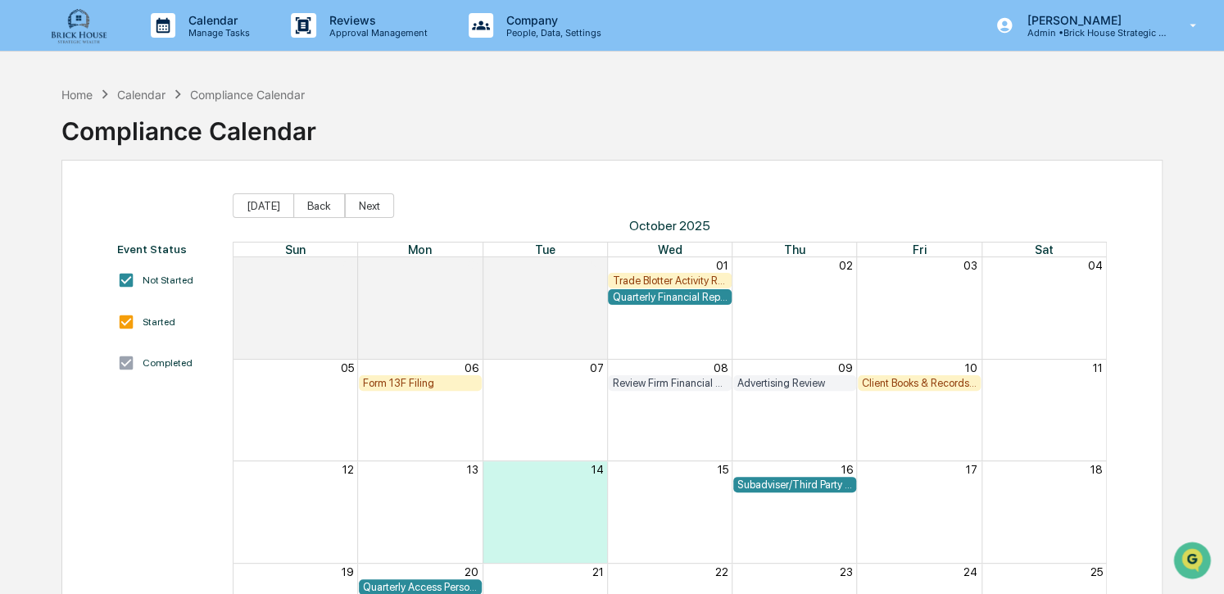
click at [907, 453] on div "Month View" at bounding box center [918, 410] width 125 height 101
click at [912, 380] on div "Client Books & Records Review" at bounding box center [919, 383] width 115 height 12
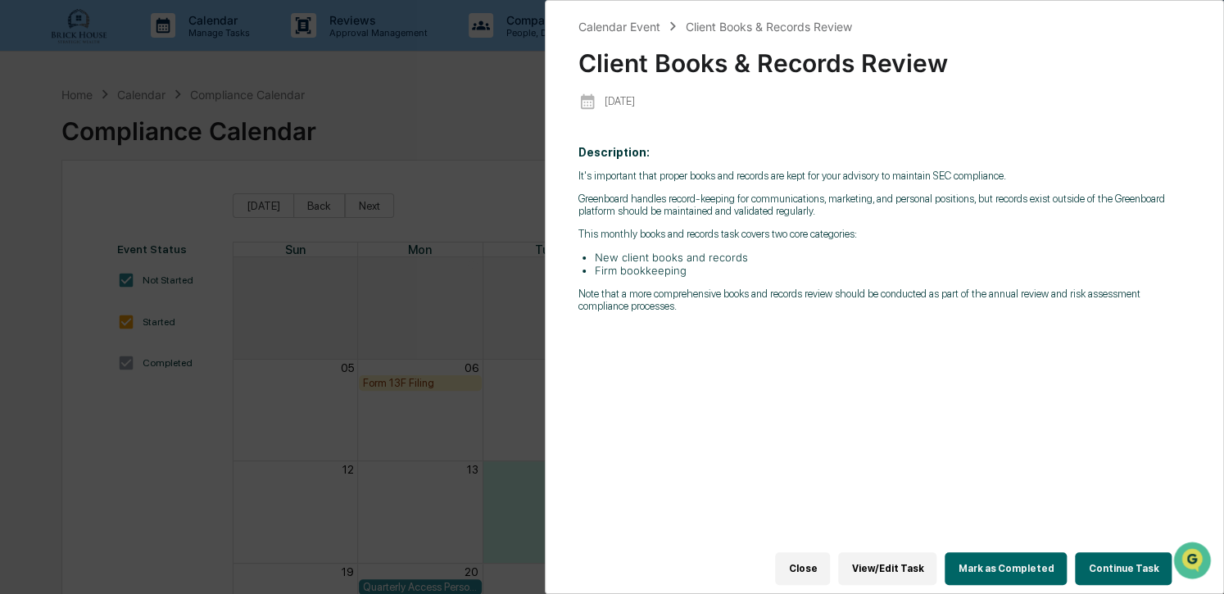
click at [903, 560] on button "View/Edit Task" at bounding box center [887, 568] width 98 height 33
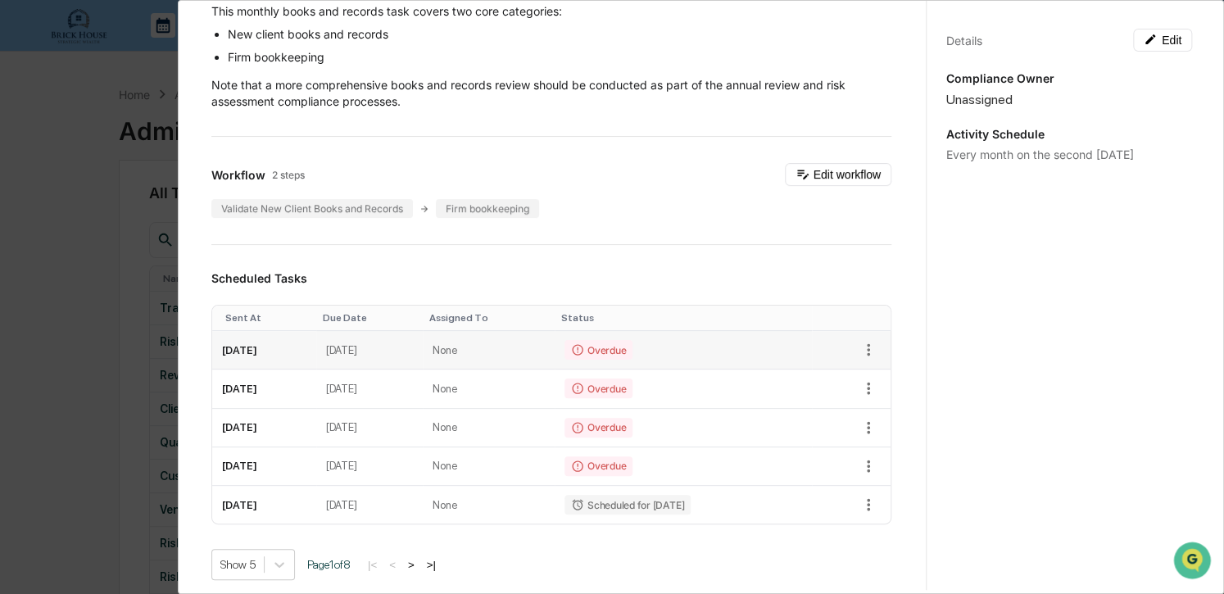
scroll to position [197, 0]
click at [828, 40] on li "New client books and records" at bounding box center [560, 33] width 664 height 16
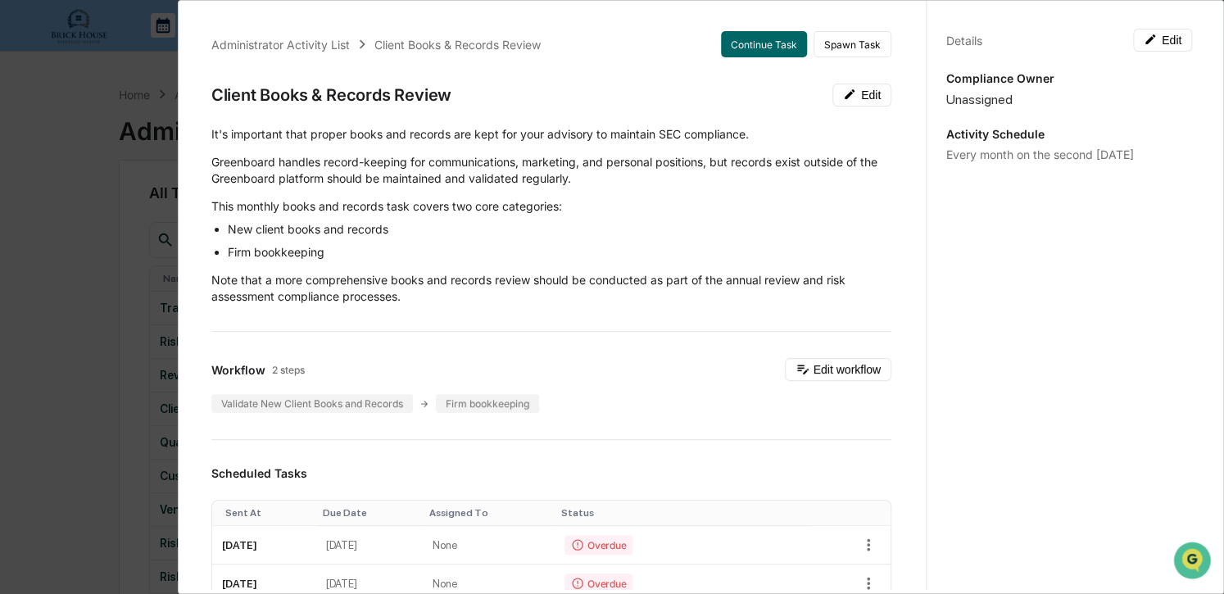
scroll to position [0, 0]
click at [754, 40] on button "Continue Task" at bounding box center [764, 45] width 86 height 26
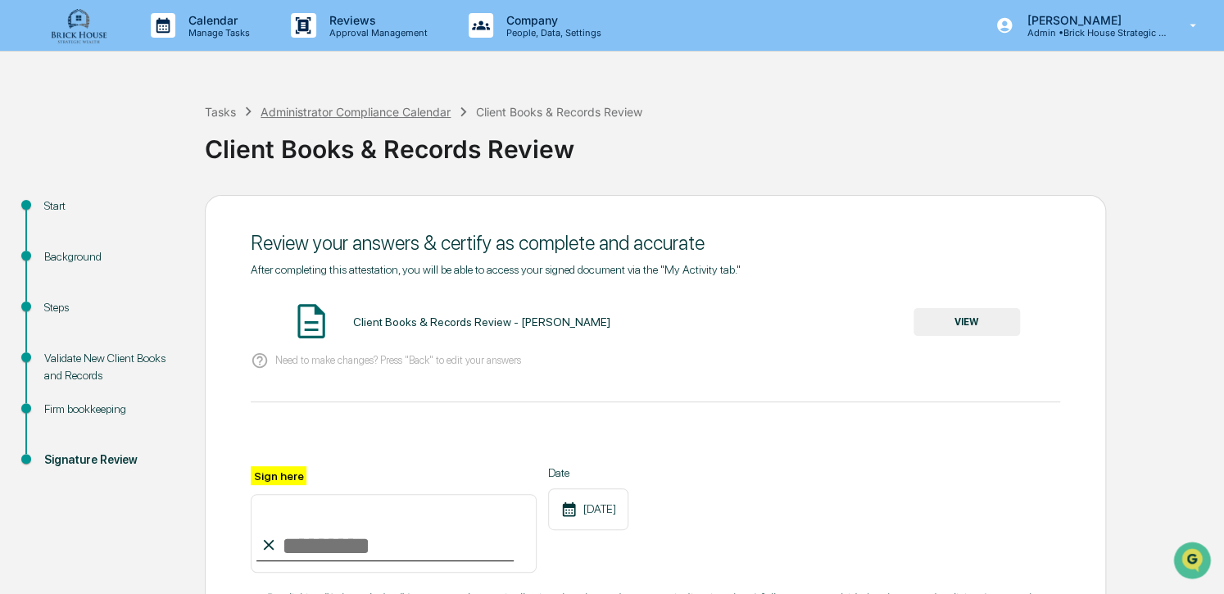
click at [392, 112] on div "Administrator Compliance Calendar" at bounding box center [356, 112] width 190 height 14
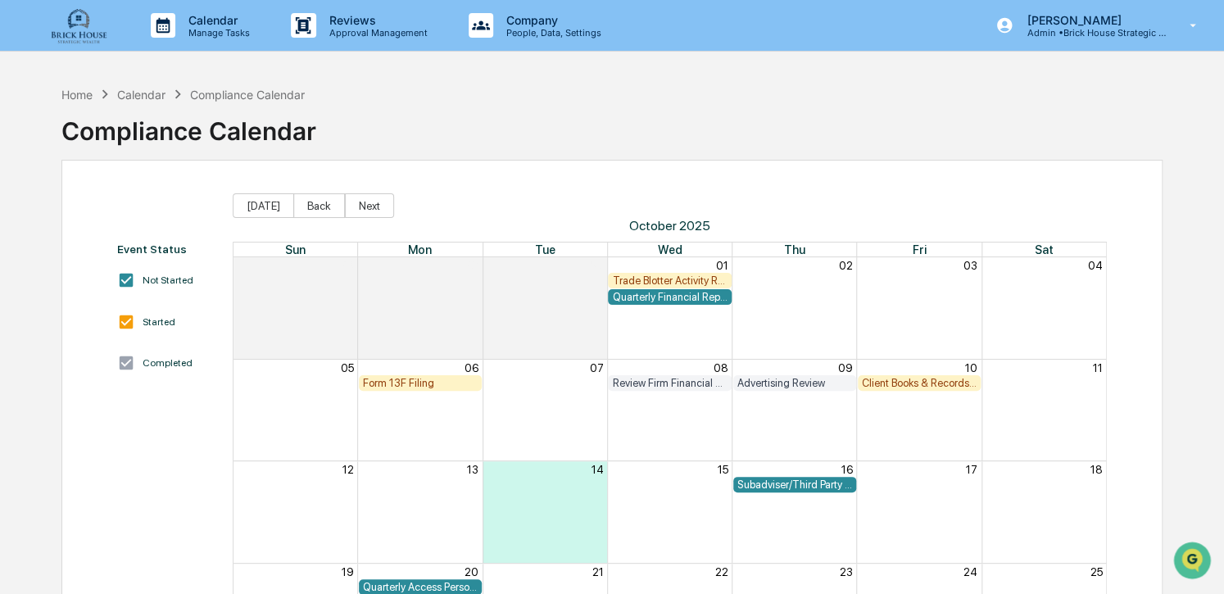
click at [931, 382] on div "Client Books & Records Review" at bounding box center [919, 383] width 115 height 12
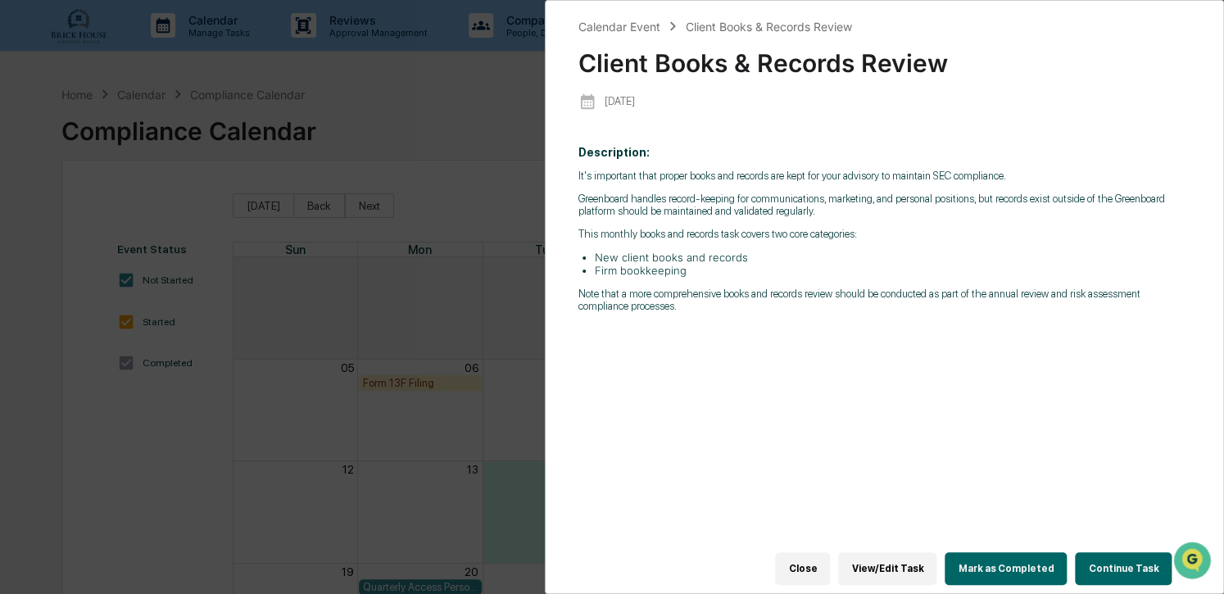
click at [898, 566] on button "View/Edit Task" at bounding box center [887, 568] width 98 height 33
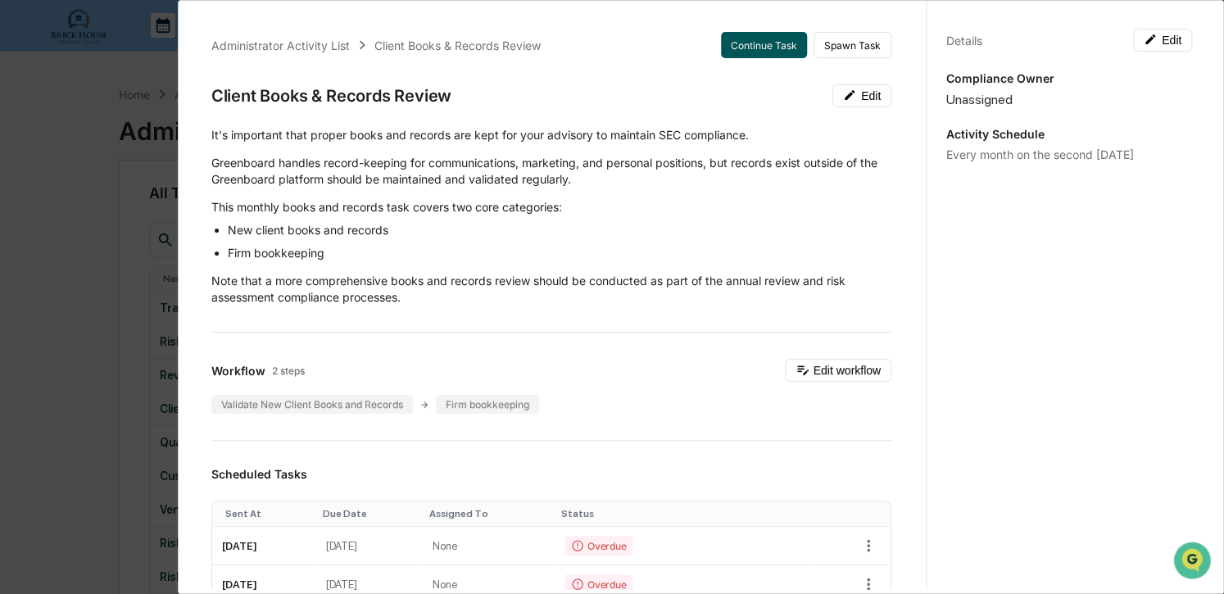
click at [754, 45] on button "Continue Task" at bounding box center [764, 45] width 86 height 26
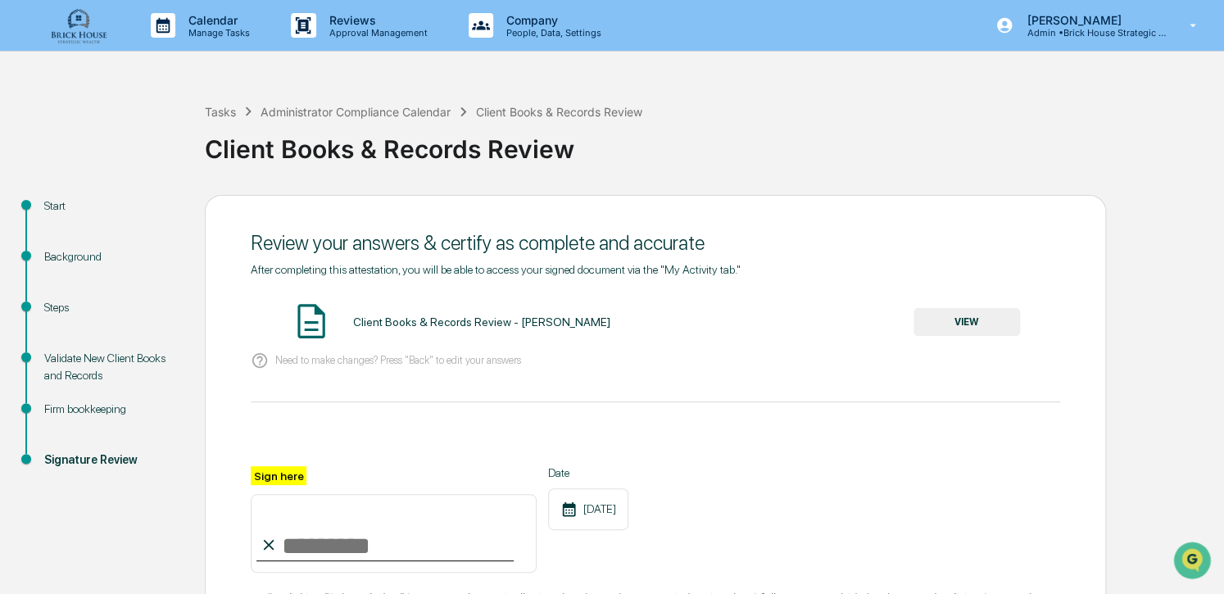
click at [66, 363] on div "Validate New Client Books and Records" at bounding box center [111, 367] width 134 height 34
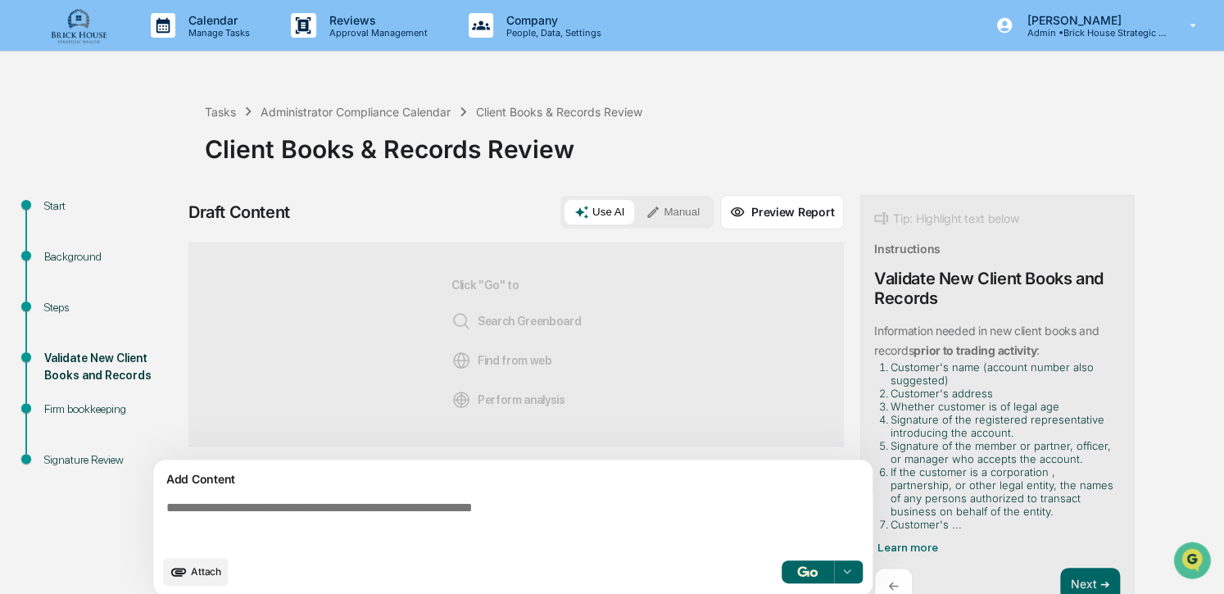
scroll to position [25, 0]
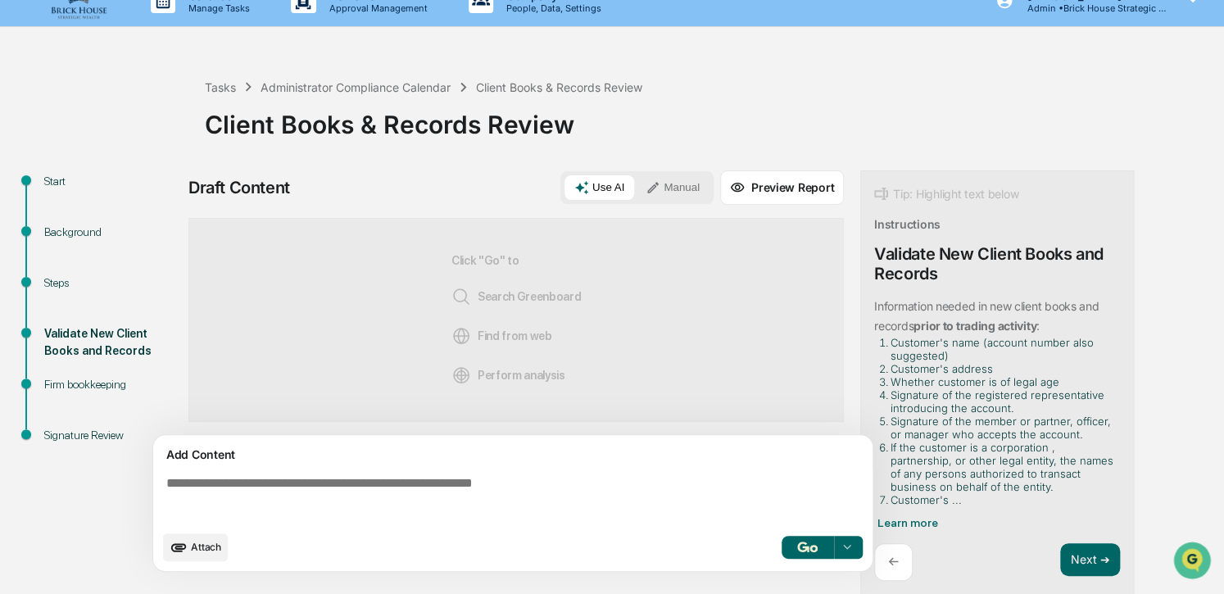
click at [94, 383] on div "Firm bookkeeping" at bounding box center [111, 384] width 134 height 17
click at [74, 376] on div "Firm bookkeeping" at bounding box center [111, 384] width 134 height 17
click at [688, 187] on button "Manual" at bounding box center [673, 187] width 74 height 25
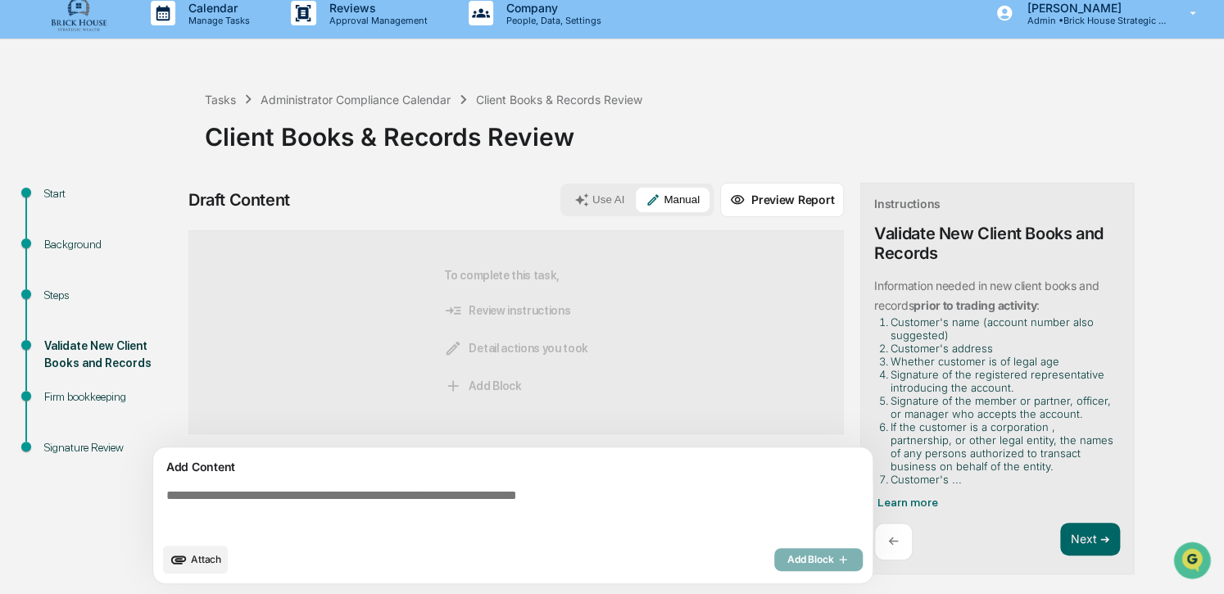
scroll to position [11, 0]
click at [190, 496] on textarea at bounding box center [516, 512] width 713 height 59
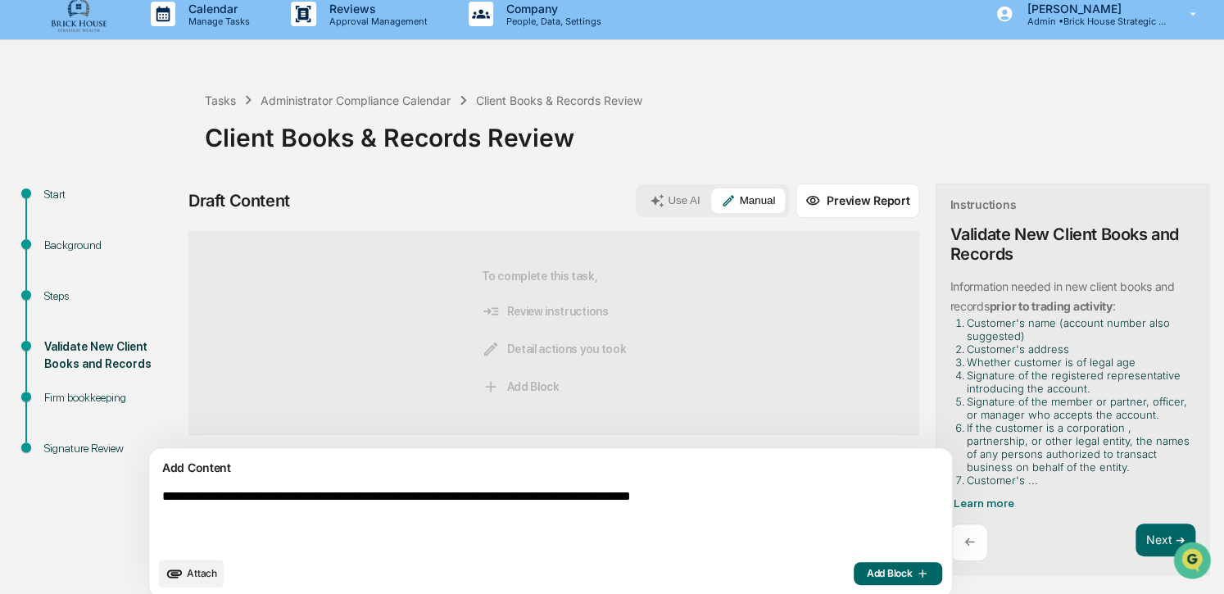
type textarea "**********"
click at [800, 495] on textarea "**********" at bounding box center [512, 519] width 713 height 72
click at [867, 570] on span "Add Block" at bounding box center [898, 573] width 62 height 13
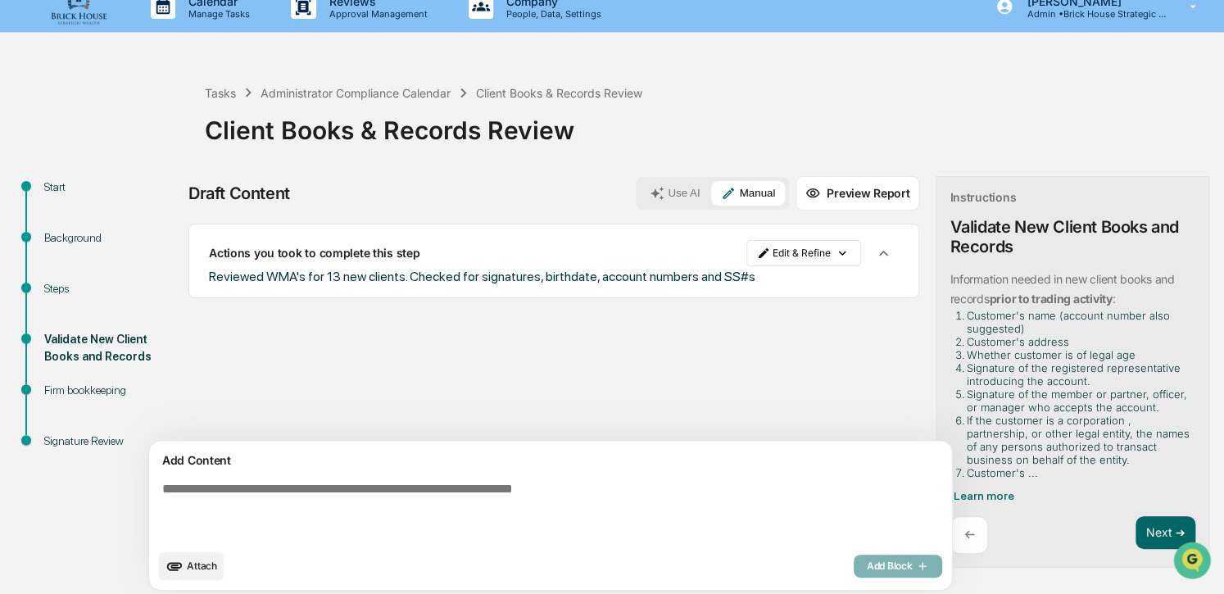
scroll to position [25, 0]
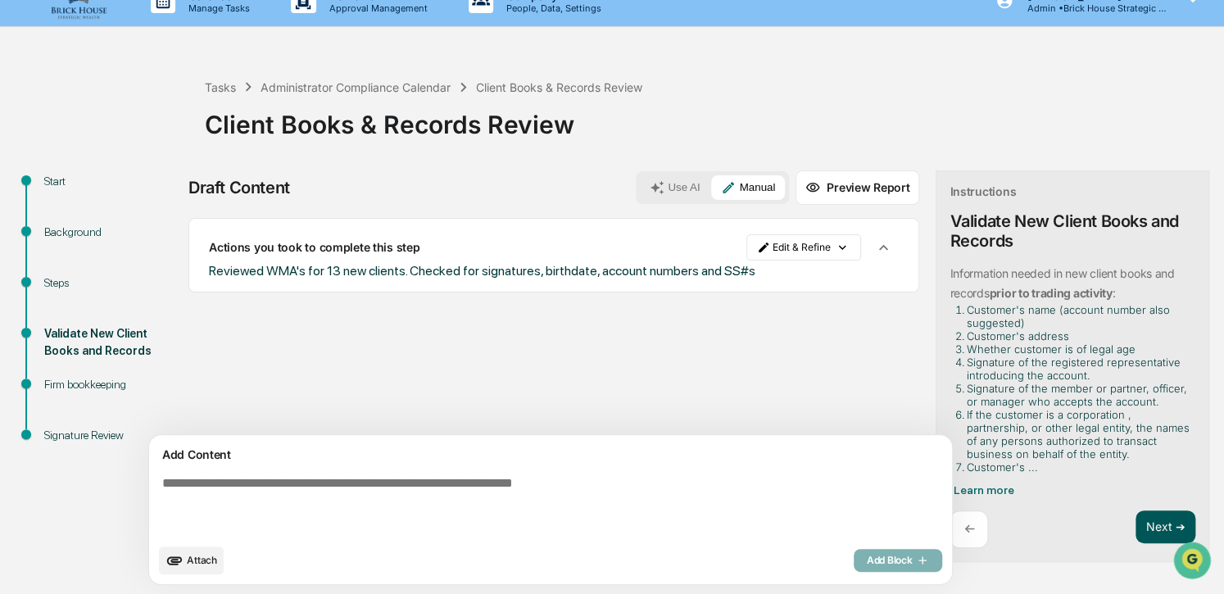
click at [1031, 525] on button "Next ➔" at bounding box center [1165, 527] width 60 height 34
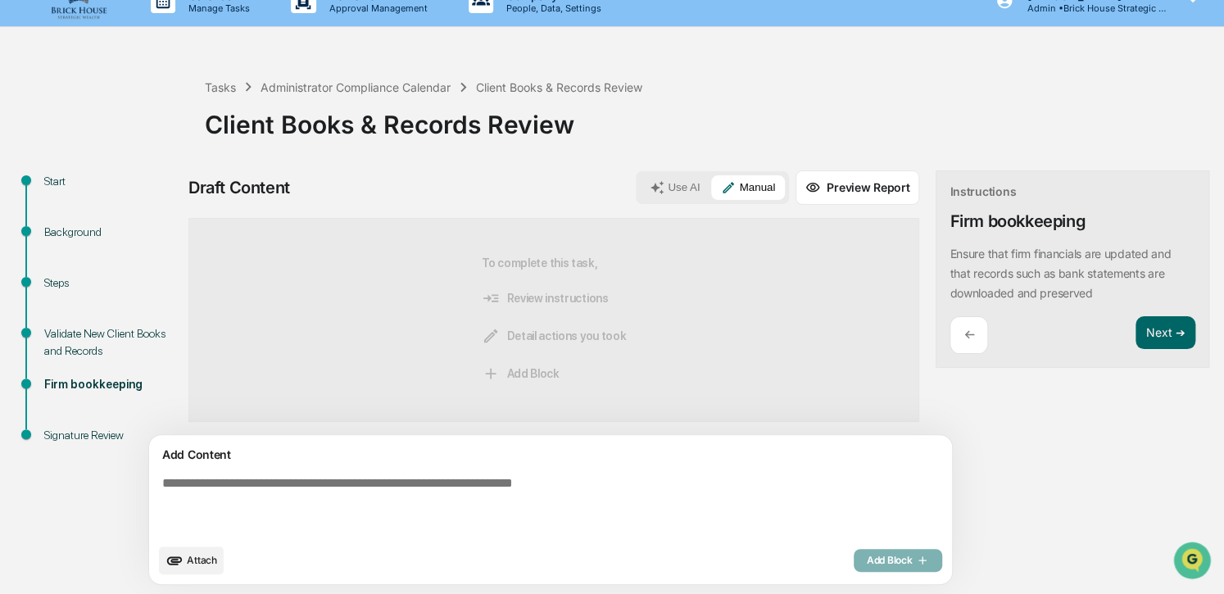
click at [227, 482] on textarea at bounding box center [512, 505] width 713 height 72
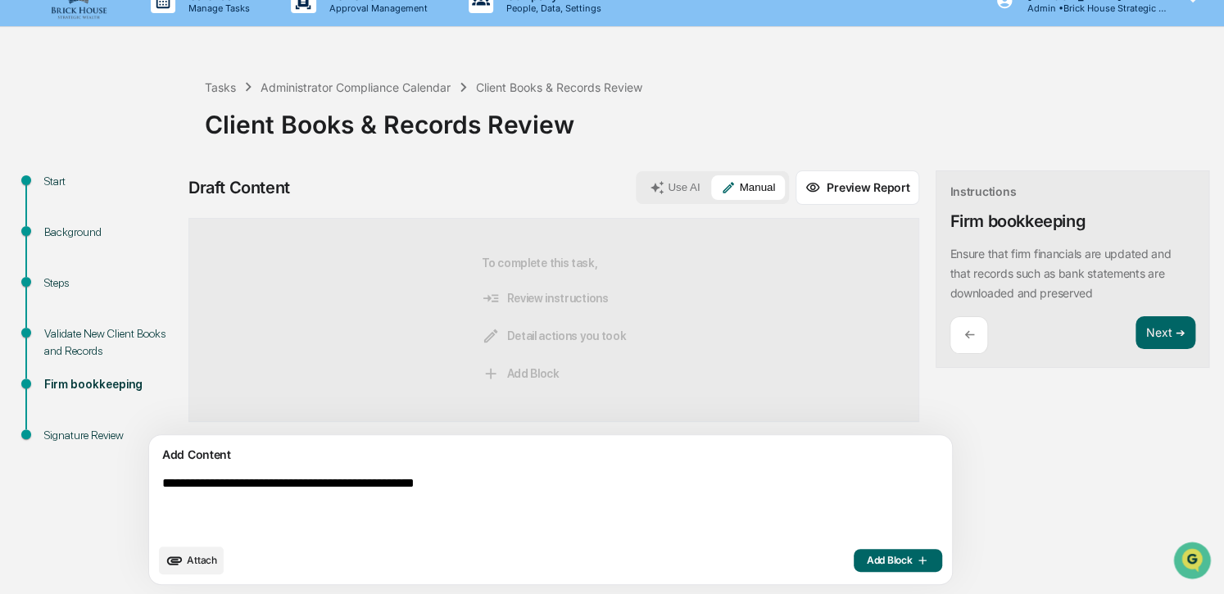
type textarea "**********"
click at [867, 558] on span "Add Block" at bounding box center [898, 560] width 62 height 13
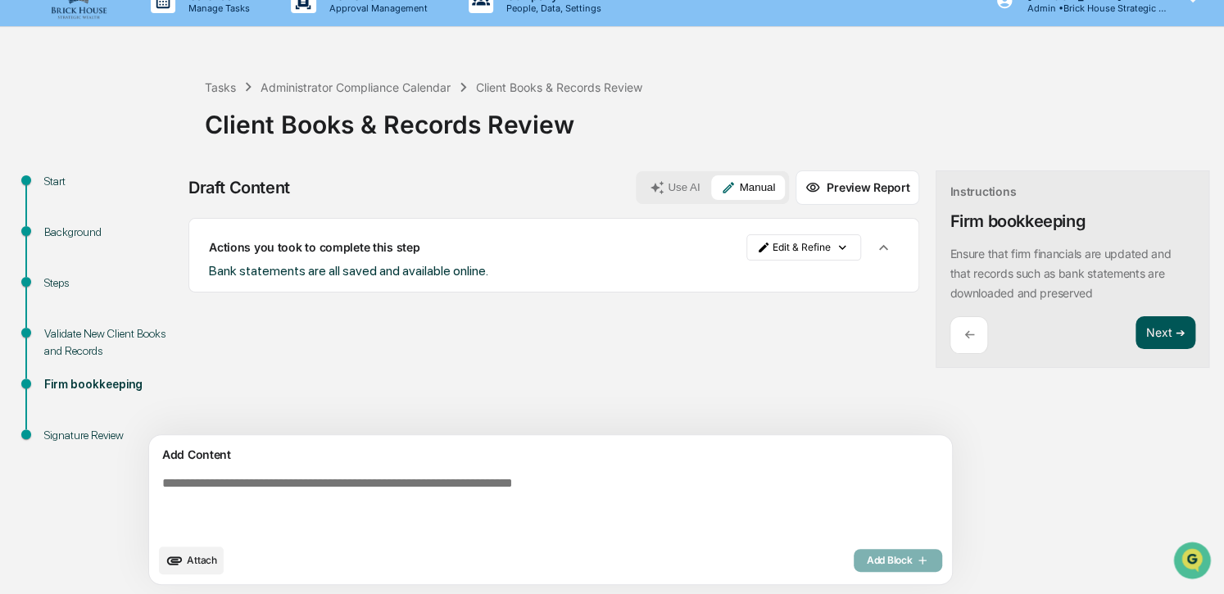
click at [1031, 333] on button "Next ➔" at bounding box center [1165, 333] width 60 height 34
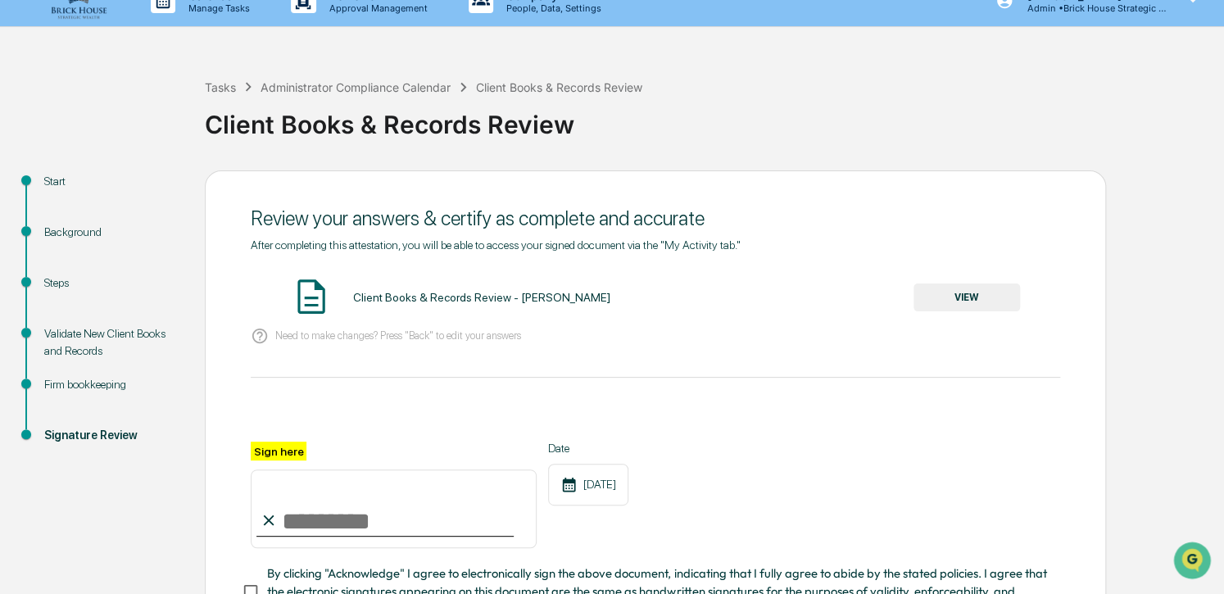
click at [963, 294] on button "VIEW" at bounding box center [966, 297] width 106 height 28
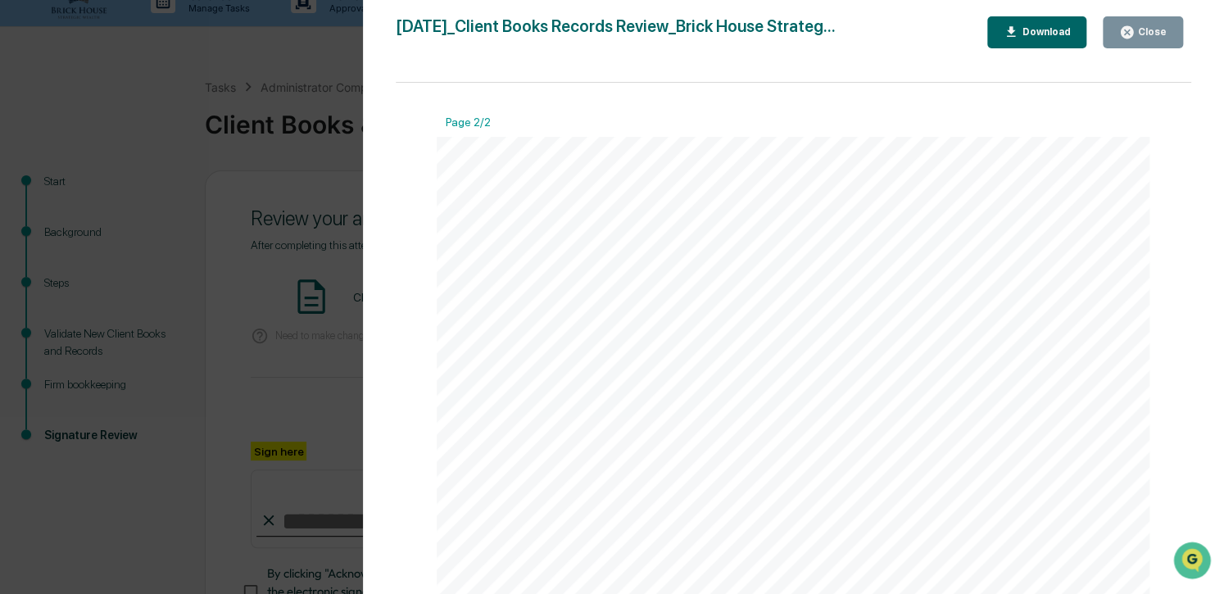
scroll to position [1049, 0]
click at [1031, 33] on div "Close" at bounding box center [1151, 31] width 32 height 11
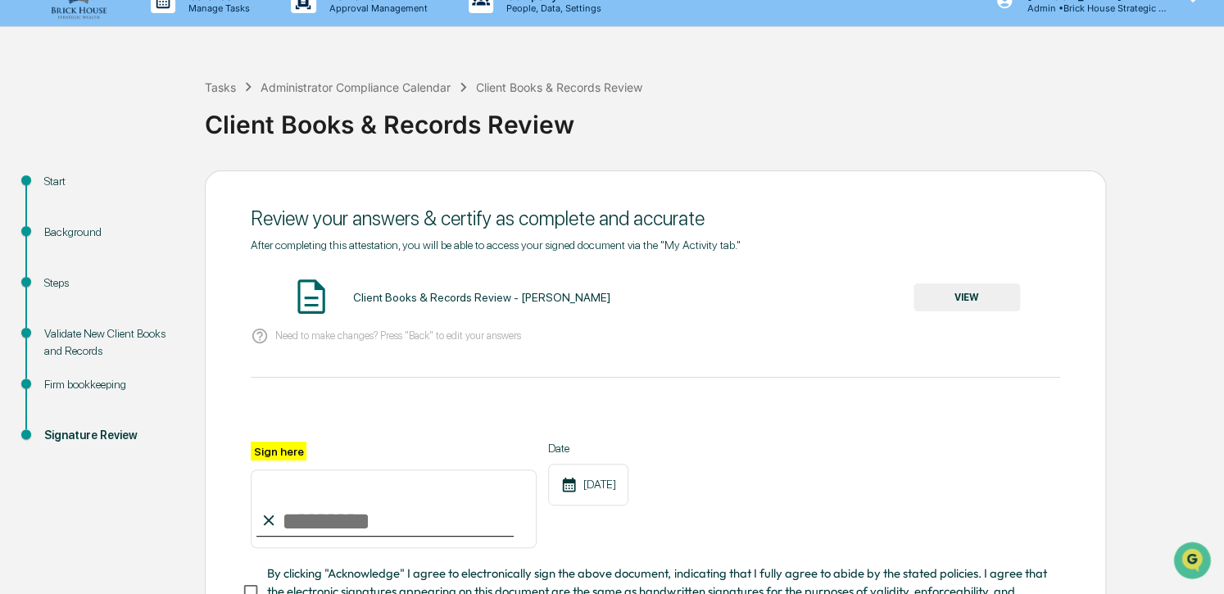
click at [315, 524] on input "Sign here" at bounding box center [394, 508] width 286 height 79
type input "**********"
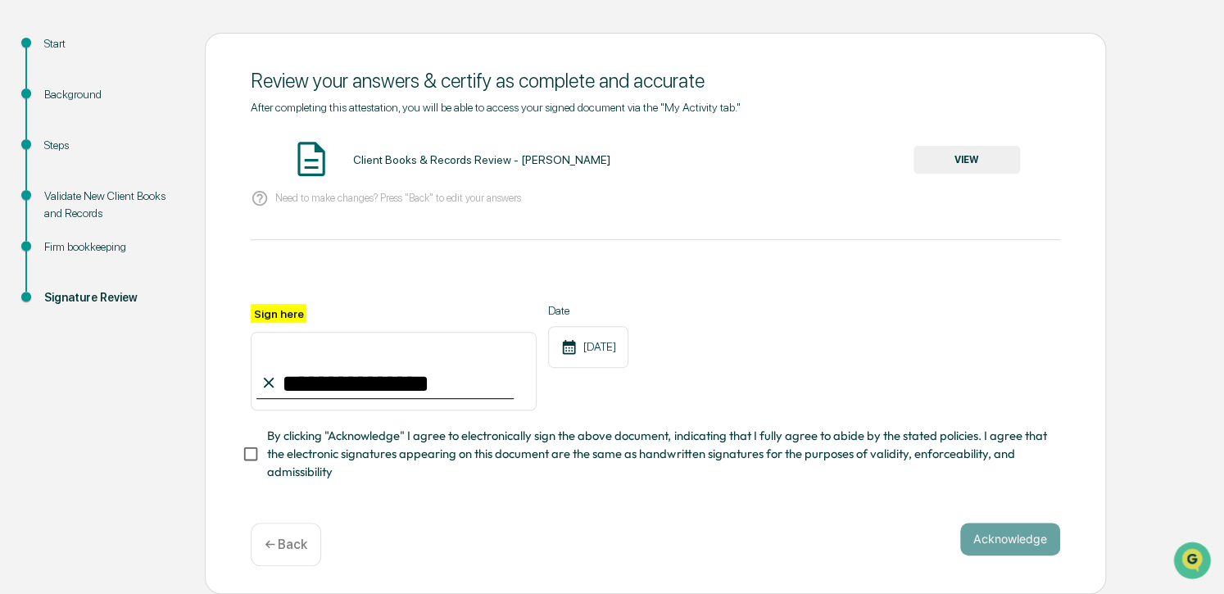
scroll to position [167, 0]
click at [602, 534] on div "Acknowledge ← Back" at bounding box center [655, 544] width 809 height 43
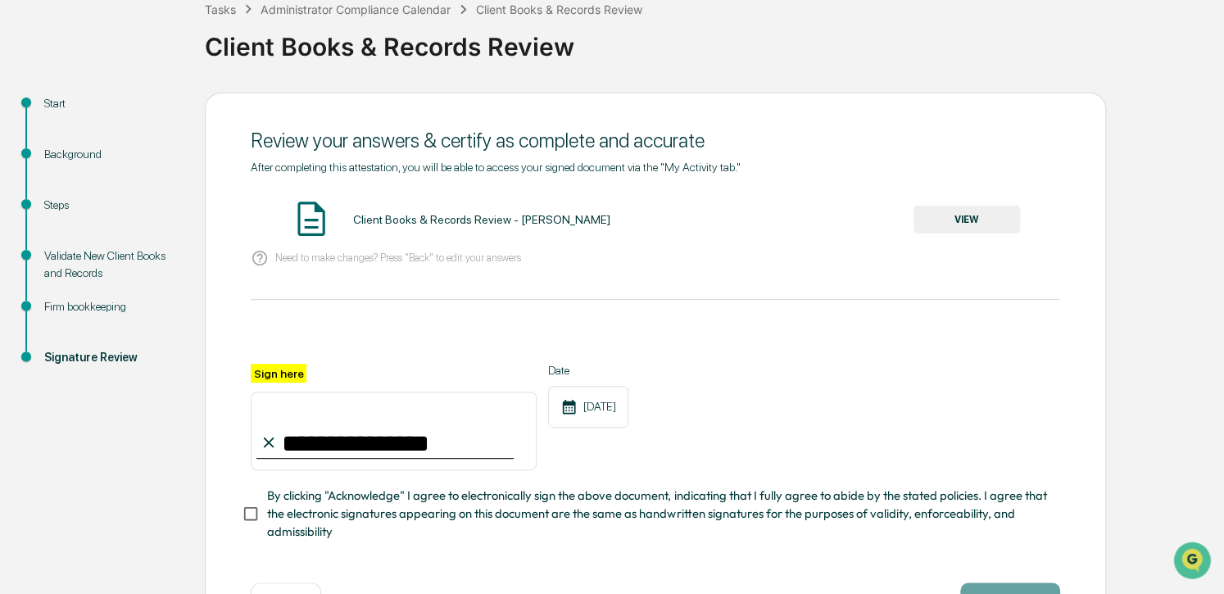
scroll to position [102, 0]
click at [972, 218] on button "VIEW" at bounding box center [966, 220] width 106 height 28
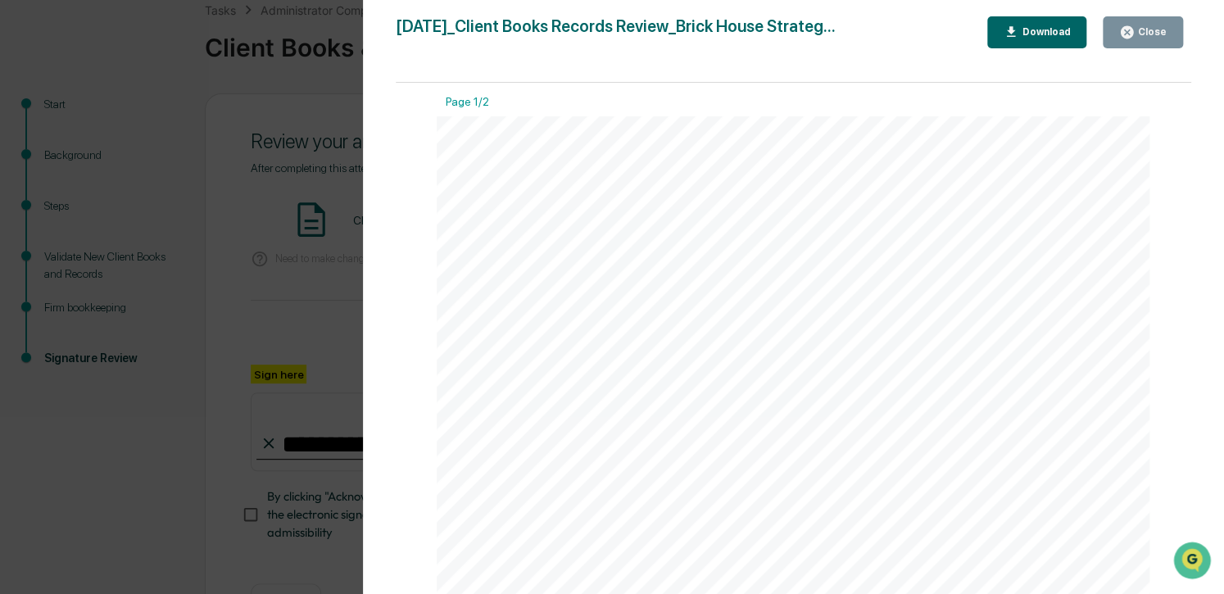
scroll to position [0, 0]
click at [1031, 34] on div "Close" at bounding box center [1151, 31] width 32 height 11
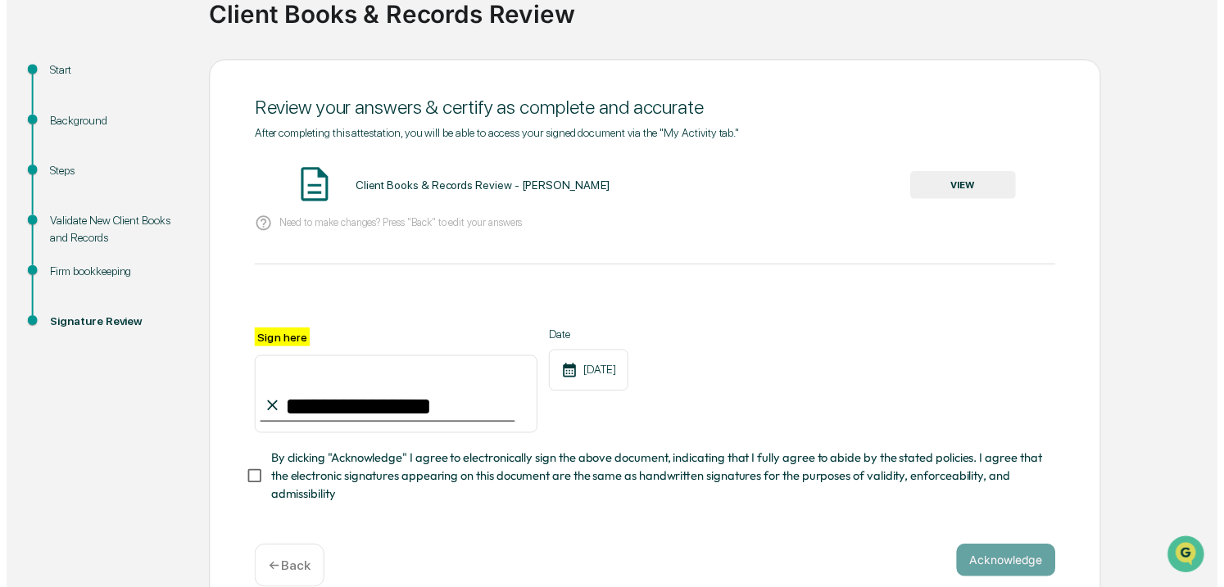
scroll to position [167, 0]
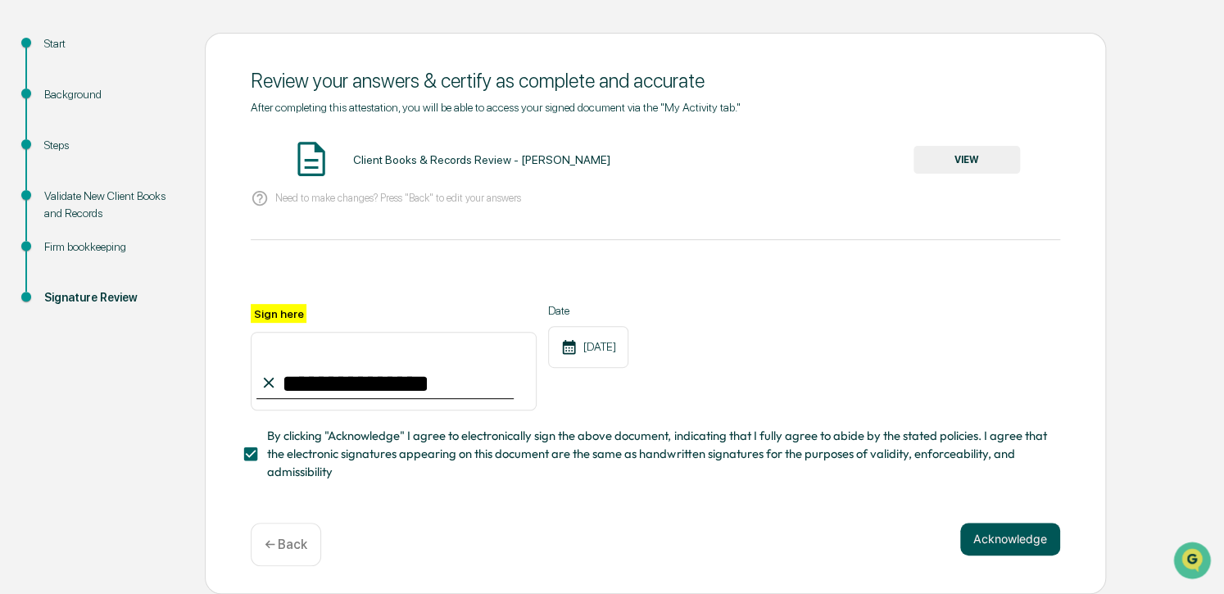
click at [1019, 539] on button "Acknowledge" at bounding box center [1010, 539] width 100 height 33
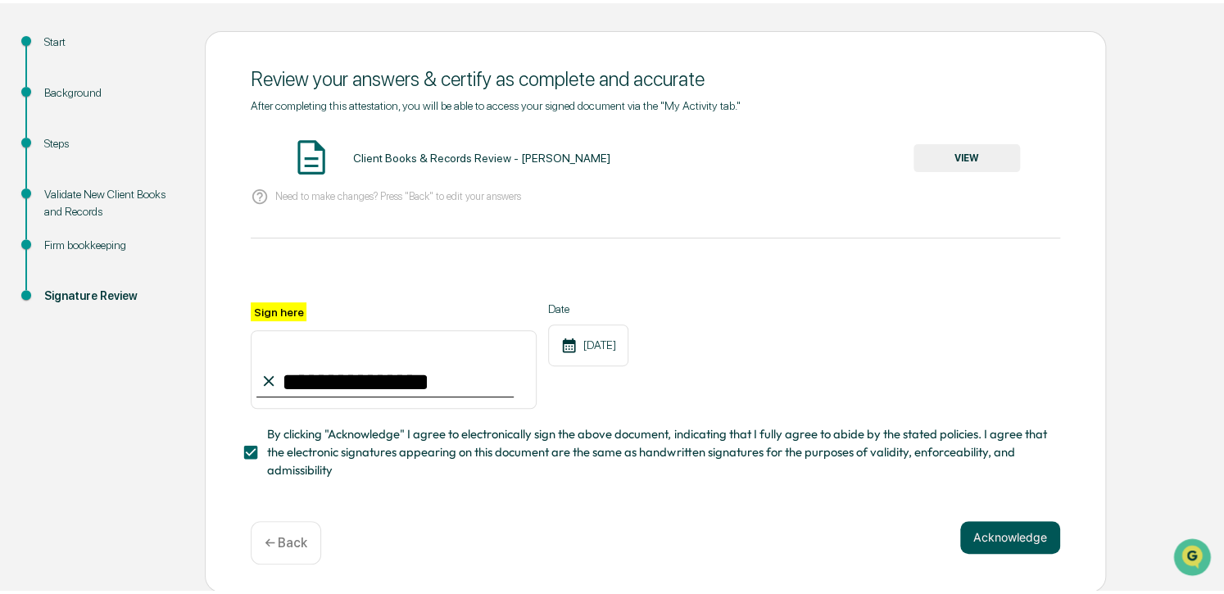
scroll to position [66, 0]
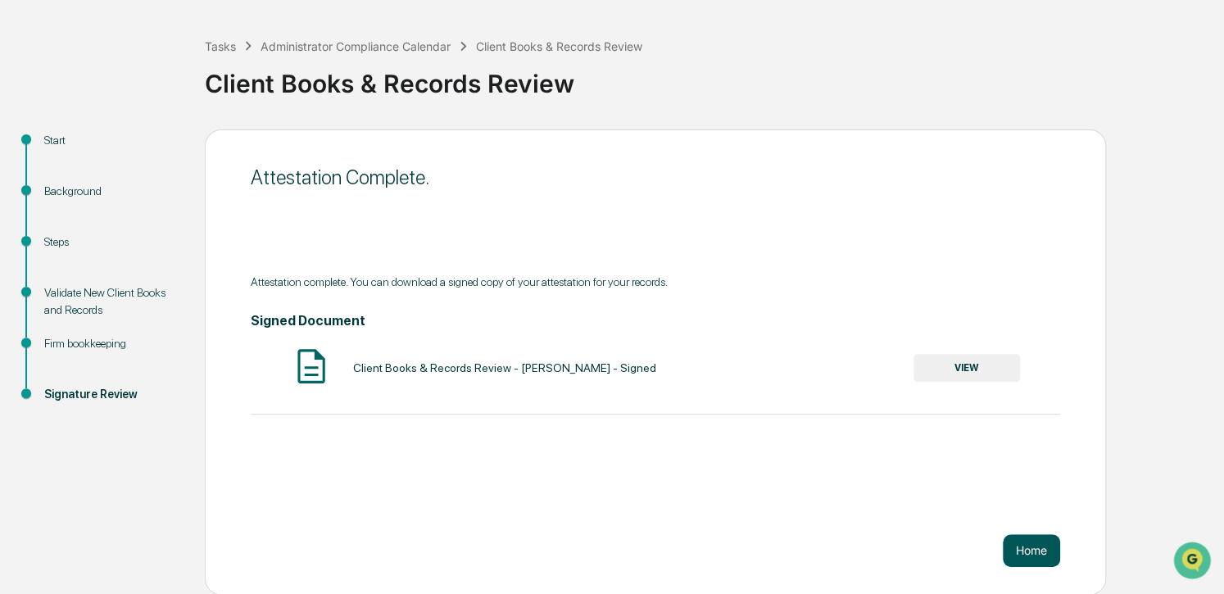
click at [1031, 548] on button "Home" at bounding box center [1031, 550] width 57 height 33
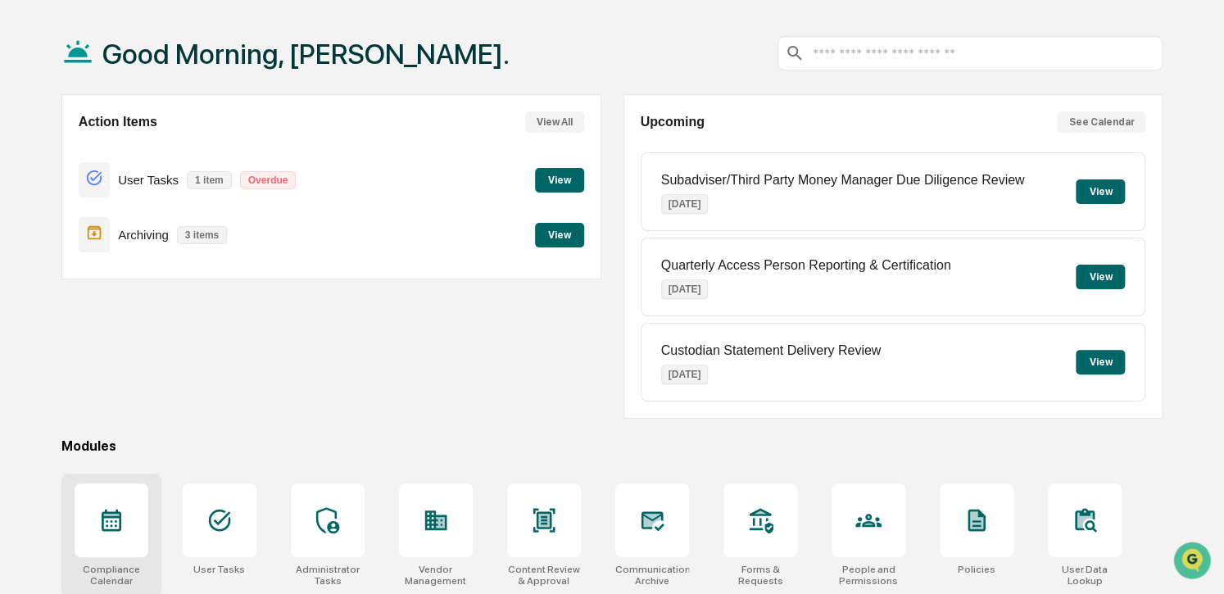
click at [114, 510] on icon at bounding box center [112, 521] width 20 height 22
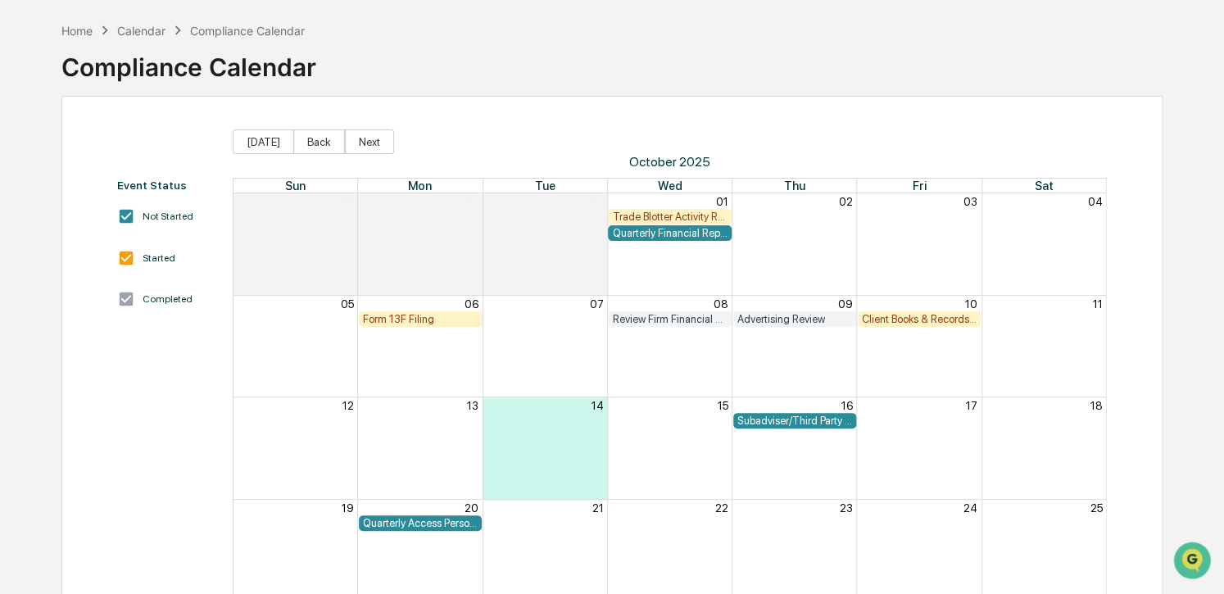
scroll to position [66, 0]
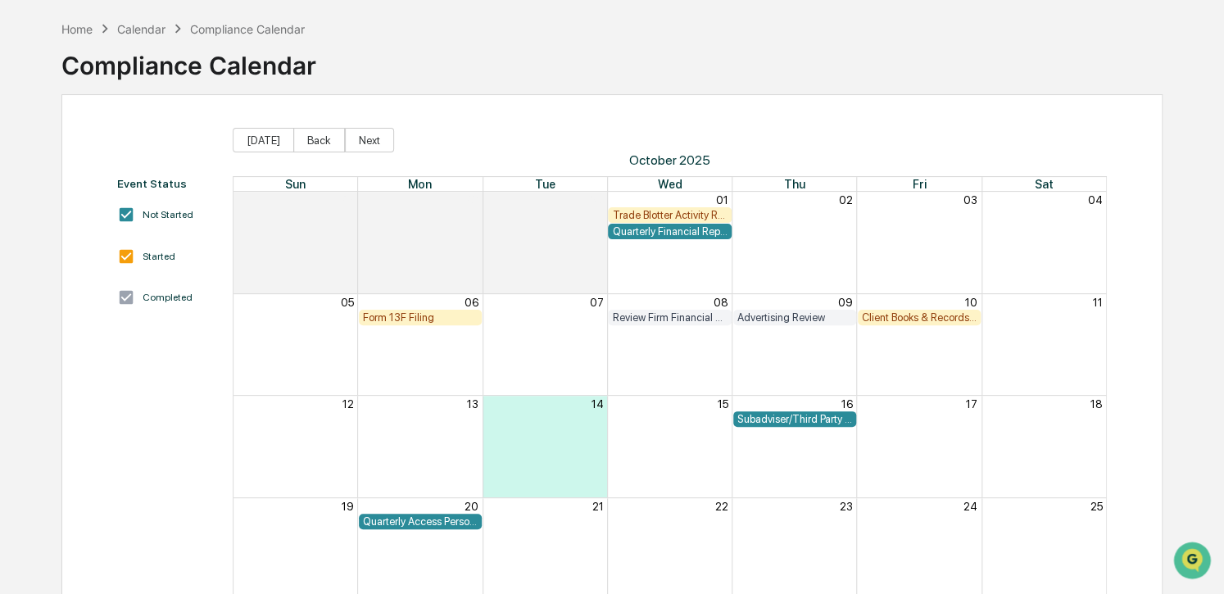
click at [918, 315] on div "Client Books & Records Review" at bounding box center [919, 317] width 115 height 12
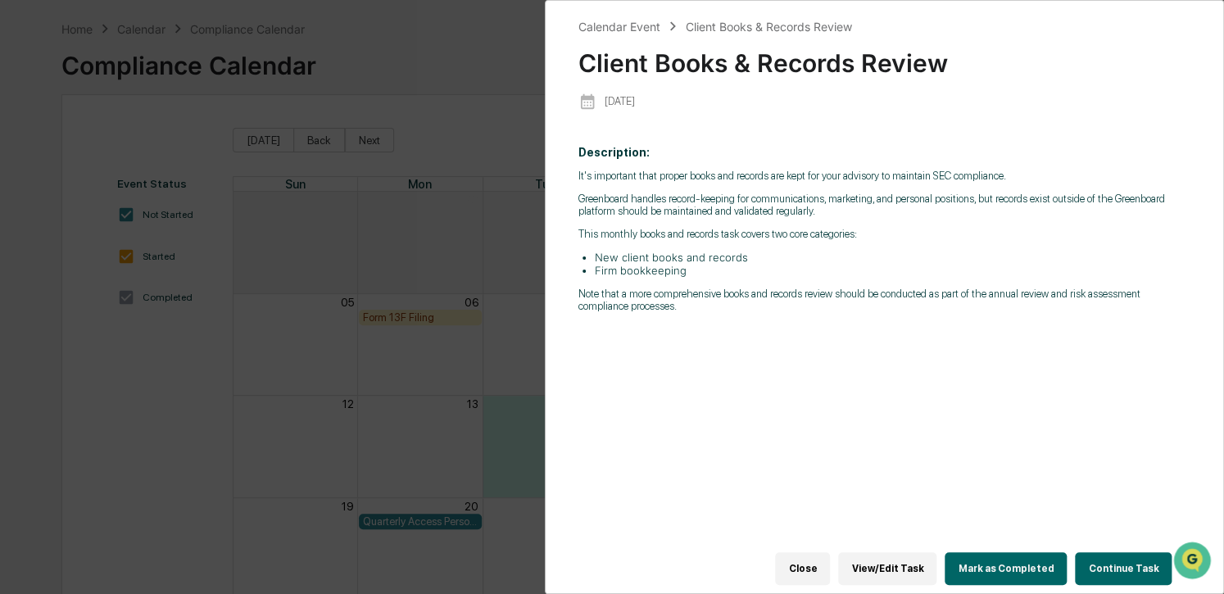
click at [1015, 564] on button "Mark as Completed" at bounding box center [1006, 568] width 122 height 33
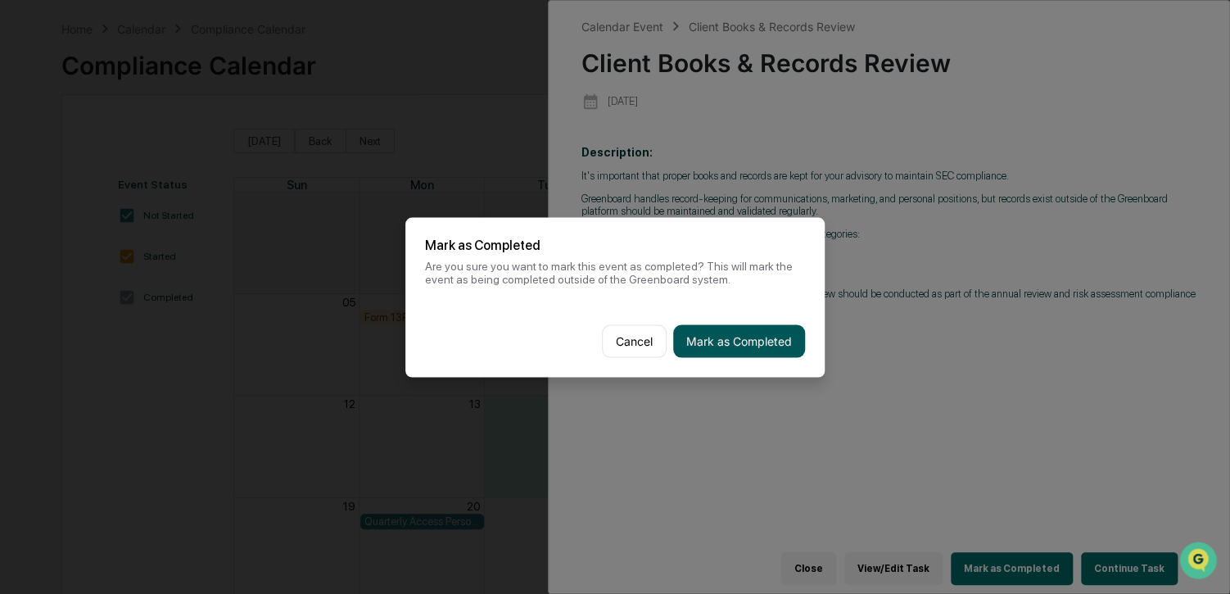
click at [720, 338] on button "Mark as Completed" at bounding box center [739, 340] width 132 height 33
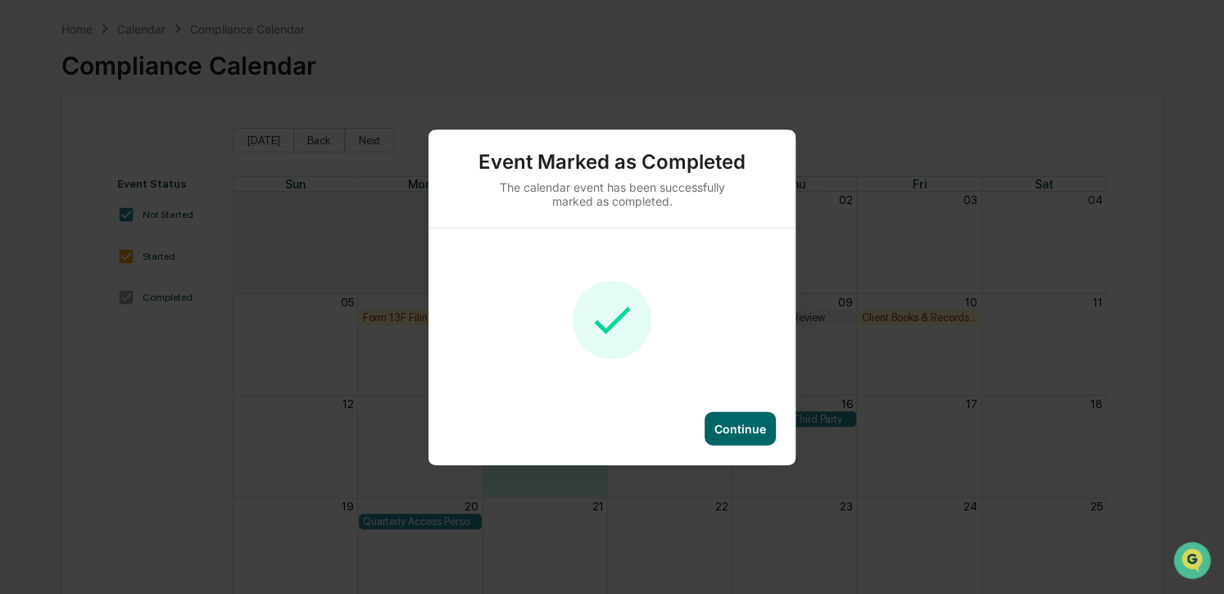
click at [756, 425] on div "Continue" at bounding box center [740, 428] width 52 height 14
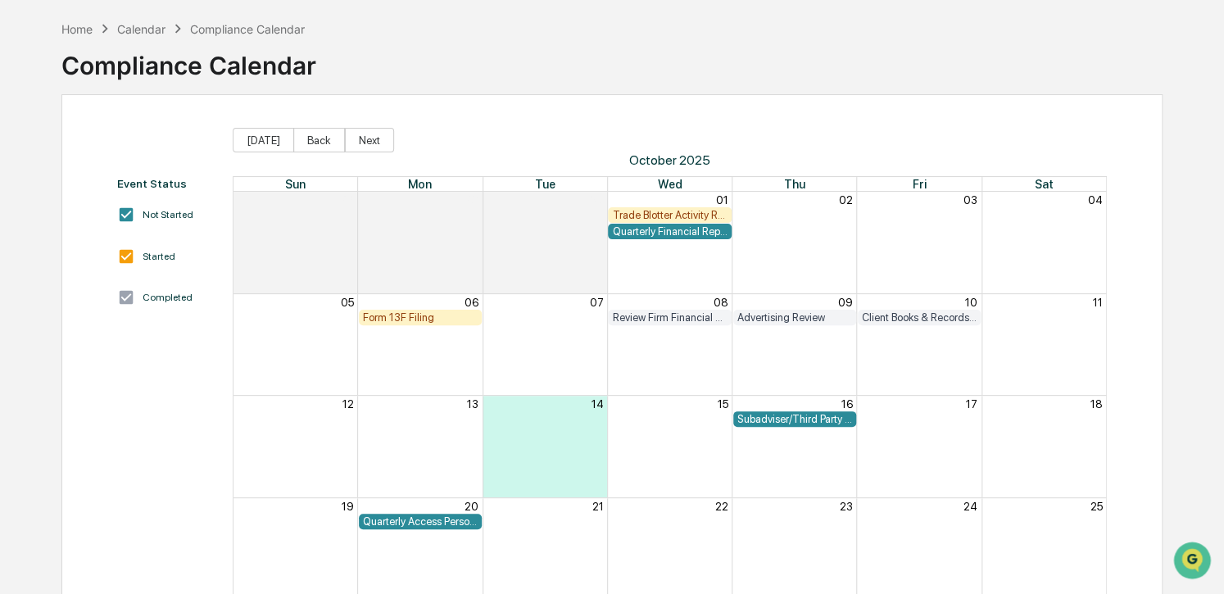
click at [774, 419] on div "Subadviser/Third Party Money Manager Due Diligence Review" at bounding box center [794, 419] width 115 height 12
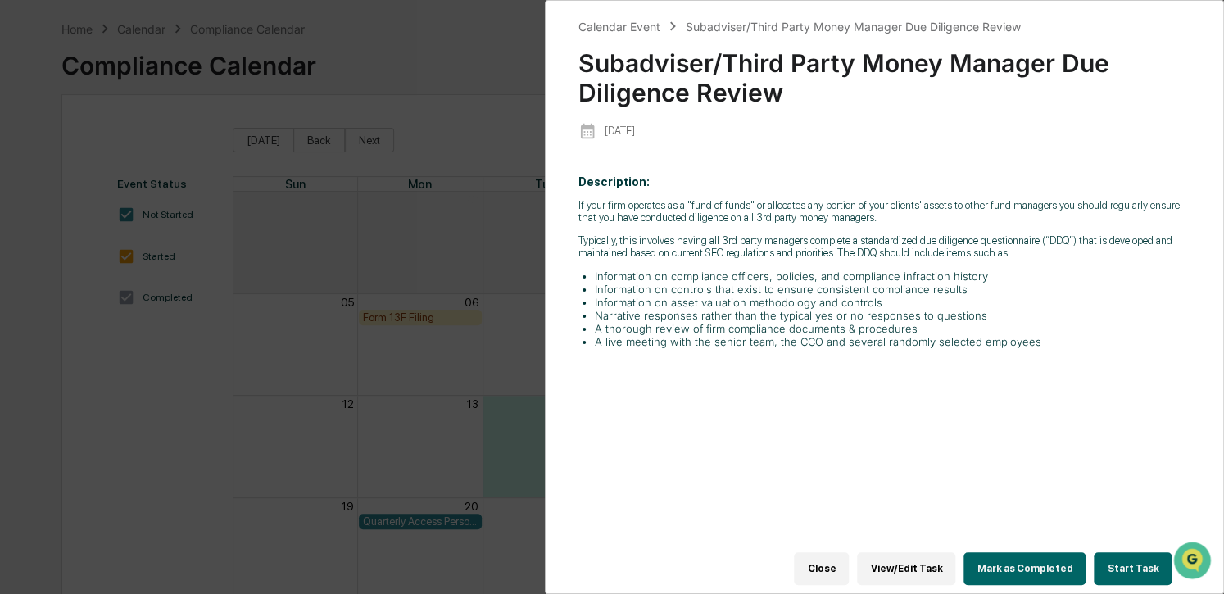
click at [1134, 560] on button "Start Task" at bounding box center [1133, 568] width 78 height 33
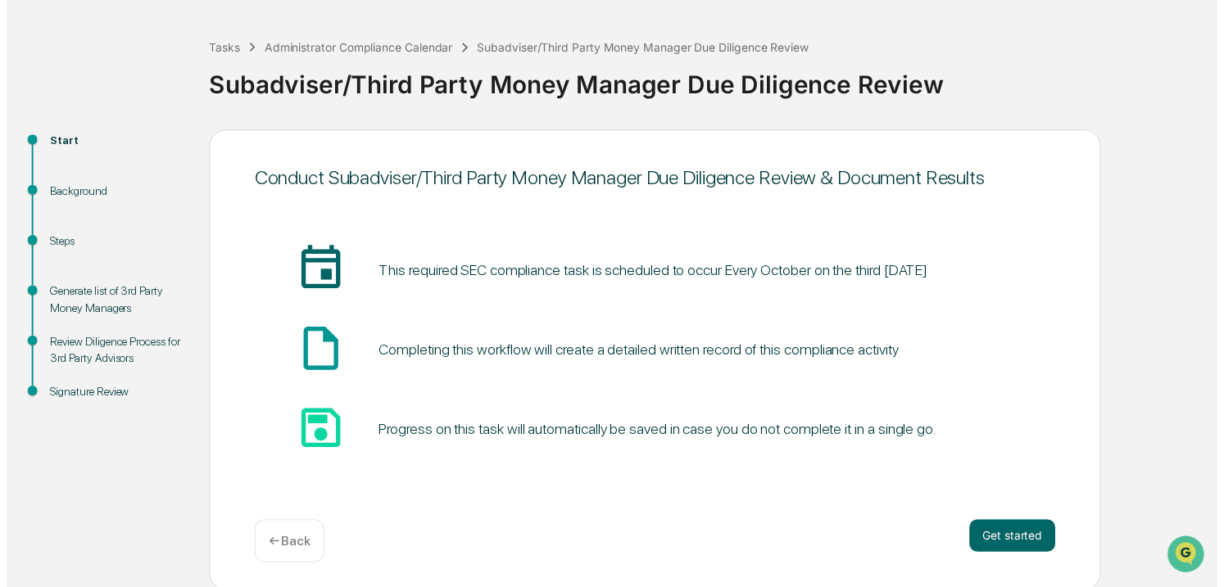
scroll to position [66, 0]
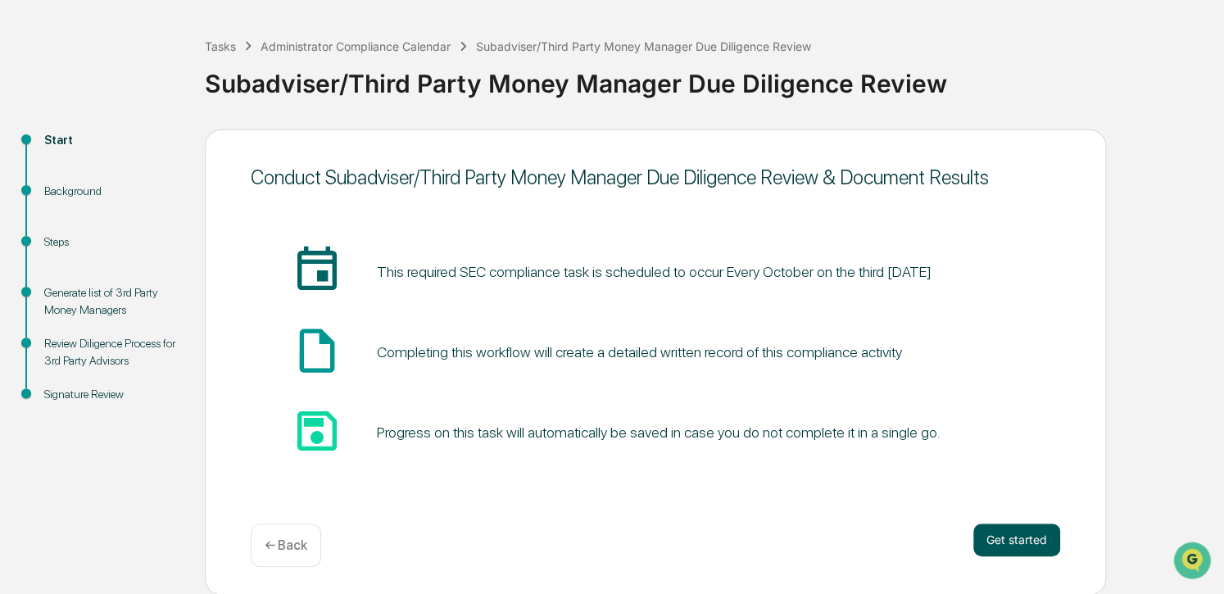
click at [1026, 537] on button "Get started" at bounding box center [1016, 539] width 87 height 33
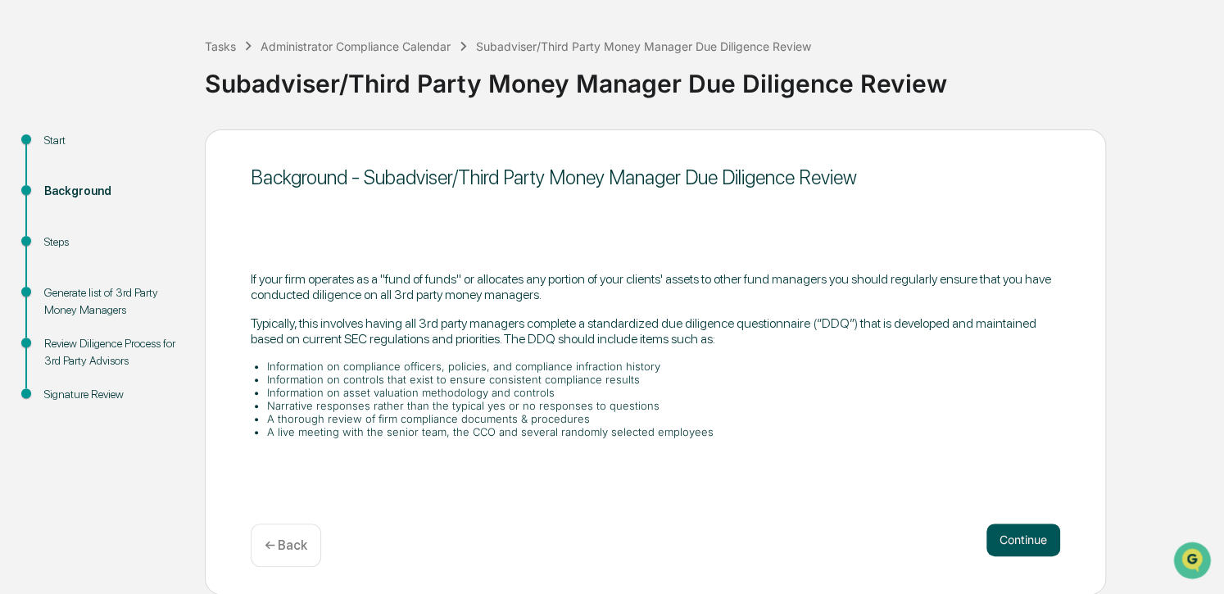
click at [1030, 537] on button "Continue" at bounding box center [1023, 539] width 74 height 33
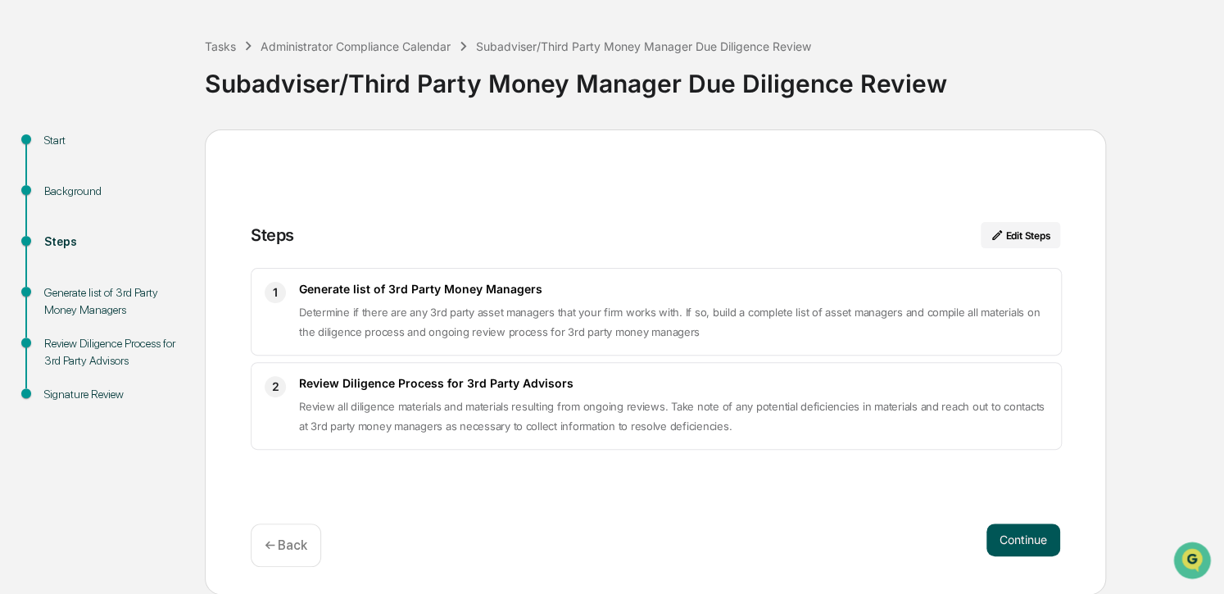
click at [1031, 541] on button "Continue" at bounding box center [1023, 539] width 74 height 33
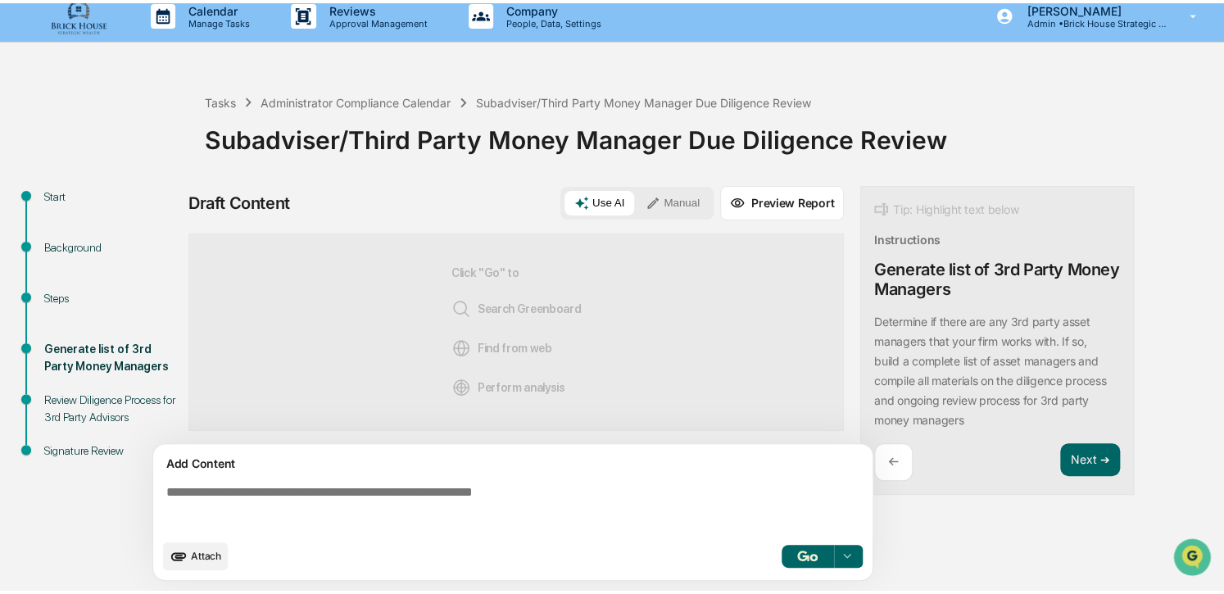
scroll to position [11, 0]
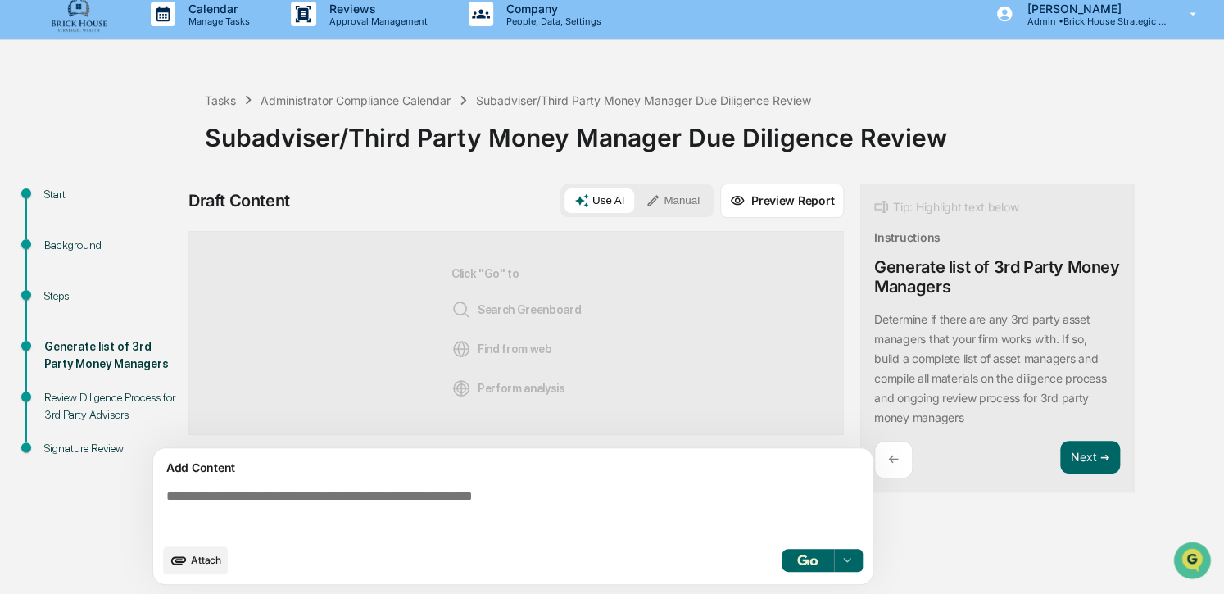
click at [306, 509] on textarea at bounding box center [516, 512] width 713 height 59
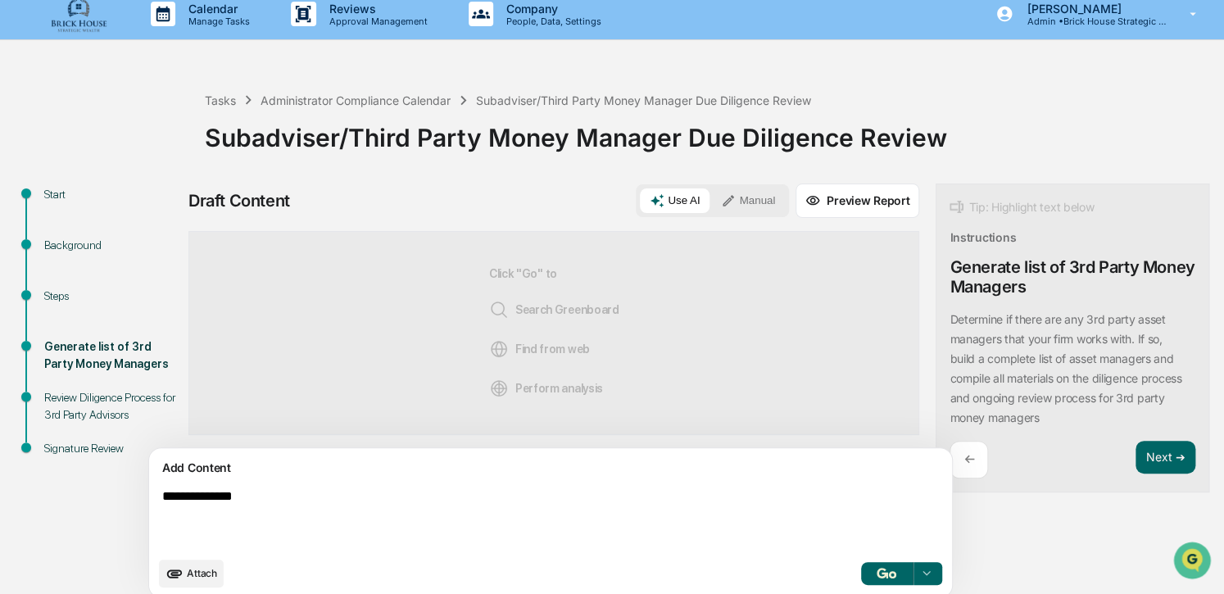
type textarea "**********"
drag, startPoint x: 682, startPoint y: 194, endPoint x: 663, endPoint y: 192, distance: 19.0
click at [711, 192] on button "Manual" at bounding box center [748, 200] width 74 height 25
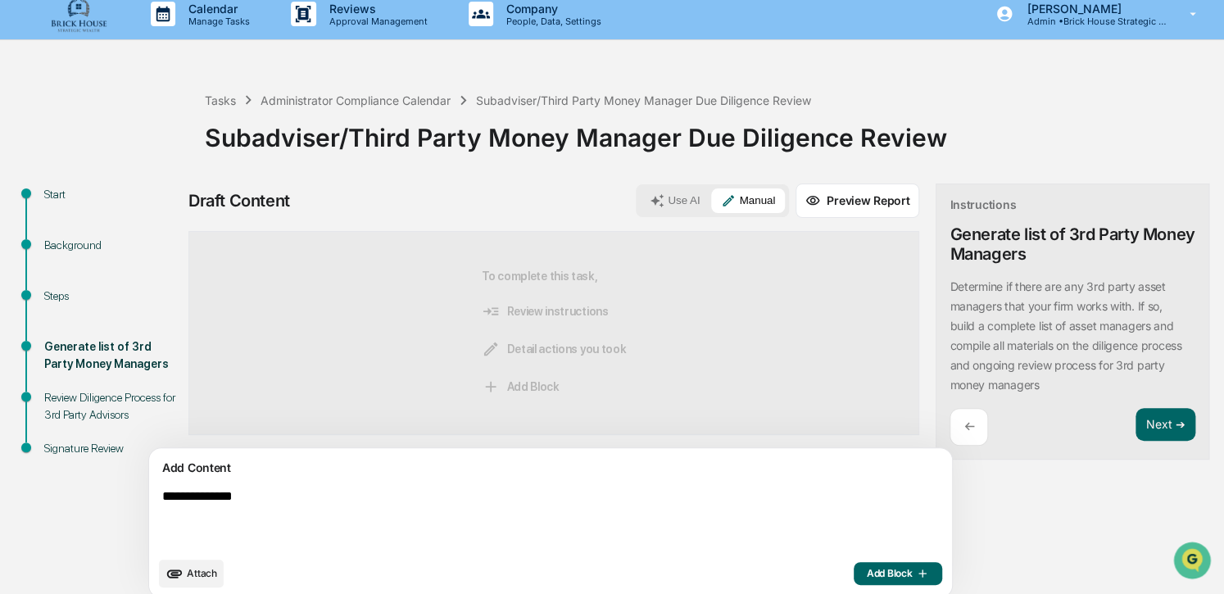
scroll to position [25, 0]
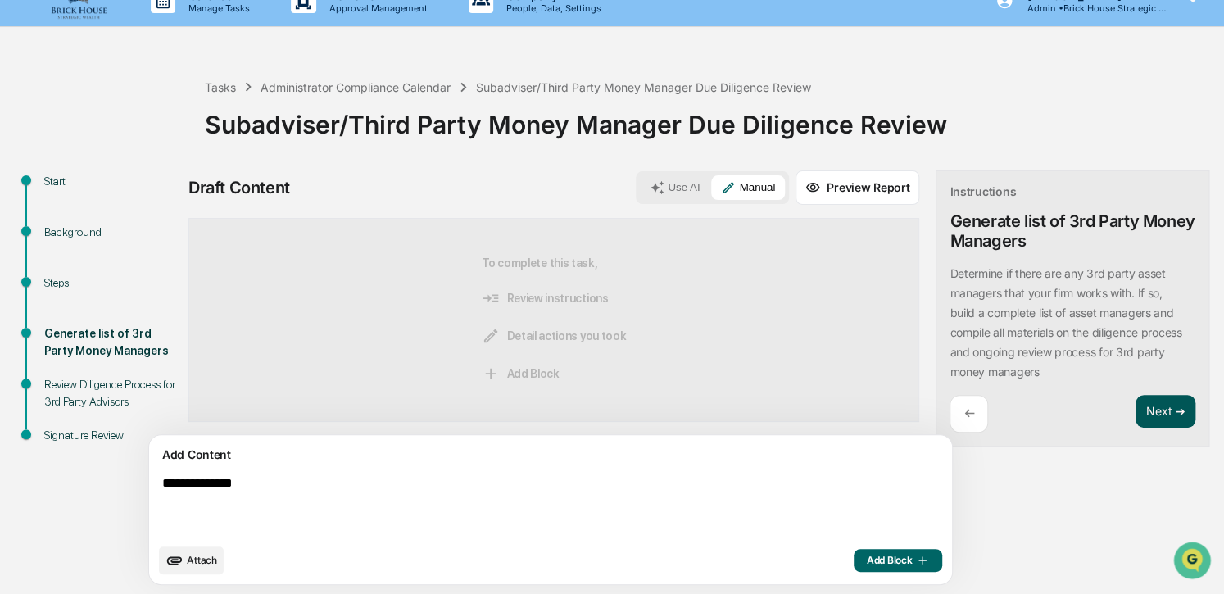
click at [1135, 410] on button "Next ➔" at bounding box center [1165, 412] width 60 height 34
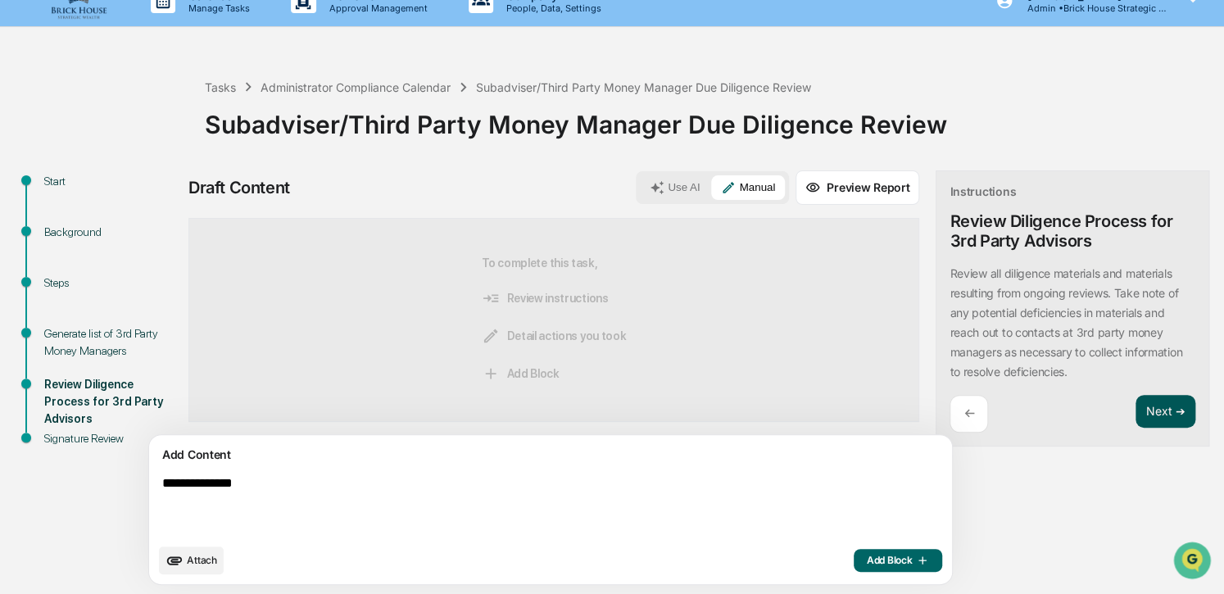
click at [1135, 418] on button "Next ➔" at bounding box center [1165, 412] width 60 height 34
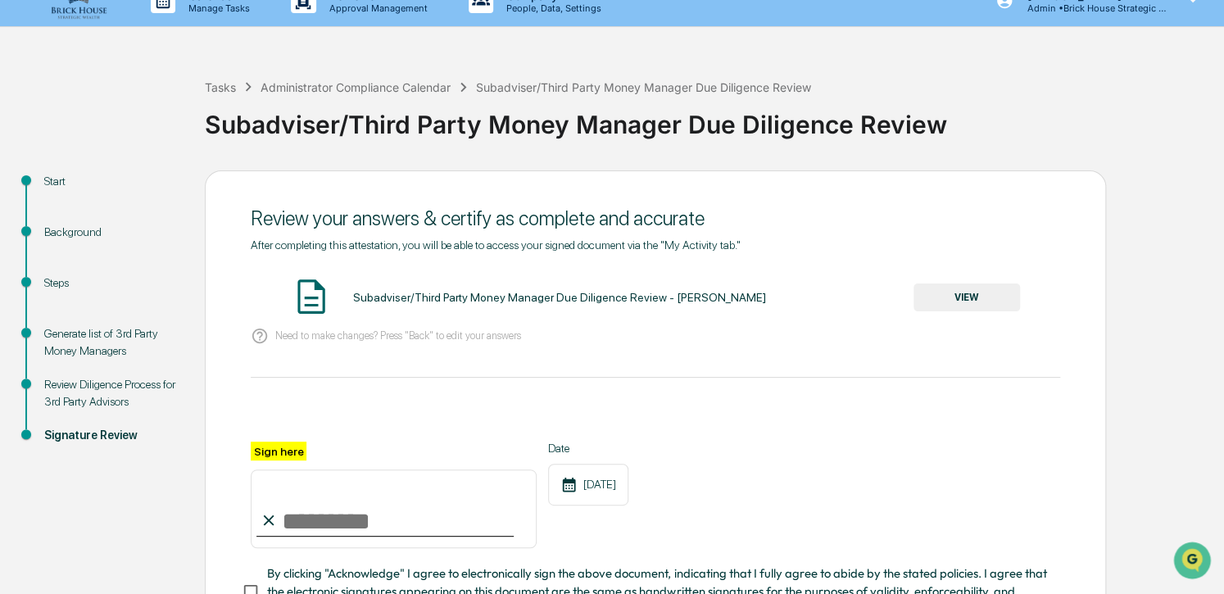
click at [961, 301] on button "VIEW" at bounding box center [966, 297] width 106 height 28
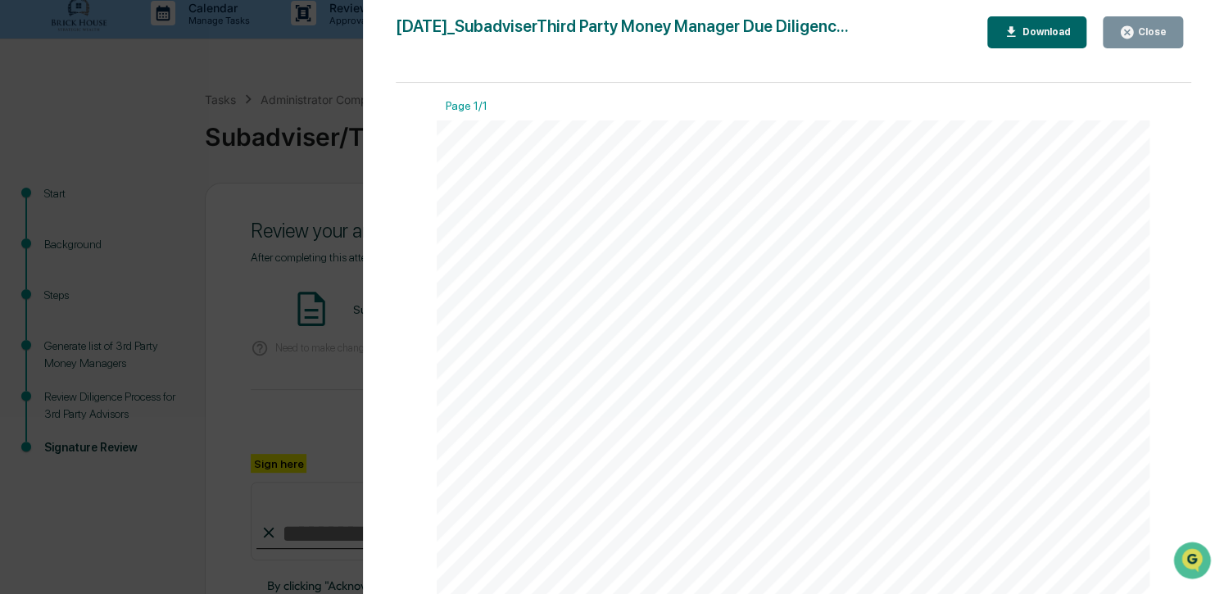
scroll to position [0, 0]
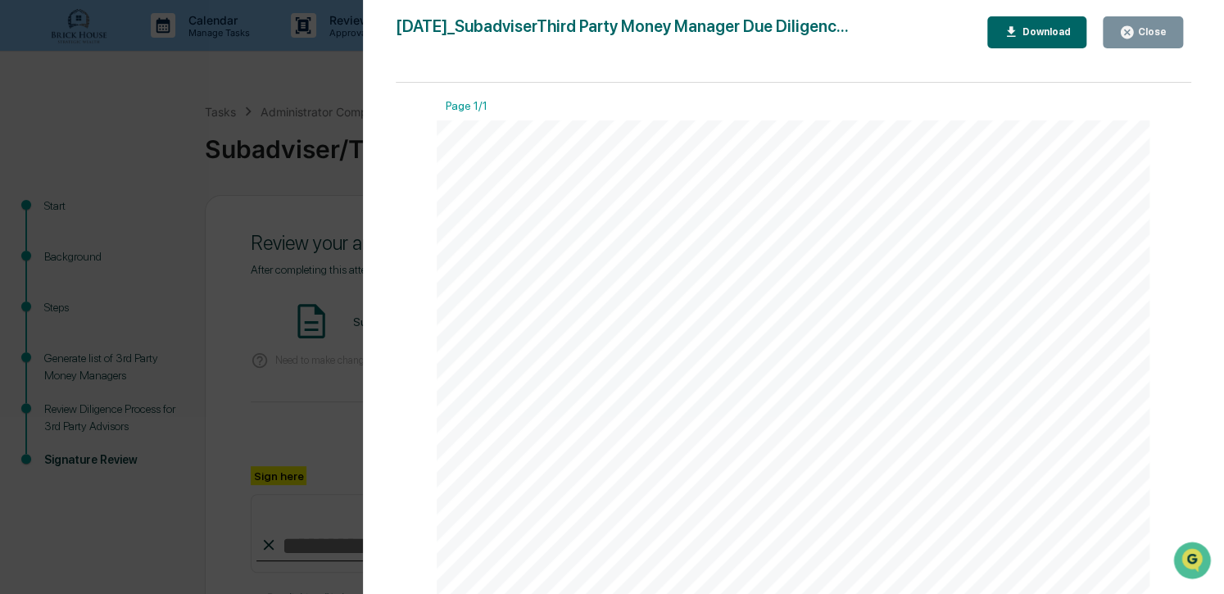
click at [1149, 39] on div "Close" at bounding box center [1143, 33] width 48 height 16
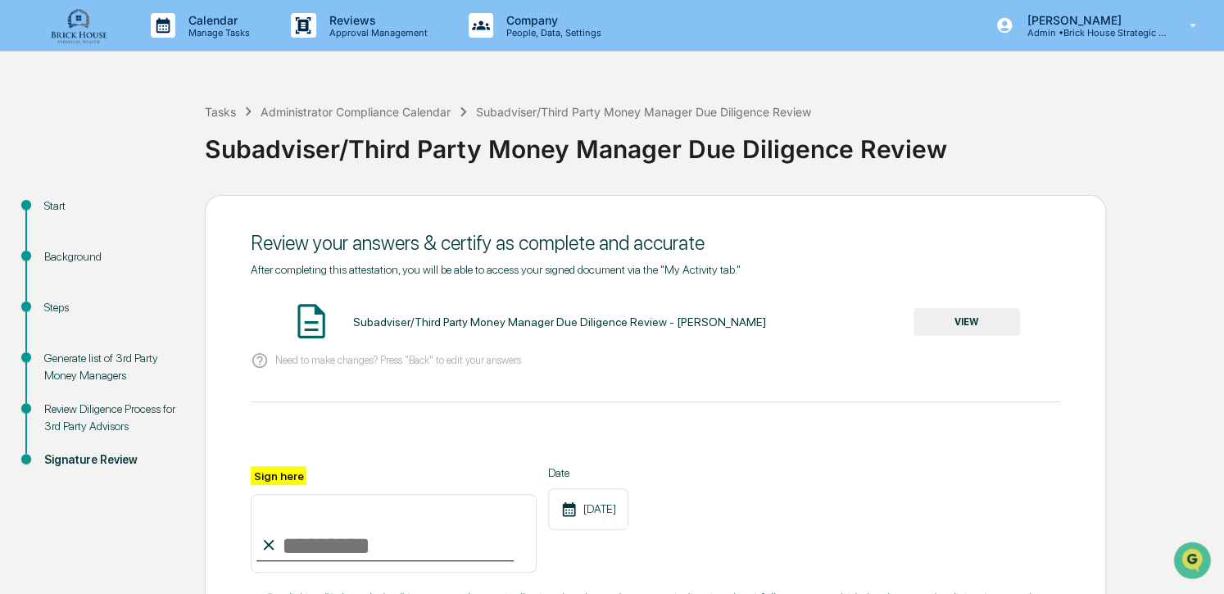
click at [335, 541] on input "Sign here" at bounding box center [394, 533] width 286 height 79
type input "**********"
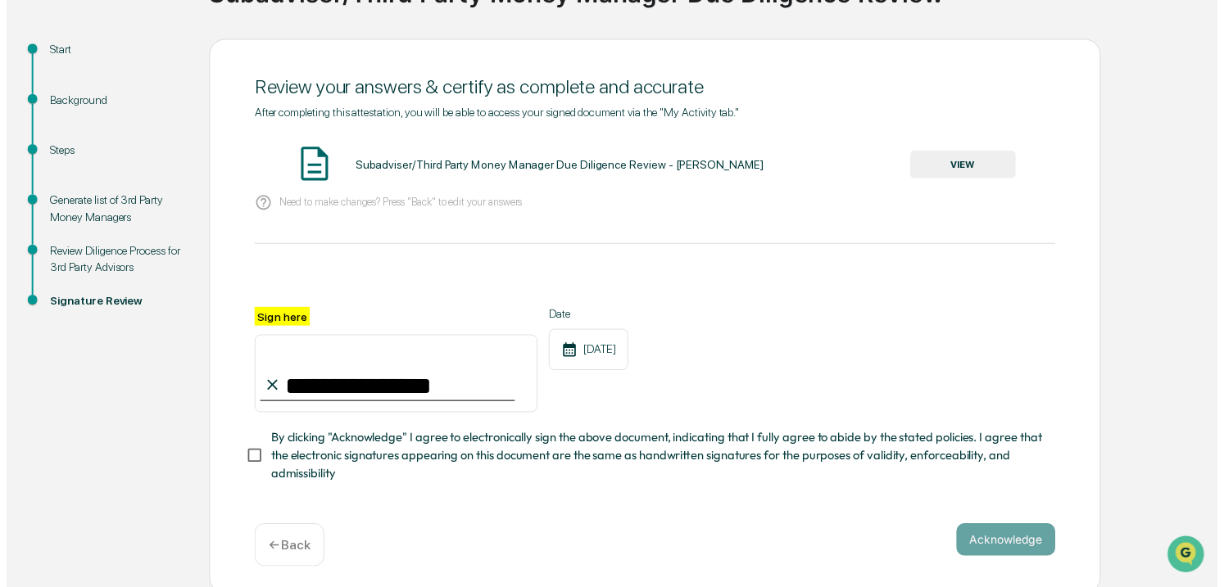
scroll to position [167, 0]
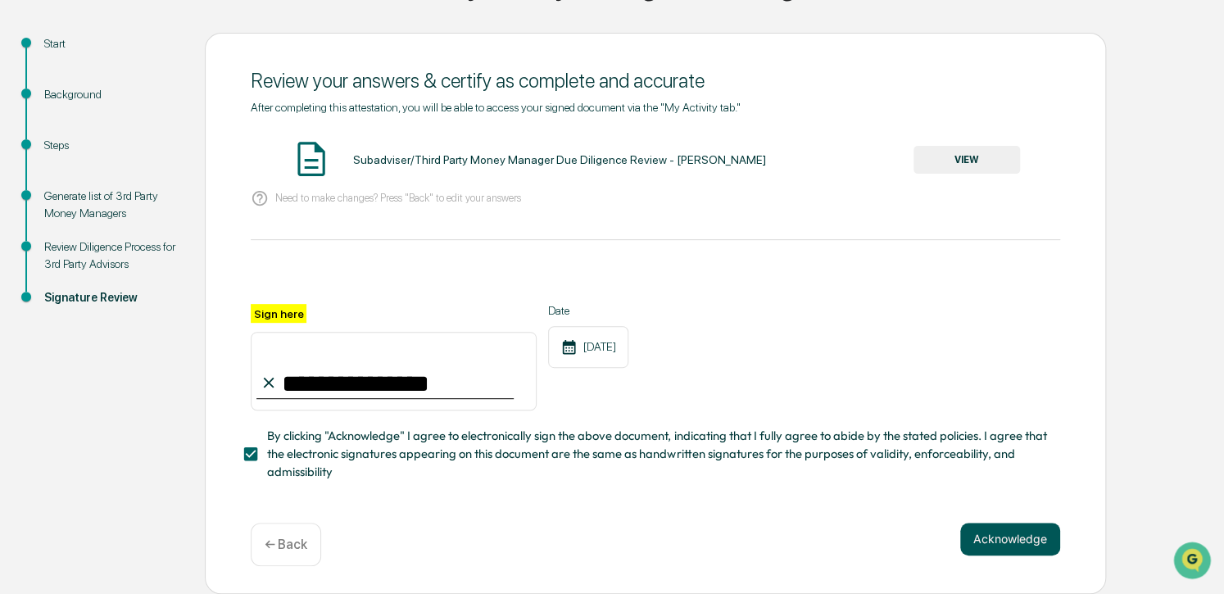
click at [1009, 536] on button "Acknowledge" at bounding box center [1010, 539] width 100 height 33
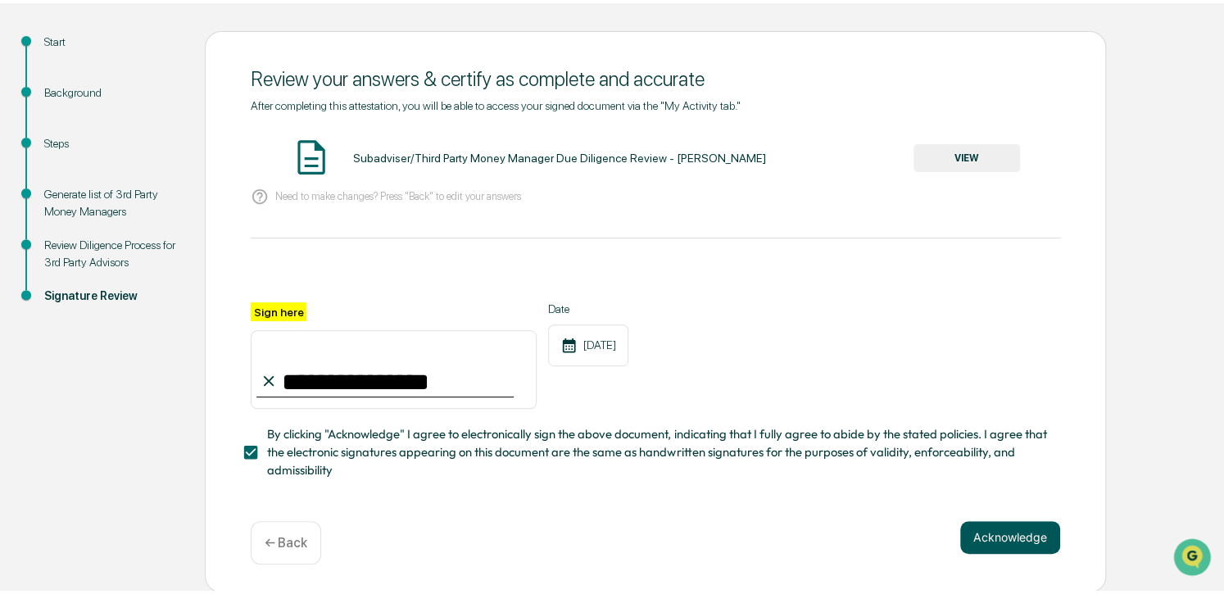
scroll to position [66, 0]
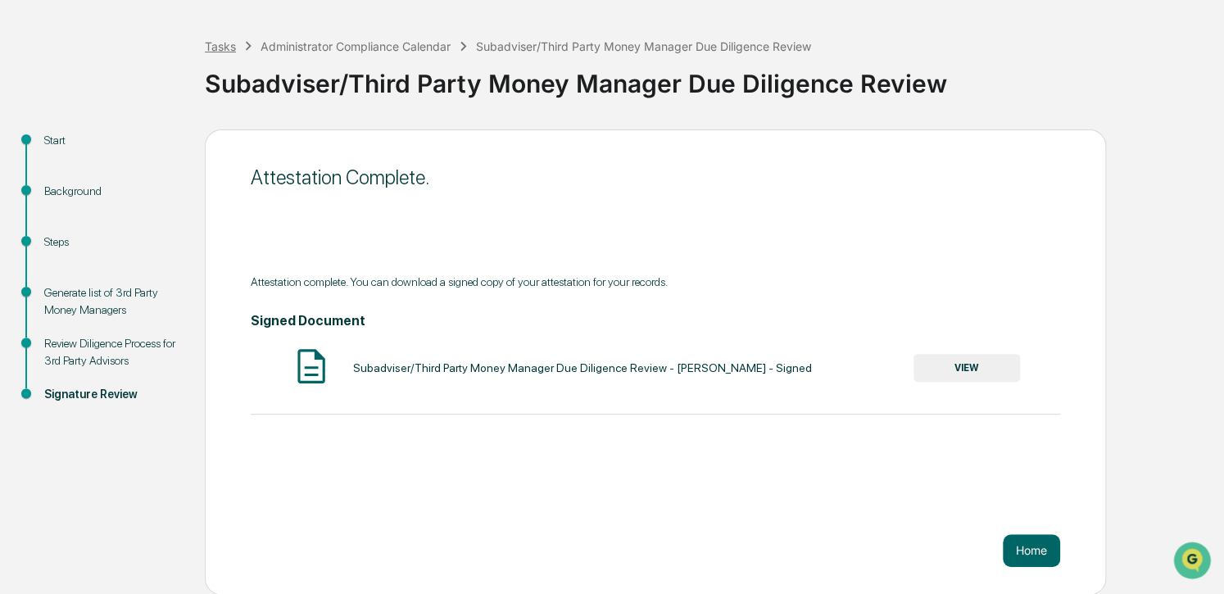
click at [219, 43] on div "Tasks" at bounding box center [220, 46] width 31 height 14
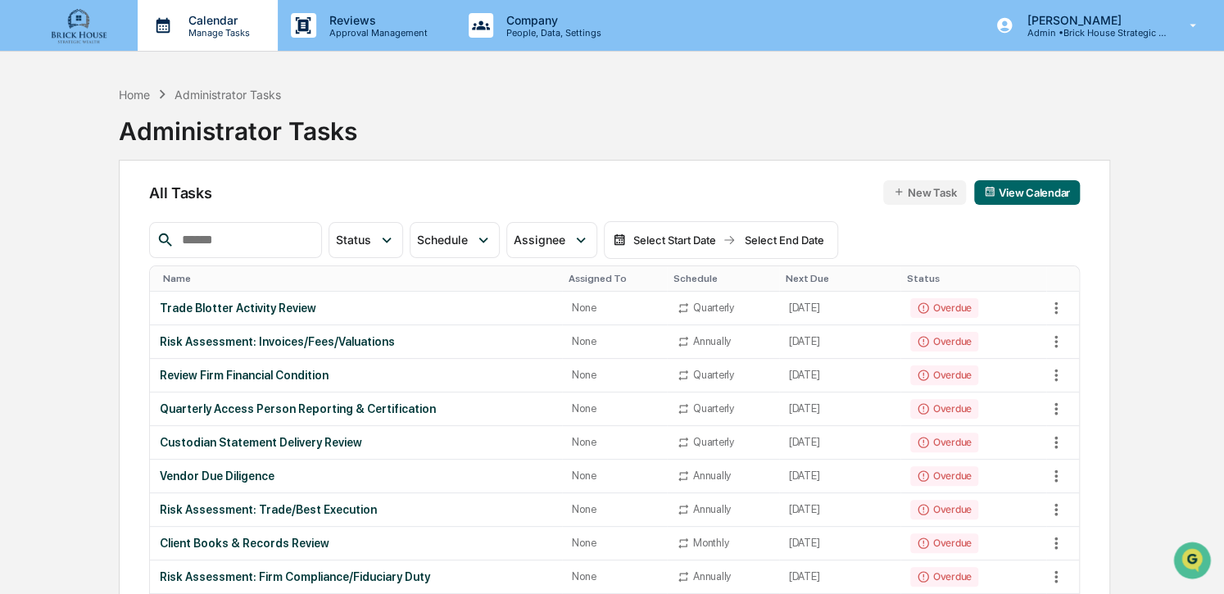
click at [211, 26] on p "Calendar" at bounding box center [216, 20] width 83 height 14
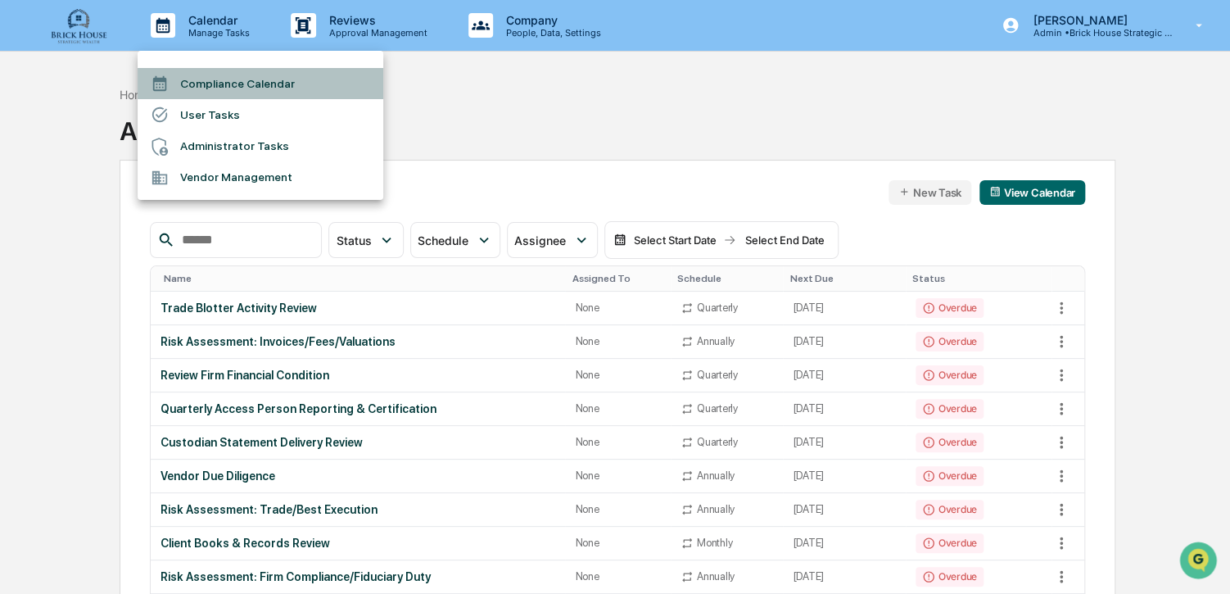
click at [213, 88] on li "Compliance Calendar" at bounding box center [261, 83] width 246 height 31
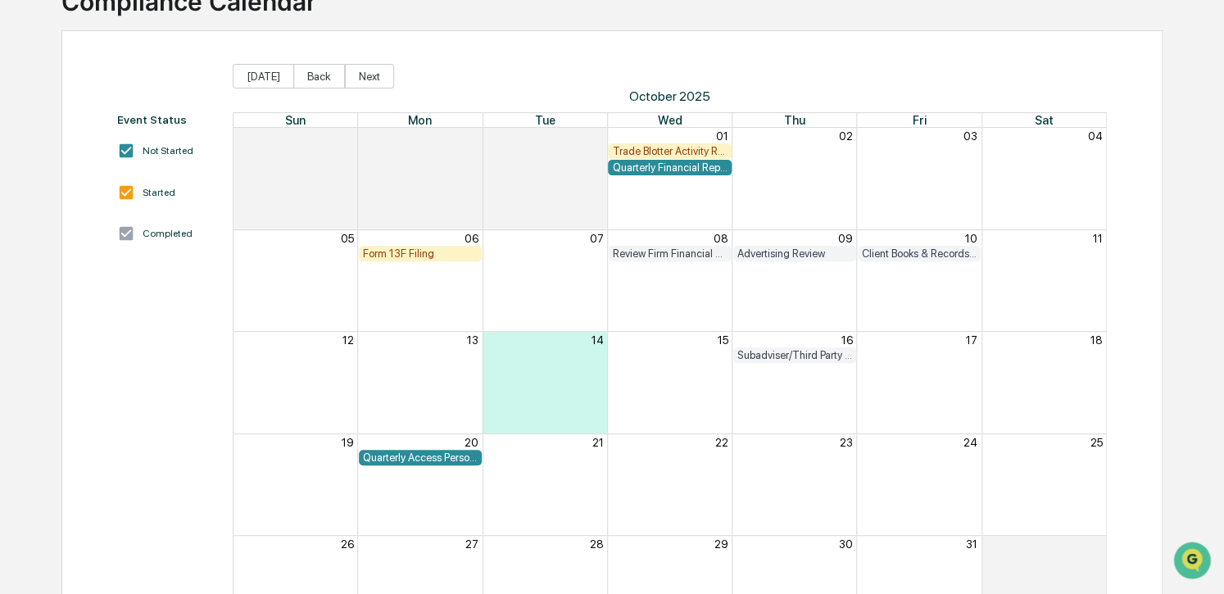
scroll to position [131, 0]
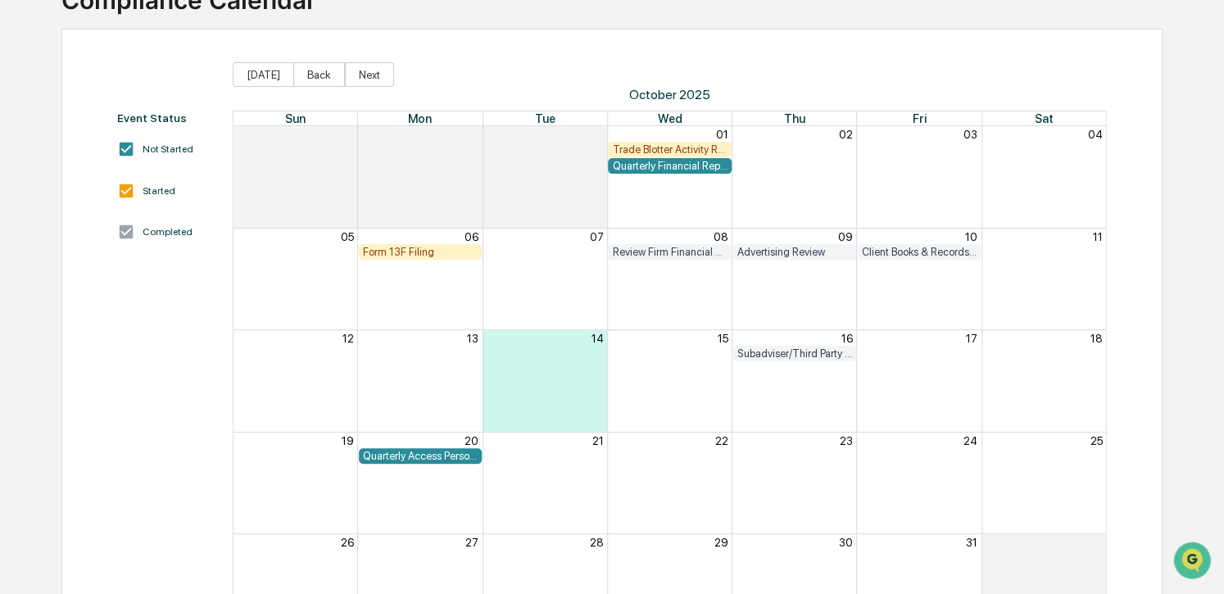
click at [409, 453] on div "Quarterly Access Person Reporting & Certification" at bounding box center [420, 456] width 115 height 12
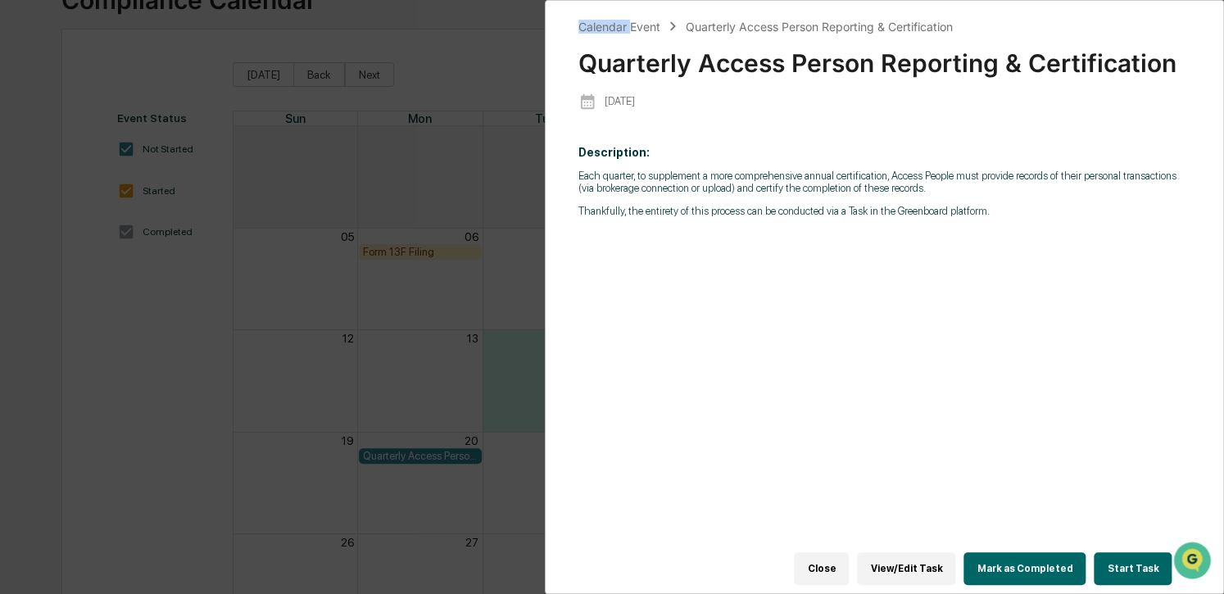
click at [409, 453] on div "Calendar Event Quarterly Access Person Reporting & Certification Quarterly Acce…" at bounding box center [612, 297] width 1224 height 594
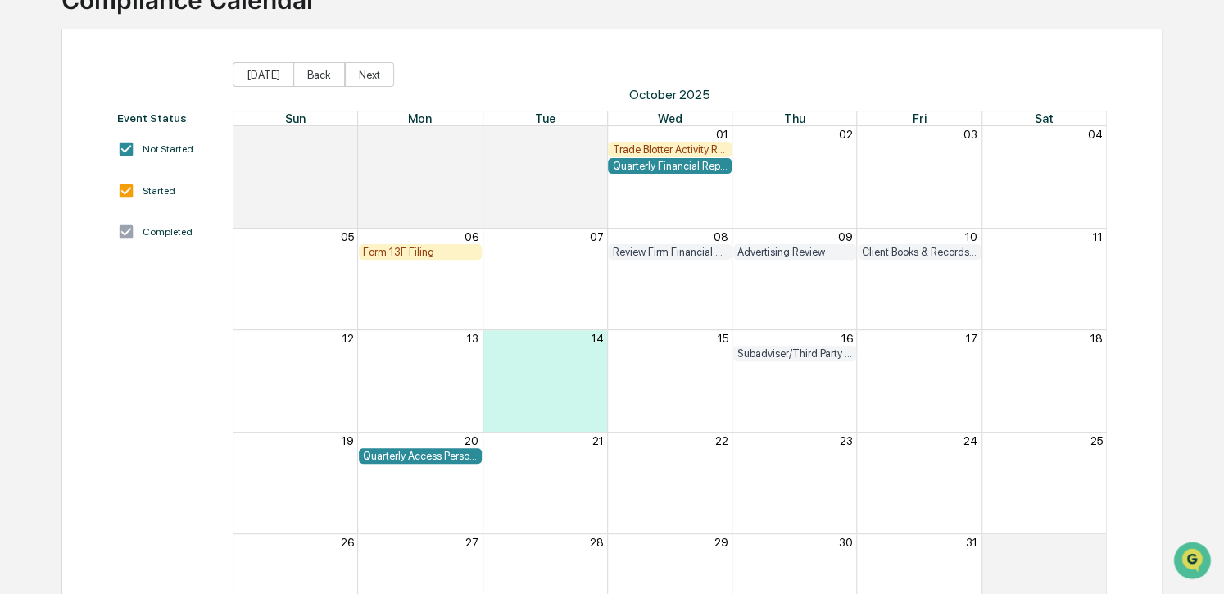
click at [413, 455] on div "Quarterly Access Person Reporting & Certification" at bounding box center [420, 456] width 115 height 12
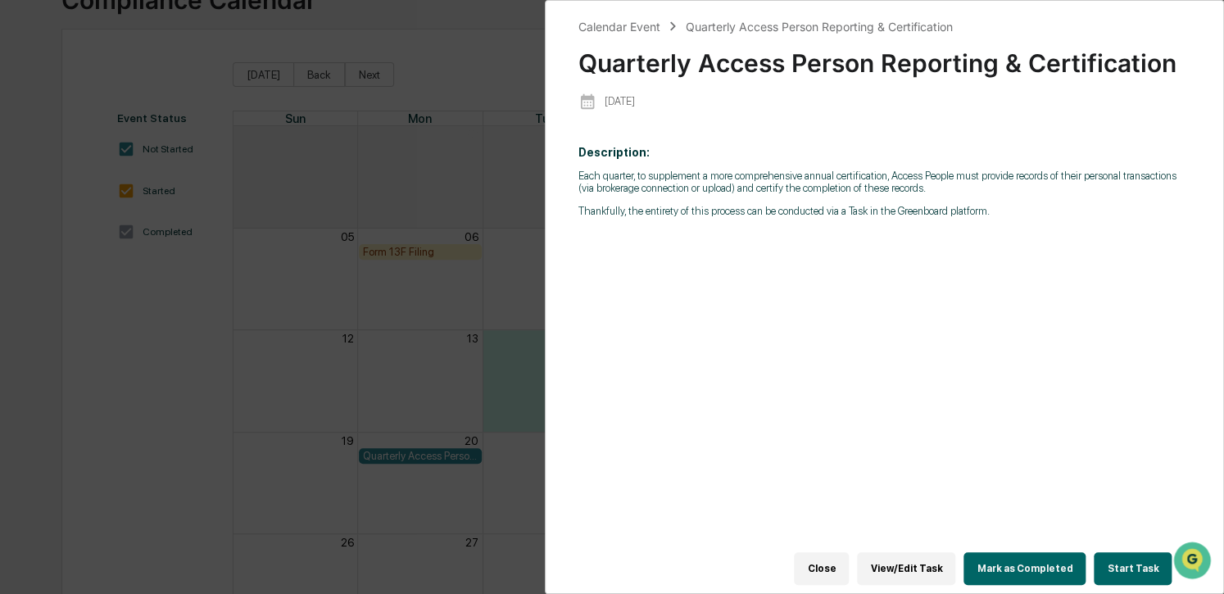
click at [927, 564] on button "View/Edit Task" at bounding box center [906, 568] width 98 height 33
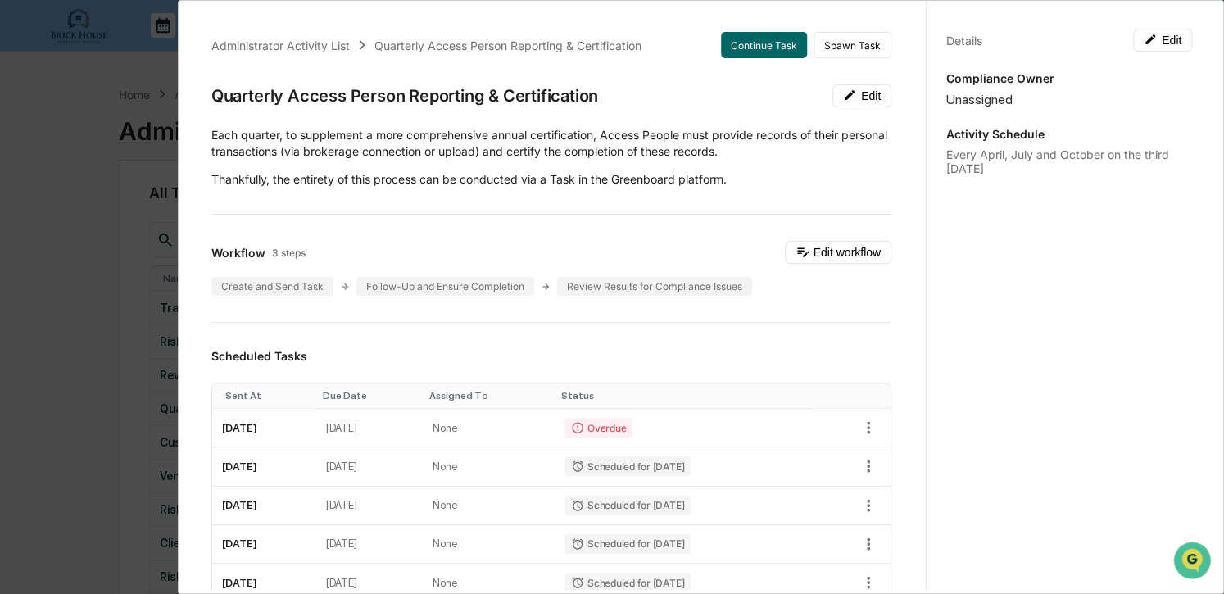
click at [77, 88] on div "Administrator Activity List Quarterly Access Person Reporting & Certification C…" at bounding box center [612, 297] width 1224 height 594
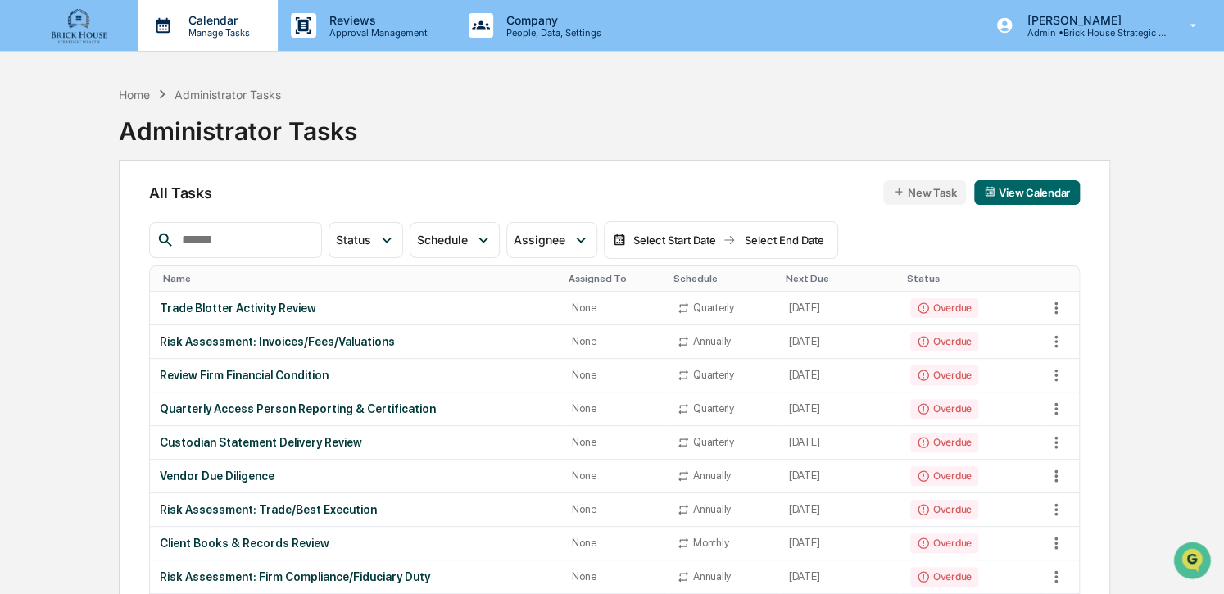
click at [198, 22] on p "Calendar" at bounding box center [216, 20] width 83 height 14
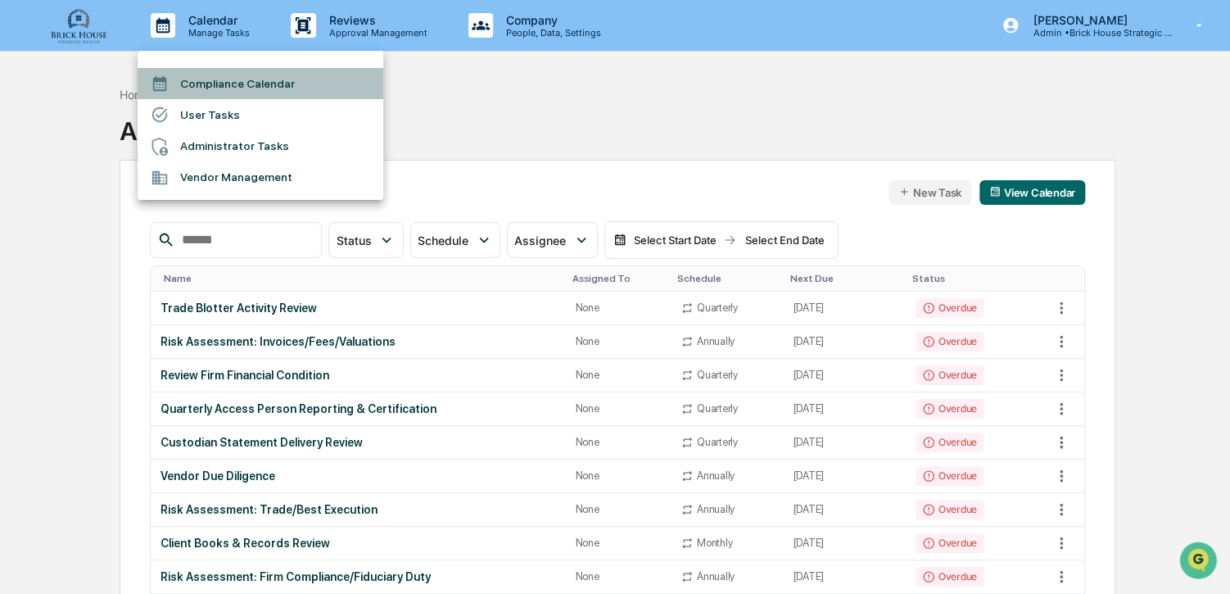
click at [233, 78] on li "Compliance Calendar" at bounding box center [261, 83] width 246 height 31
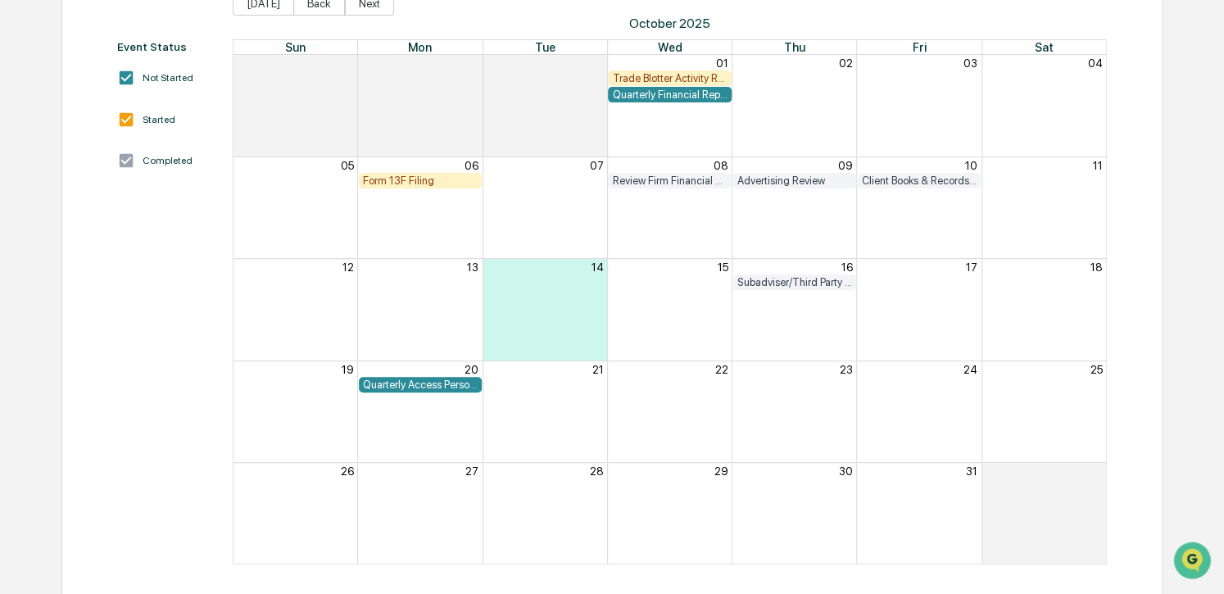
scroll to position [206, 0]
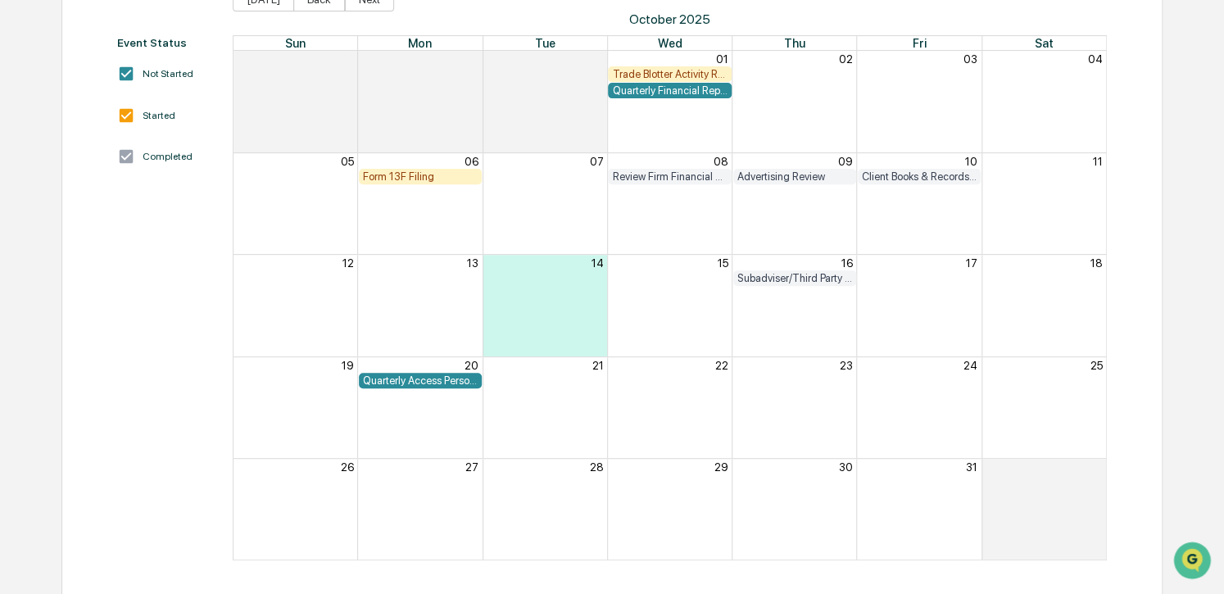
click at [554, 405] on div "Month View" at bounding box center [545, 407] width 125 height 101
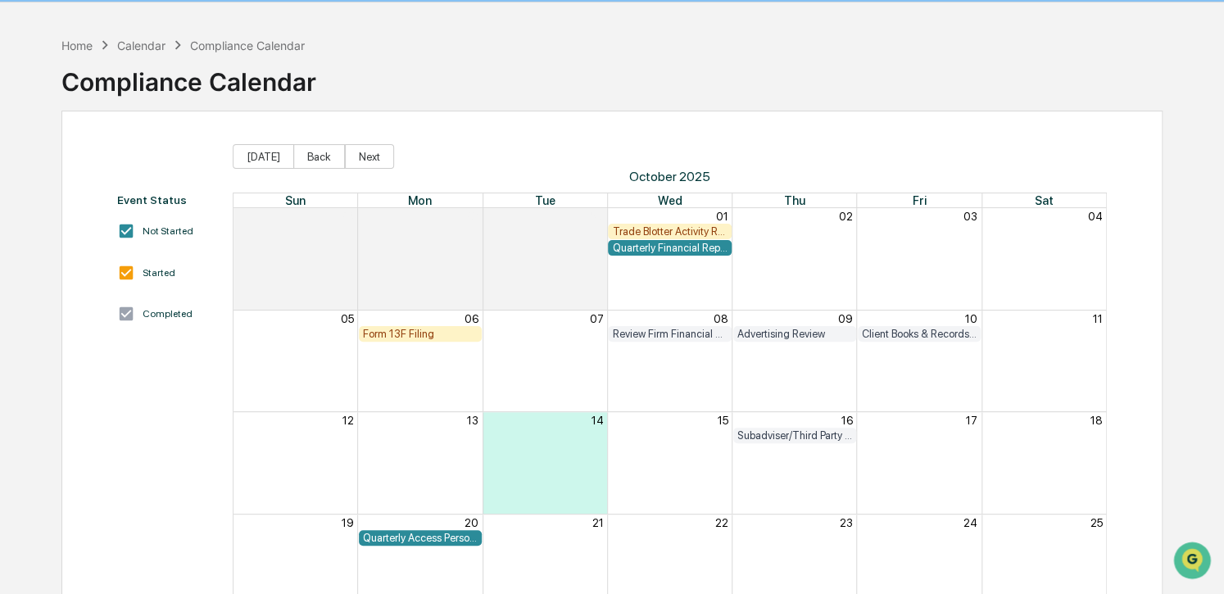
scroll to position [10, 0]
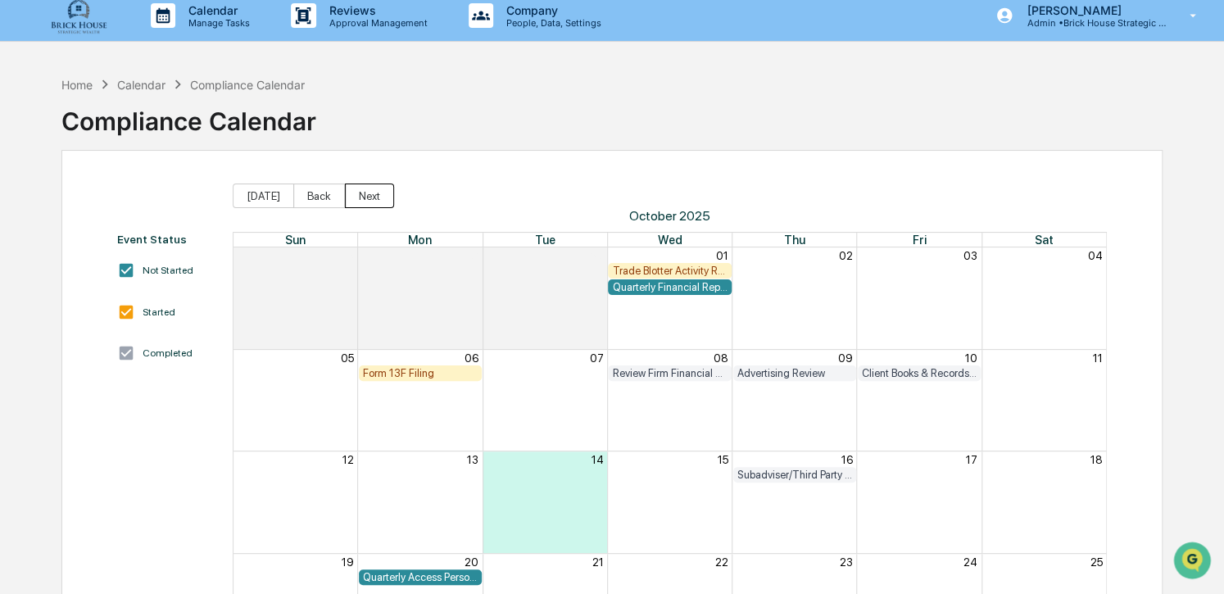
click at [362, 196] on button "Next" at bounding box center [369, 196] width 49 height 25
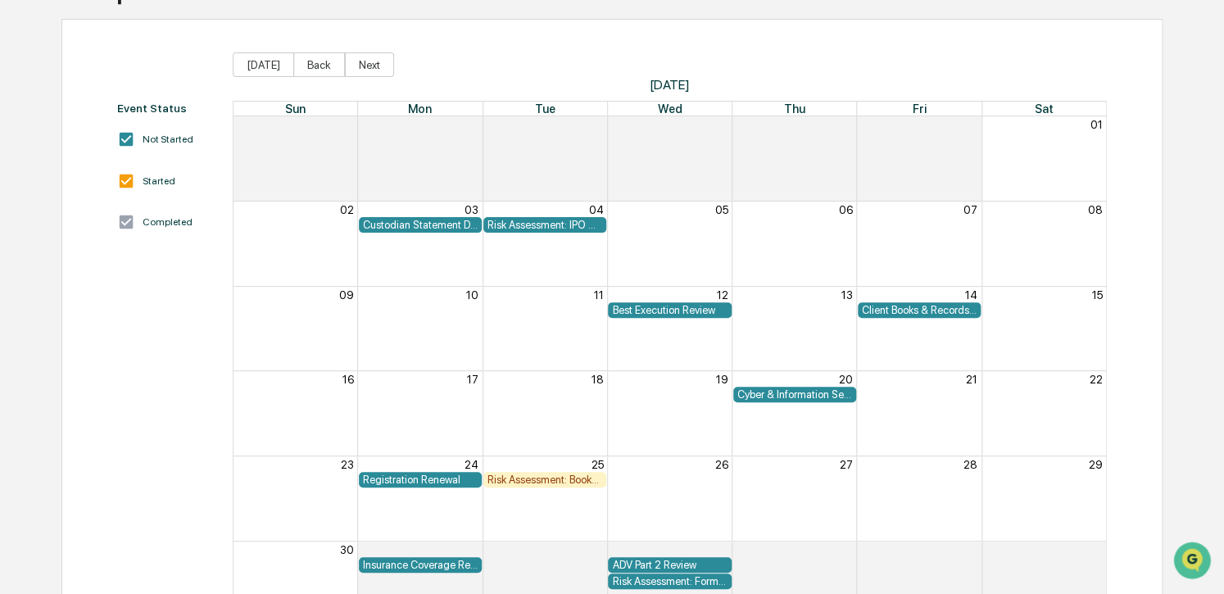
scroll to position [141, 0]
click at [318, 66] on button "Back" at bounding box center [319, 64] width 52 height 25
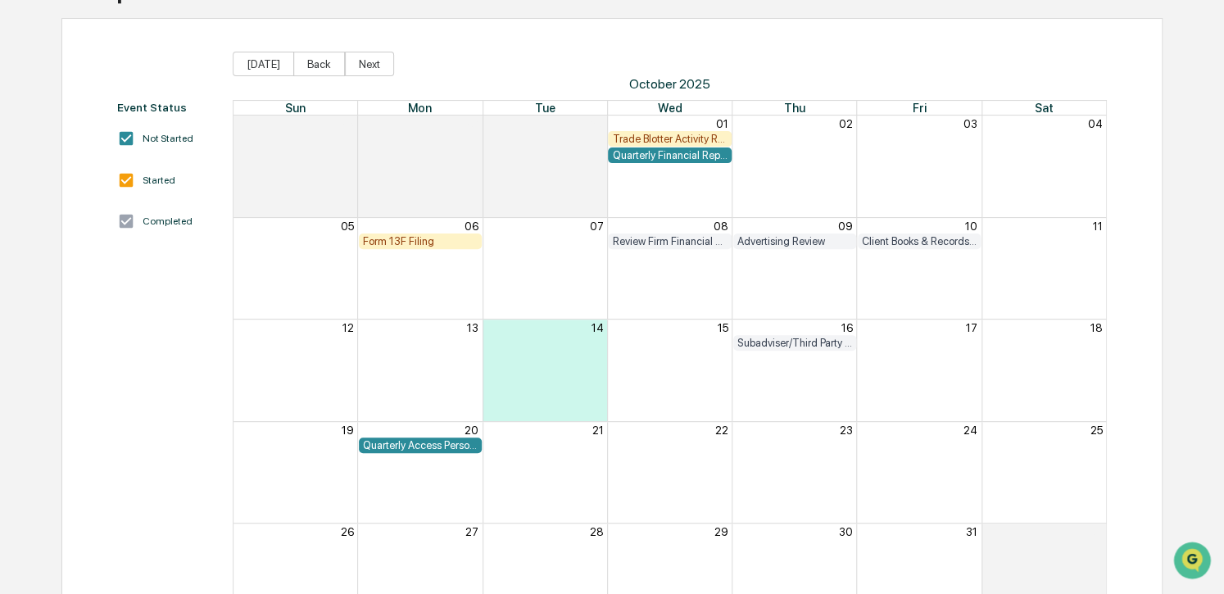
scroll to position [141, 0]
